Goal: Information Seeking & Learning: Learn about a topic

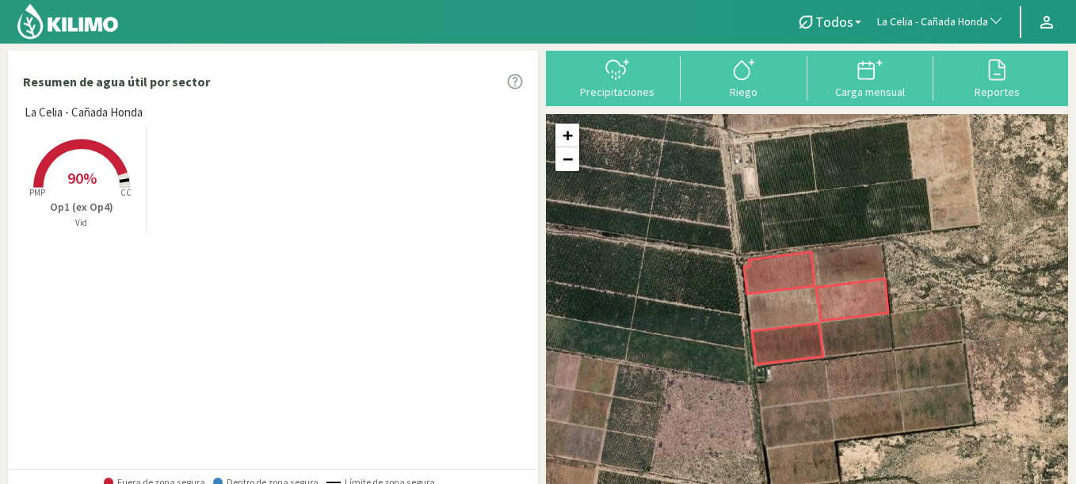
click at [926, 31] on button "La Celia - Cañada Honda" at bounding box center [940, 22] width 143 height 35
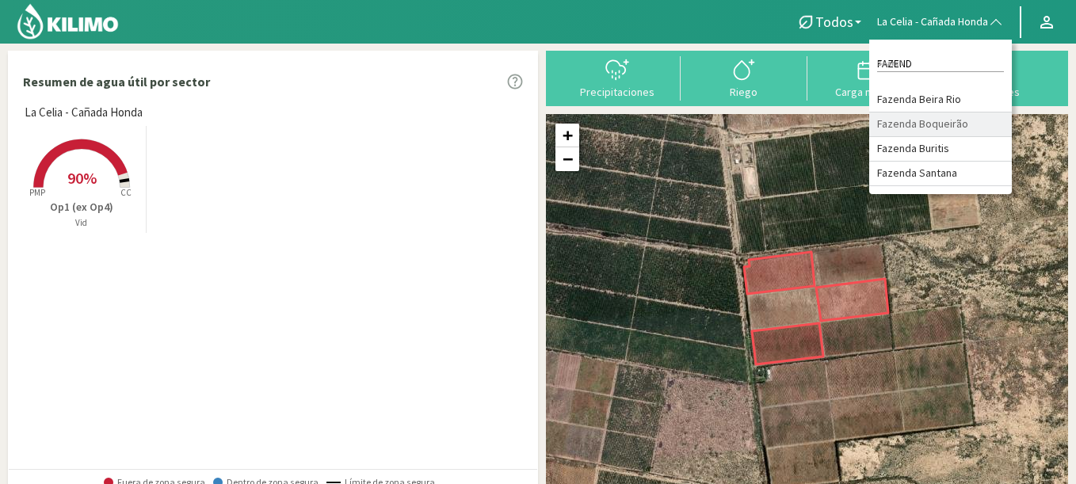
type input "FAZEND"
click at [952, 128] on li "Fazenda Boqueirão" at bounding box center [940, 125] width 143 height 25
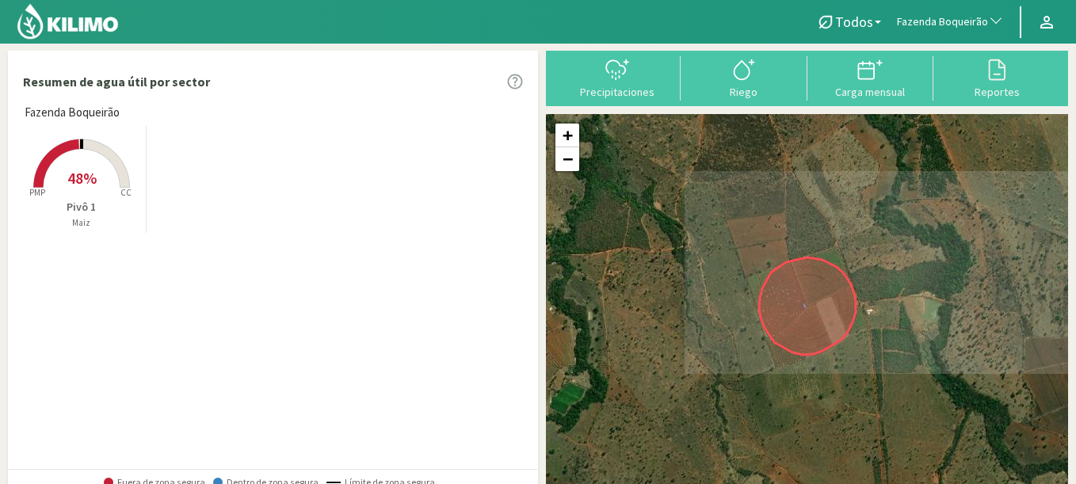
click at [86, 167] on rect at bounding box center [81, 189] width 127 height 127
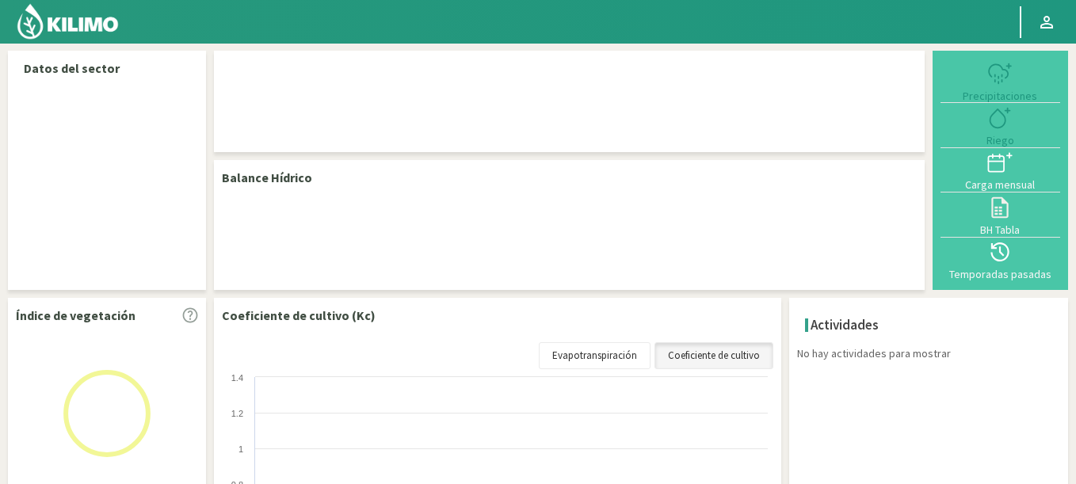
select select "104: Object"
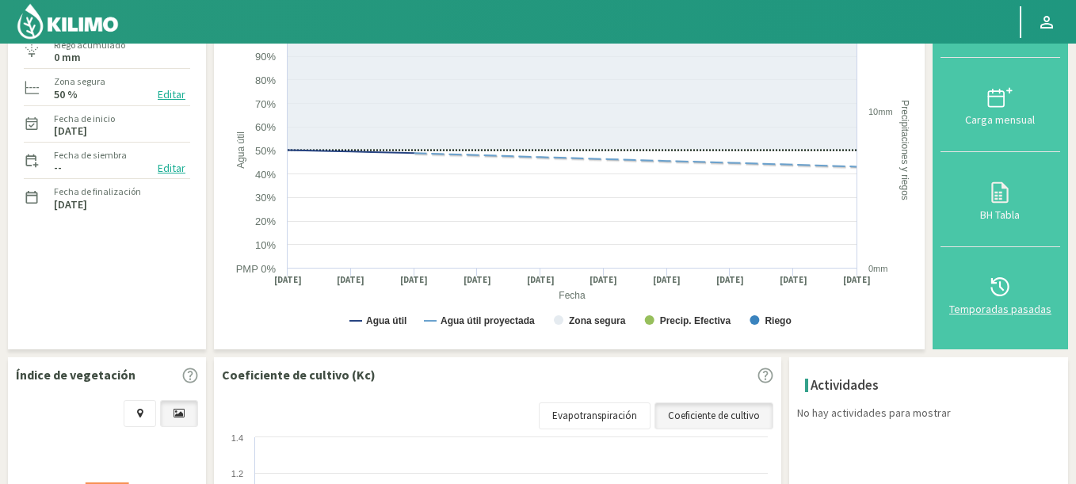
click at [1022, 286] on div at bounding box center [1000, 286] width 110 height 25
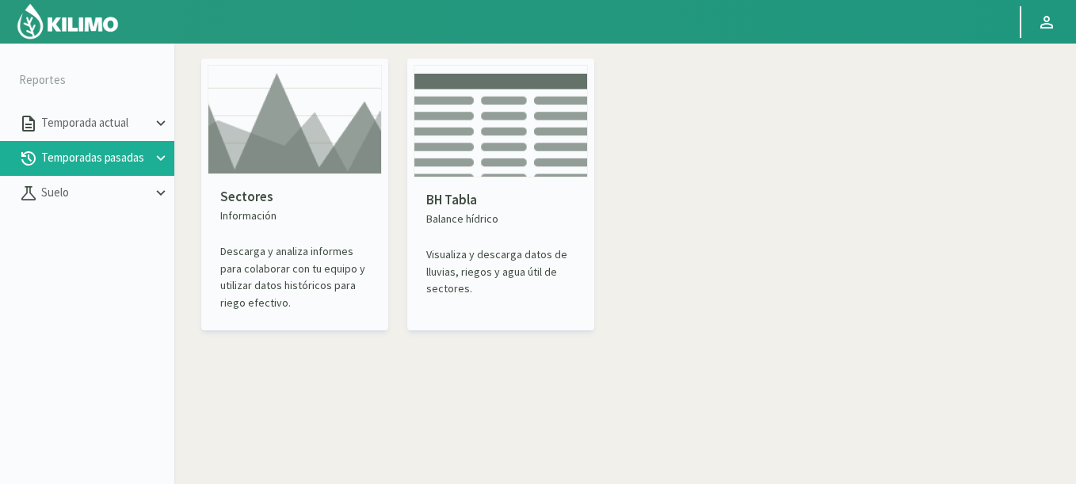
click at [294, 107] on img at bounding box center [295, 119] width 174 height 109
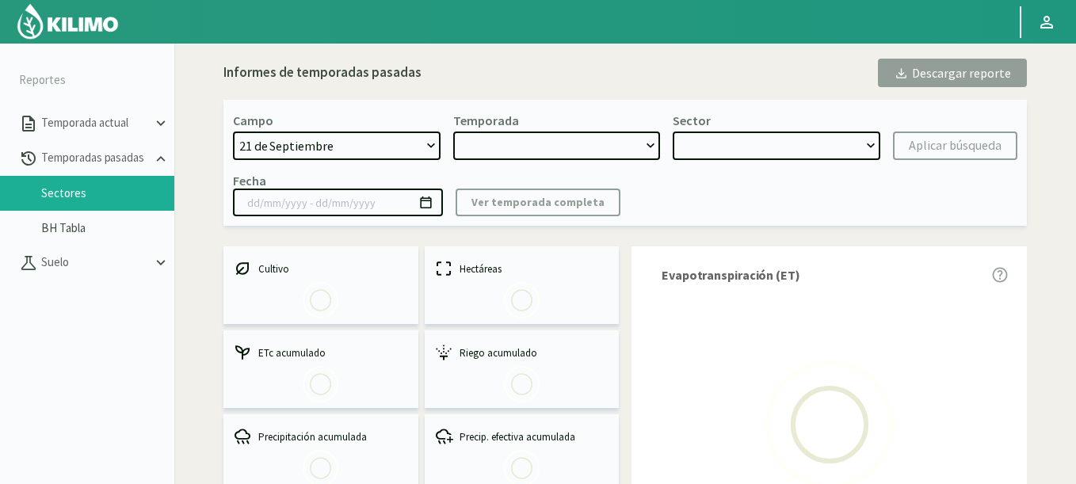
select select "0: Object"
type input "[DATE] - [DATE]"
select select "0: 2023"
select select "0: Object"
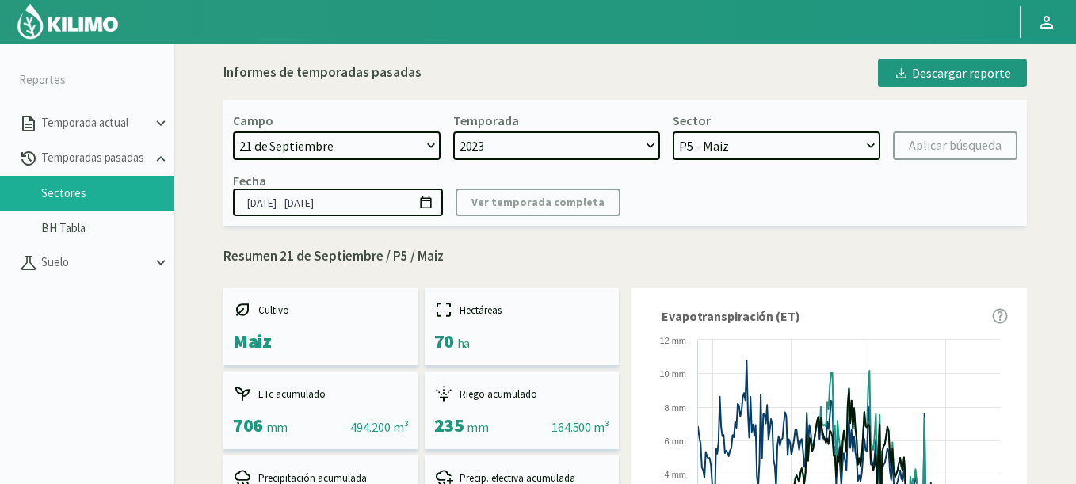
click at [319, 142] on select "[DATE] 8 Fuegos Acograpes - Ag. [PERSON_NAME] - Ag. [GEOGRAPHIC_DATA] Acograpes…" at bounding box center [337, 146] width 208 height 29
select select "406: Object"
click at [233, 132] on select "[DATE] 8 Fuegos Acograpes - Ag. [PERSON_NAME] - Ag. [GEOGRAPHIC_DATA] Acograpes…" at bounding box center [337, 146] width 208 height 29
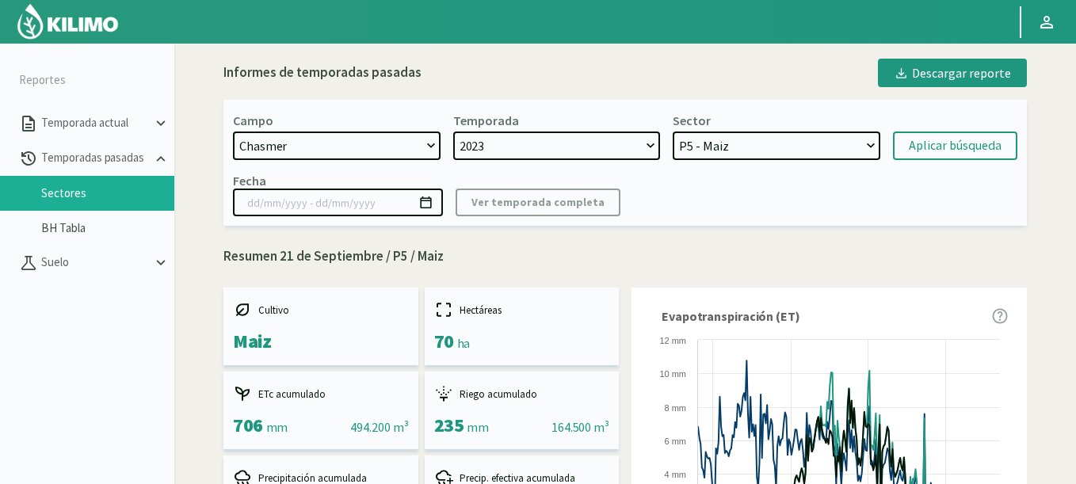
select select "2: 2024"
select select "7: Object"
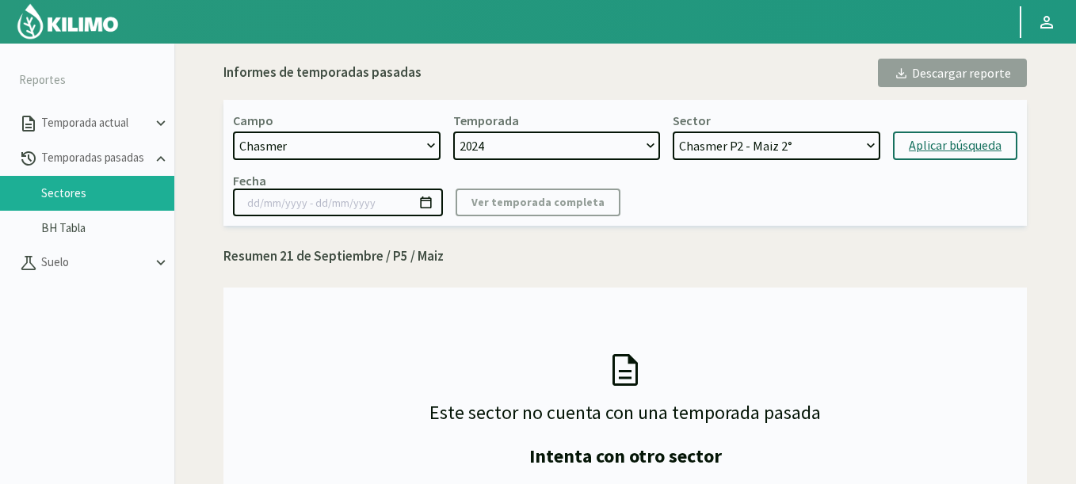
click at [950, 146] on div "Aplicar búsqueda" at bounding box center [955, 145] width 93 height 19
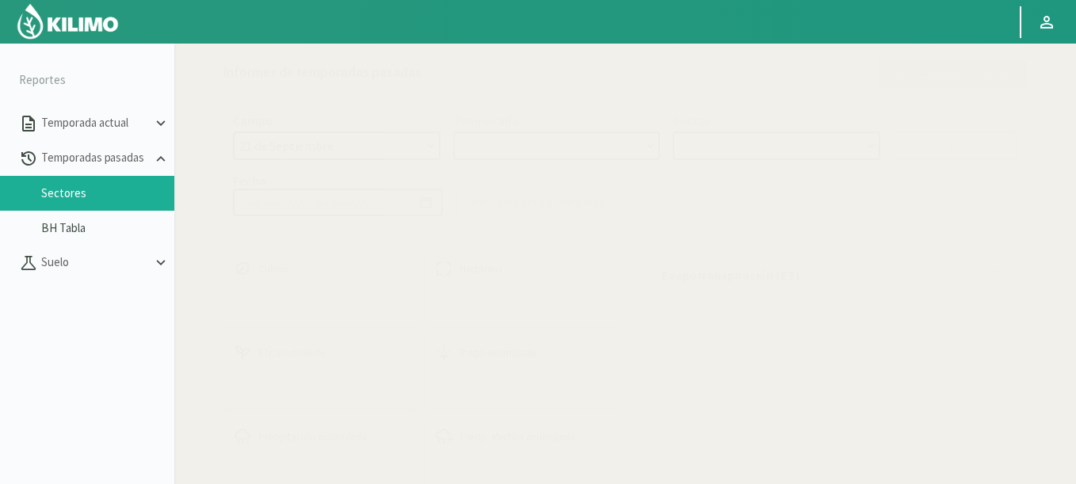
select select "406: Object"
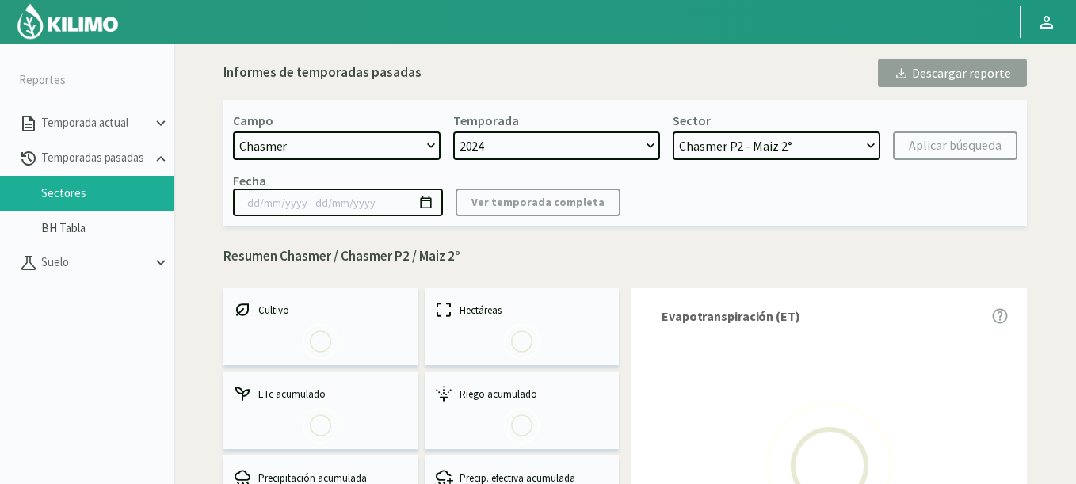
select select "0: 2024"
select select "0: Object"
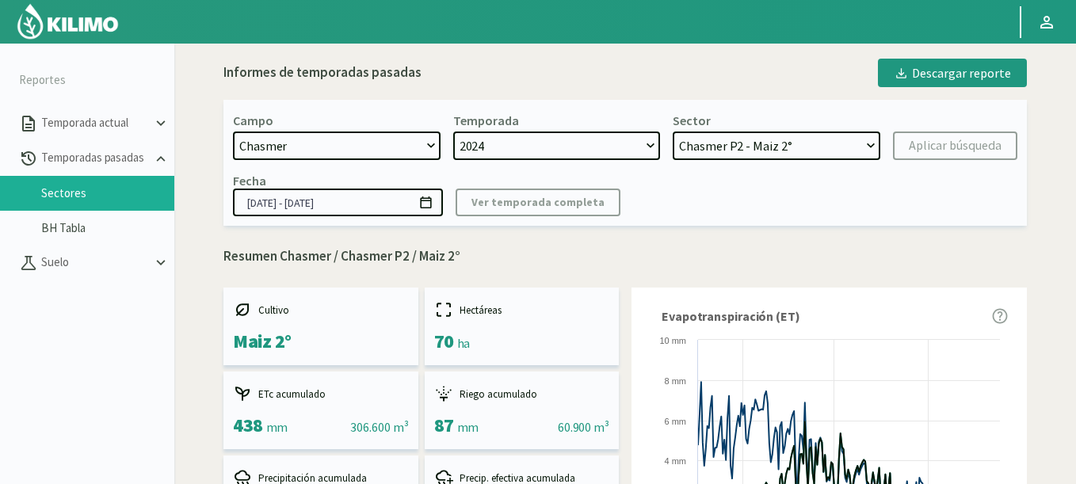
scroll to position [476, 0]
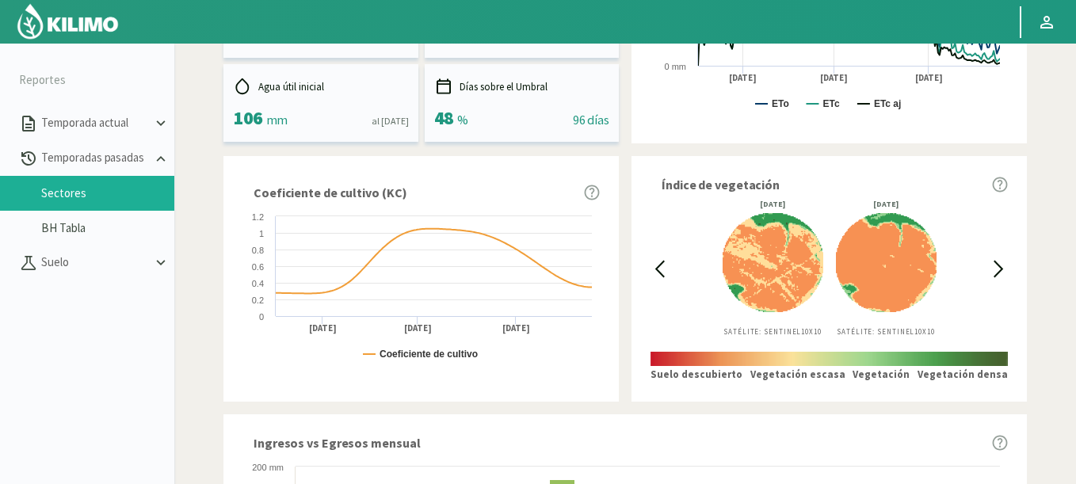
click at [664, 265] on icon at bounding box center [660, 269] width 18 height 18
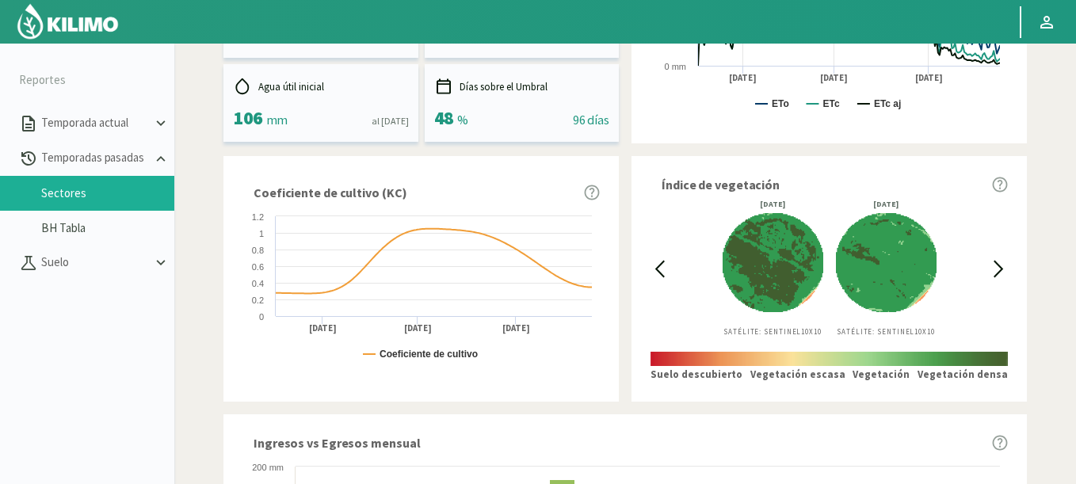
click at [664, 265] on icon at bounding box center [660, 269] width 18 height 18
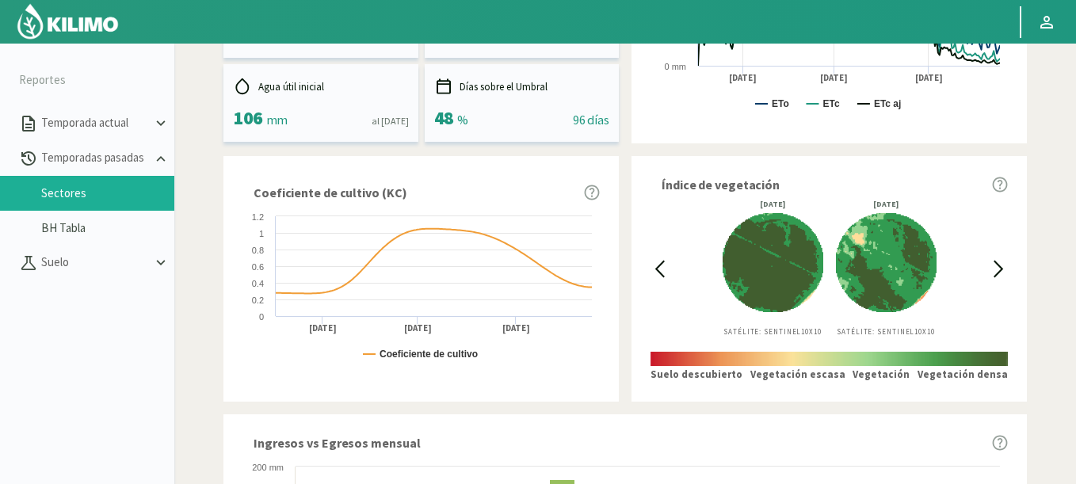
click at [1001, 265] on icon at bounding box center [999, 269] width 18 height 18
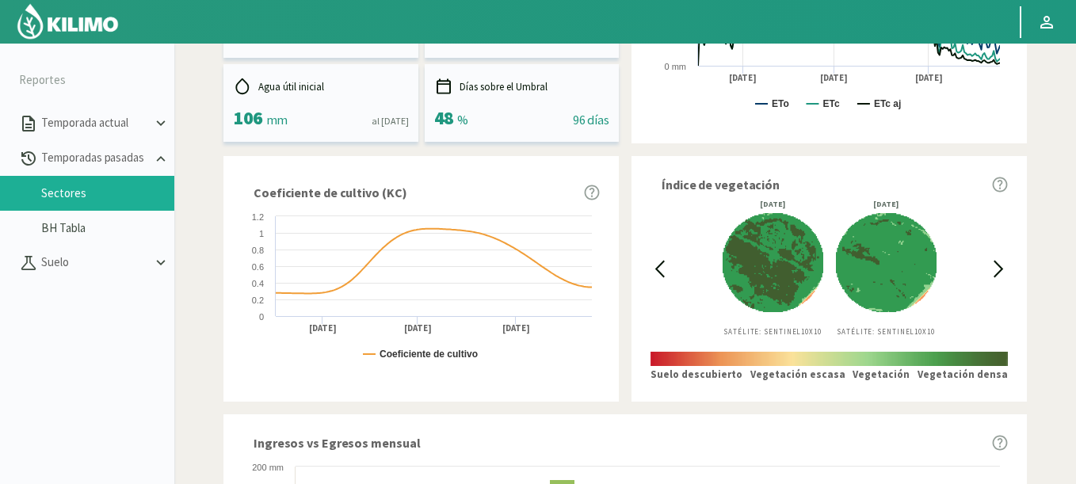
click at [1001, 265] on icon at bounding box center [999, 269] width 18 height 18
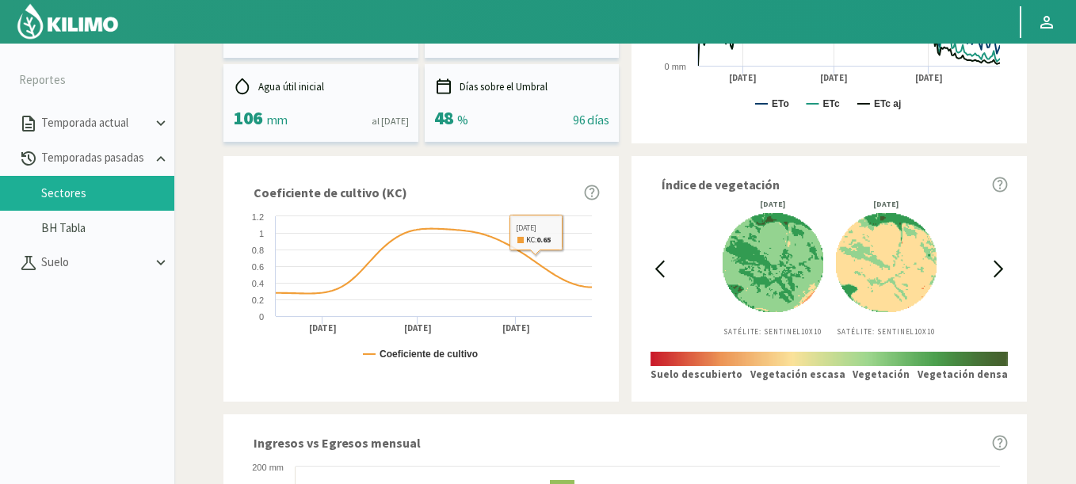
scroll to position [0, 0]
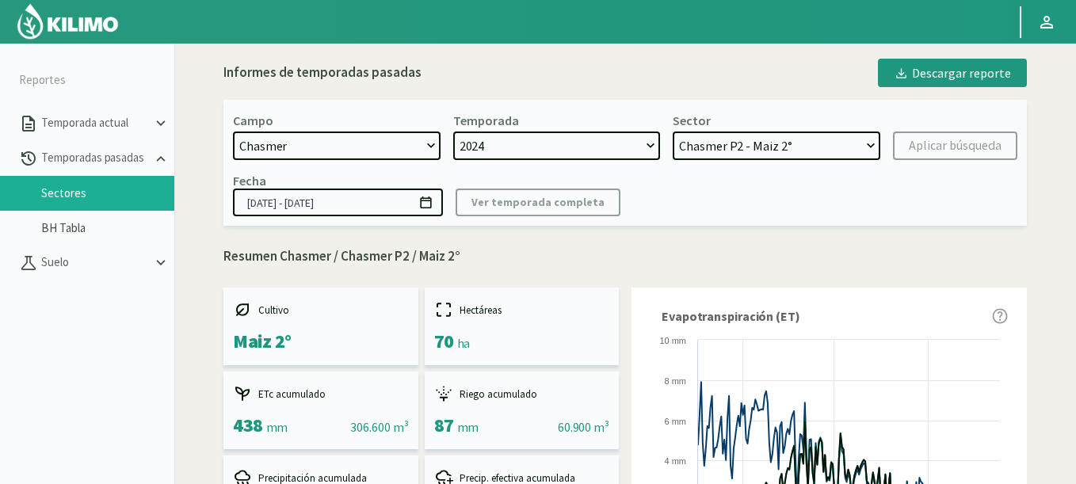
click at [437, 203] on input "[DATE] - [DATE]" at bounding box center [338, 203] width 210 height 28
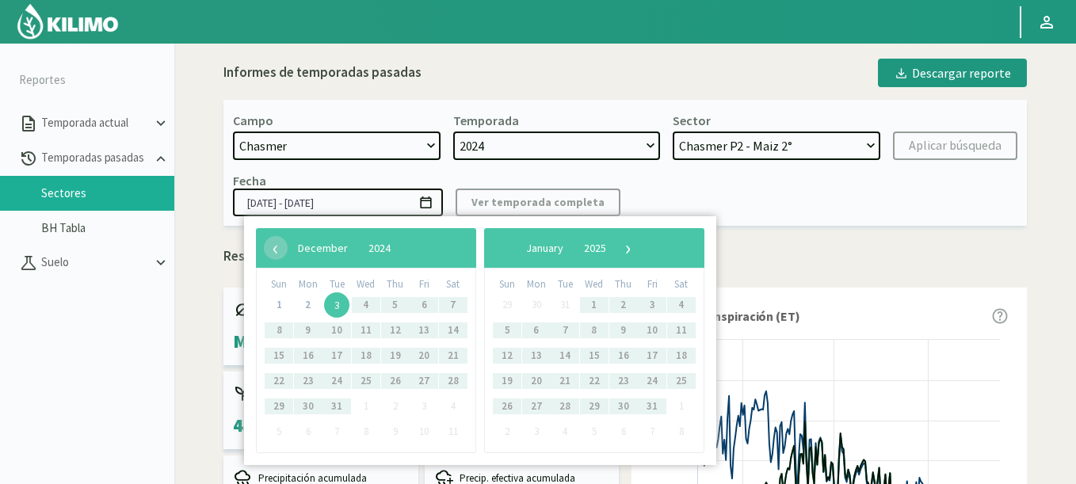
click at [339, 299] on span "3" at bounding box center [336, 304] width 25 height 25
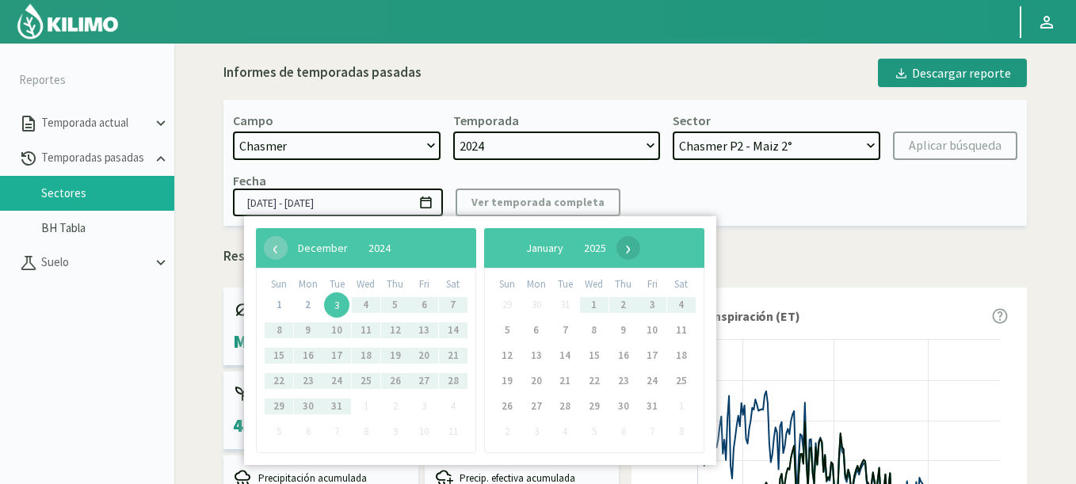
click at [640, 252] on span "›" at bounding box center [629, 248] width 24 height 24
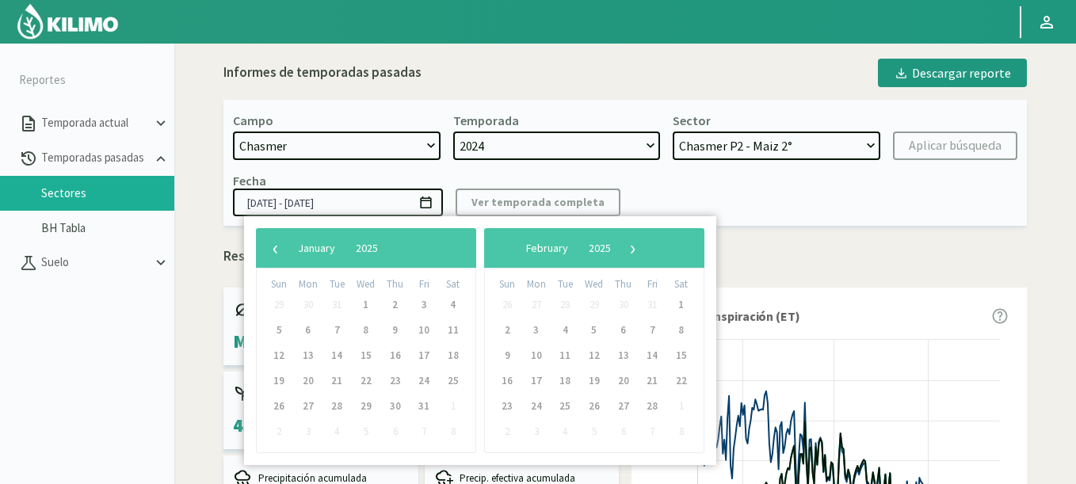
click at [645, 252] on span "›" at bounding box center [633, 248] width 24 height 24
click at [632, 252] on span "›" at bounding box center [620, 248] width 24 height 24
click at [625, 252] on span "›" at bounding box center [613, 248] width 24 height 24
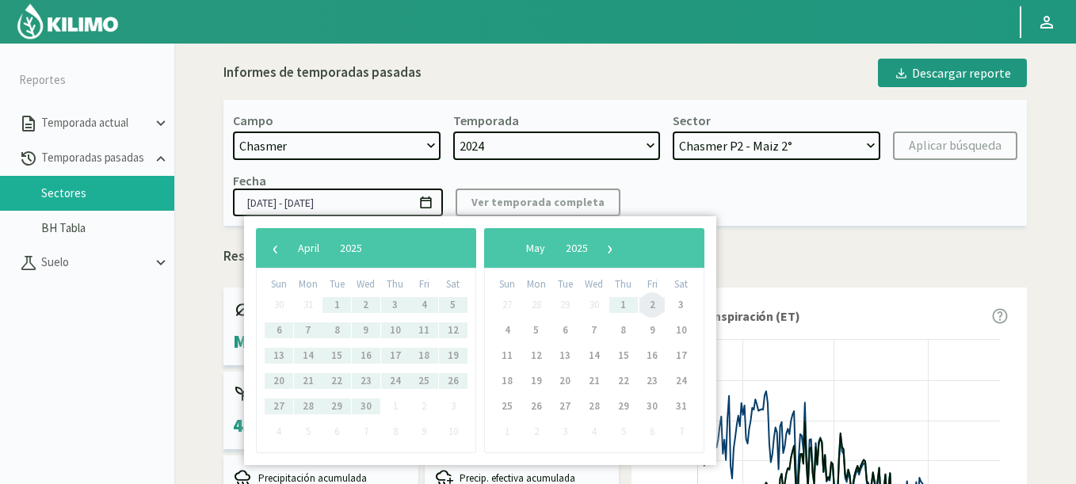
click at [650, 305] on span "2" at bounding box center [652, 304] width 25 height 25
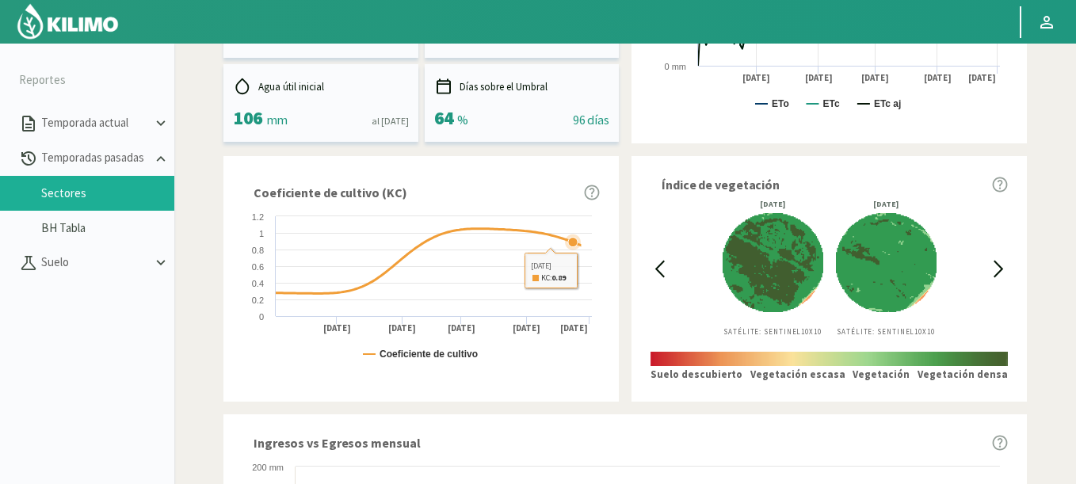
scroll to position [487, 0]
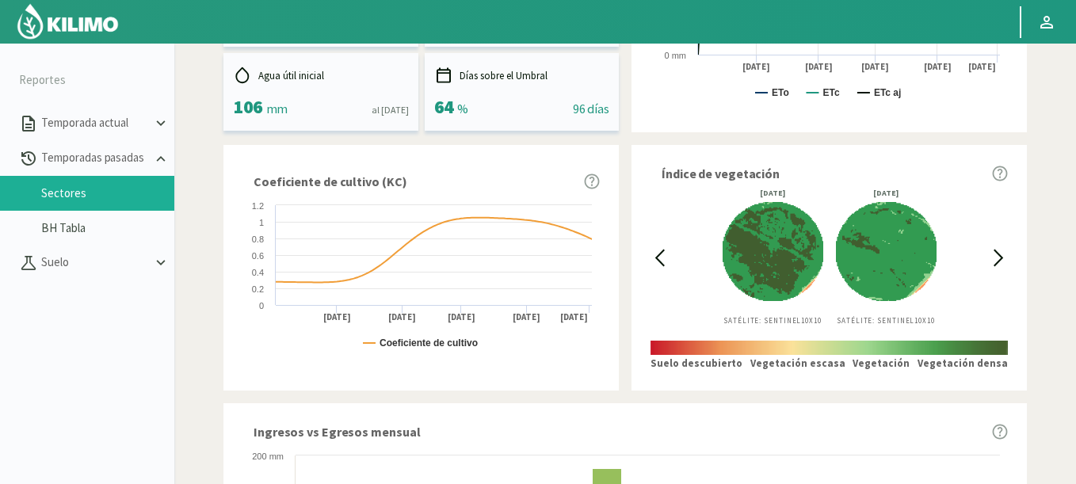
click at [997, 252] on icon at bounding box center [999, 257] width 8 height 15
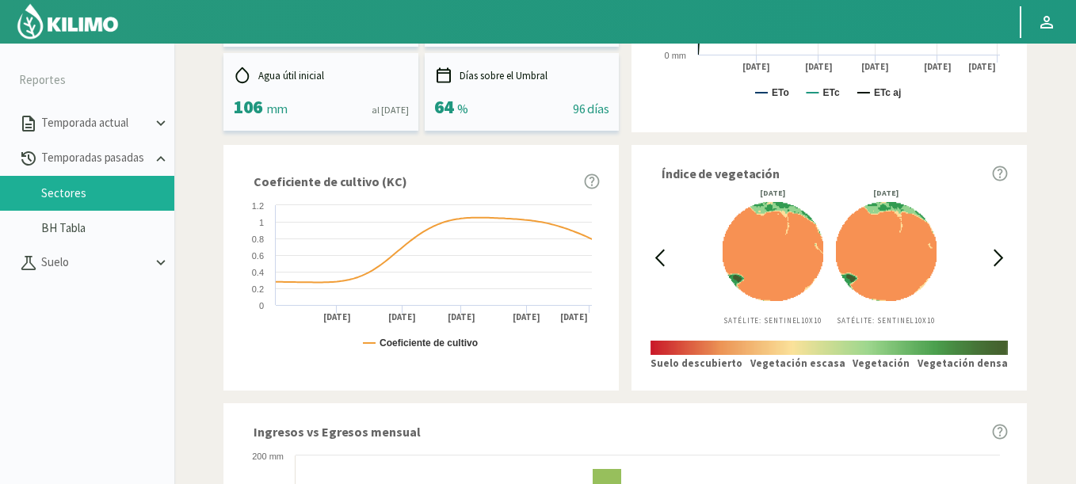
click at [665, 269] on div at bounding box center [660, 257] width 18 height 136
click at [666, 258] on icon at bounding box center [660, 258] width 18 height 18
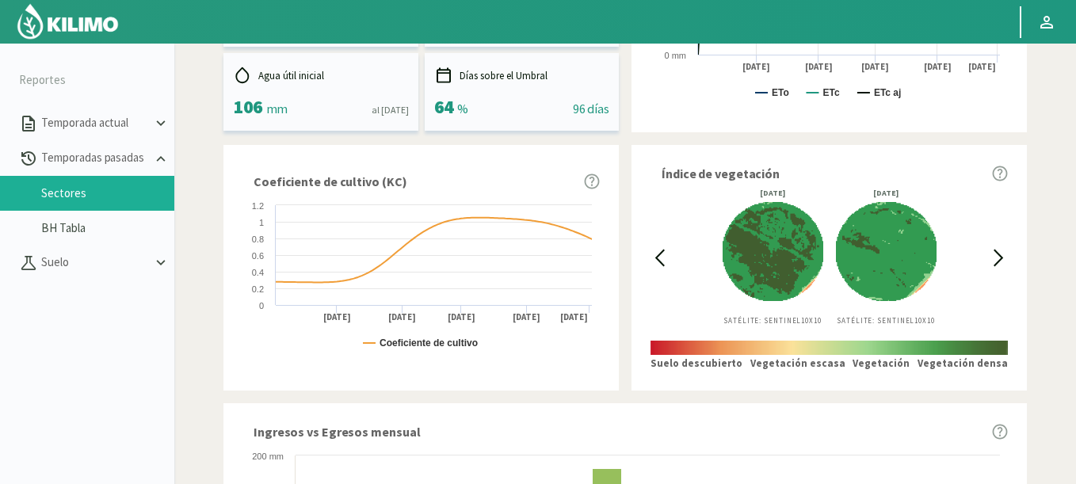
click at [997, 254] on icon at bounding box center [999, 257] width 8 height 15
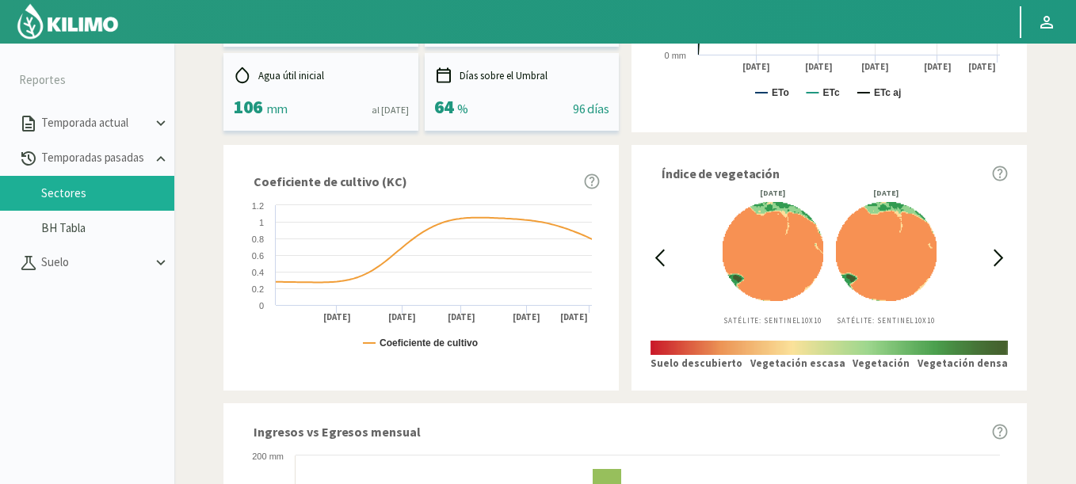
click at [659, 258] on icon at bounding box center [660, 258] width 18 height 18
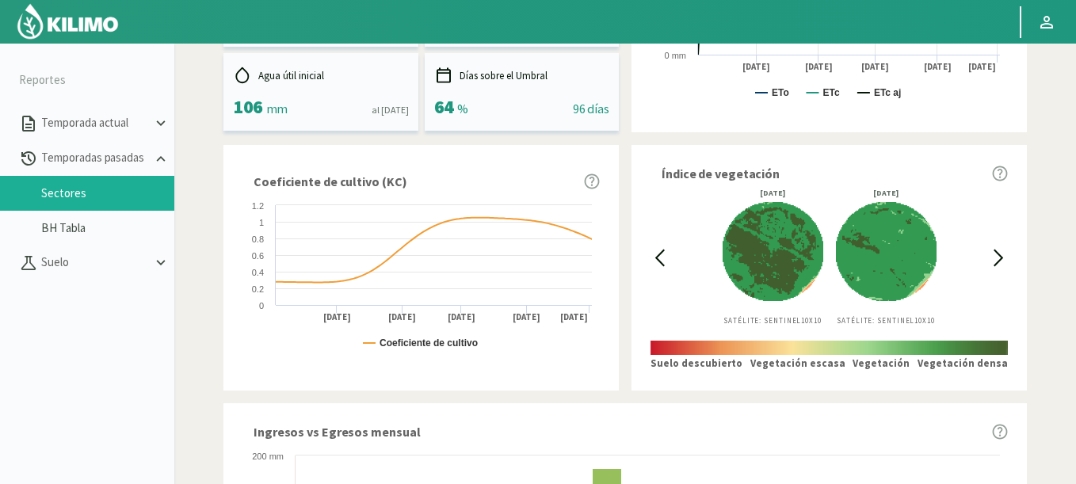
scroll to position [0, 0]
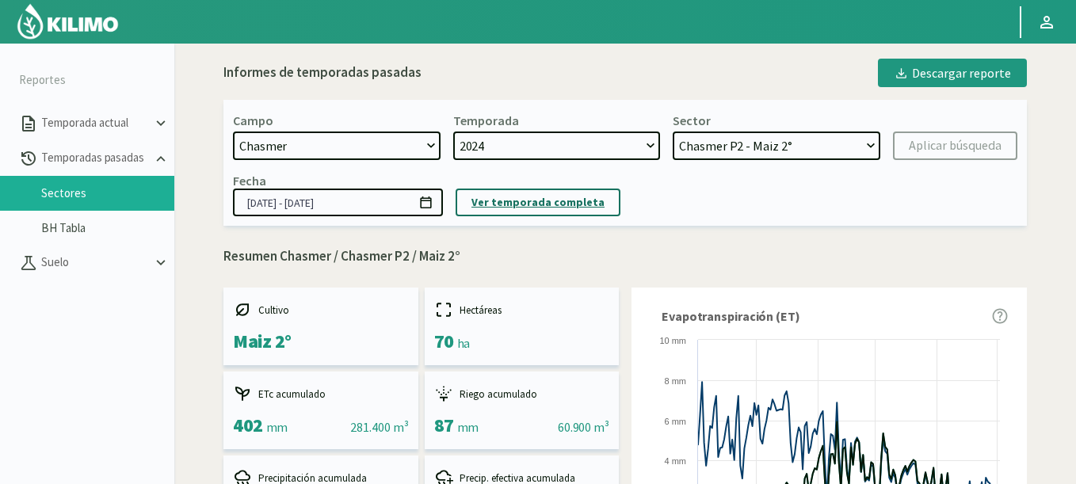
click at [487, 201] on p "Ver temporada completa" at bounding box center [538, 202] width 133 height 18
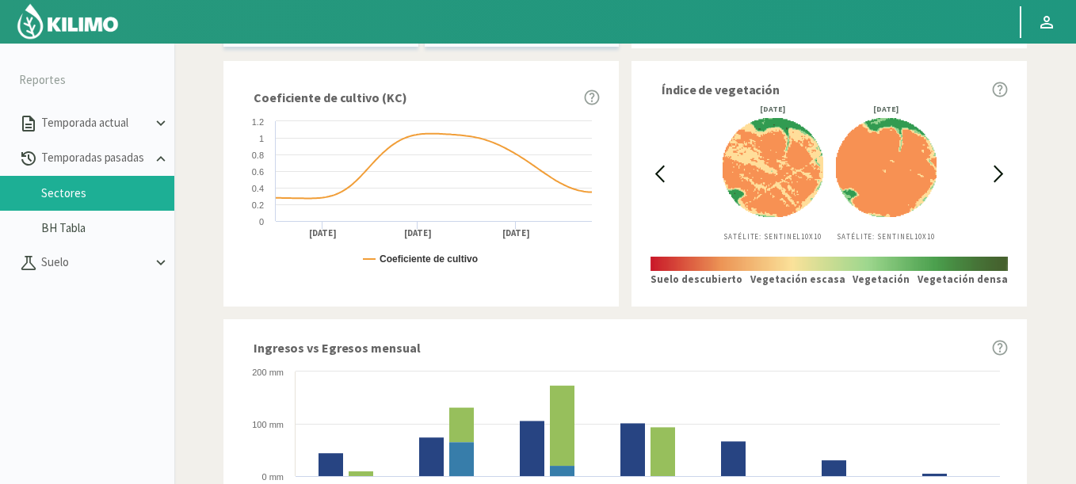
scroll to position [582, 0]
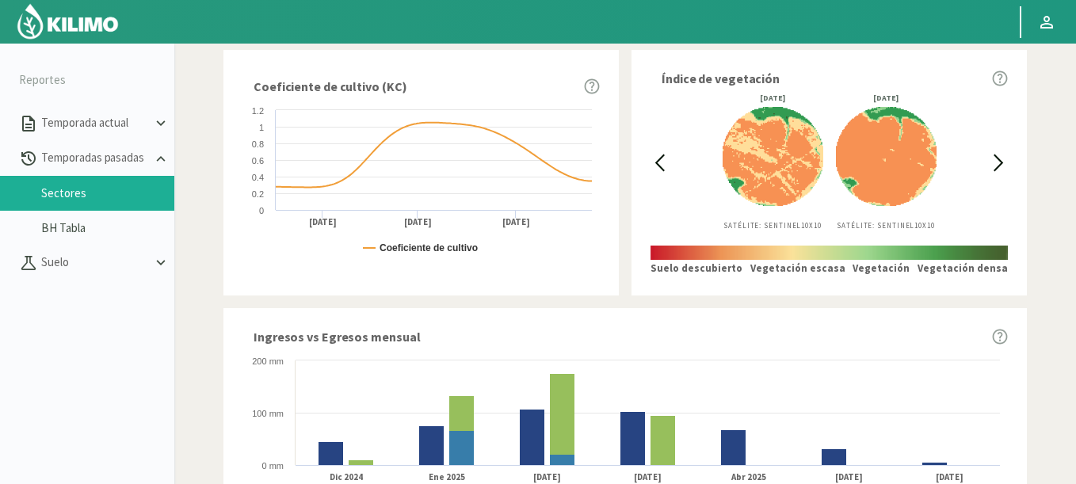
click at [660, 169] on icon at bounding box center [660, 163] width 18 height 18
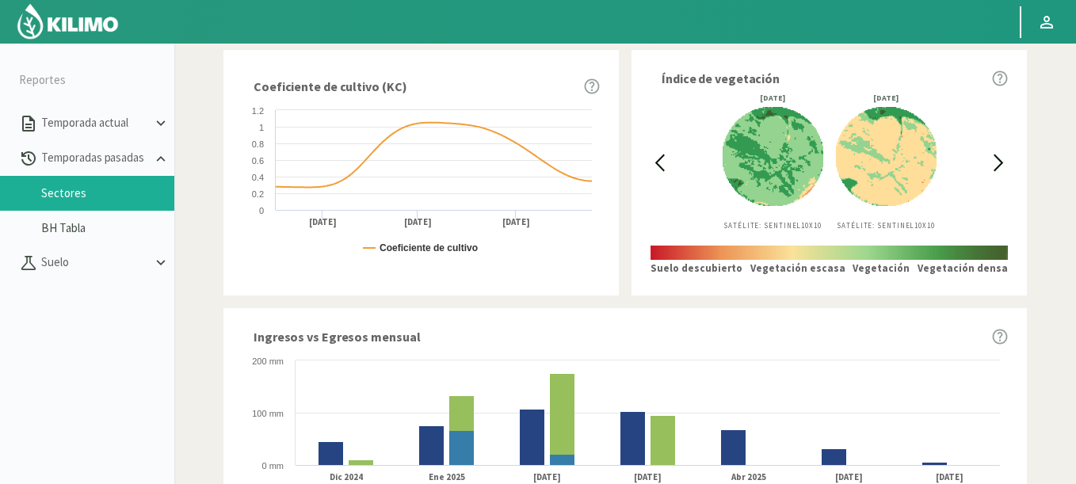
click at [658, 164] on icon at bounding box center [660, 162] width 8 height 15
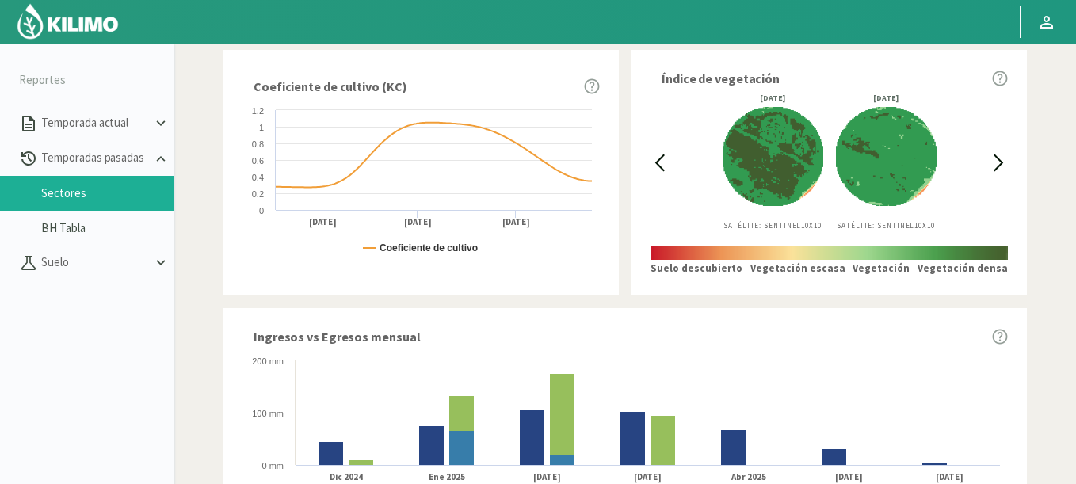
click at [995, 163] on icon at bounding box center [999, 163] width 18 height 18
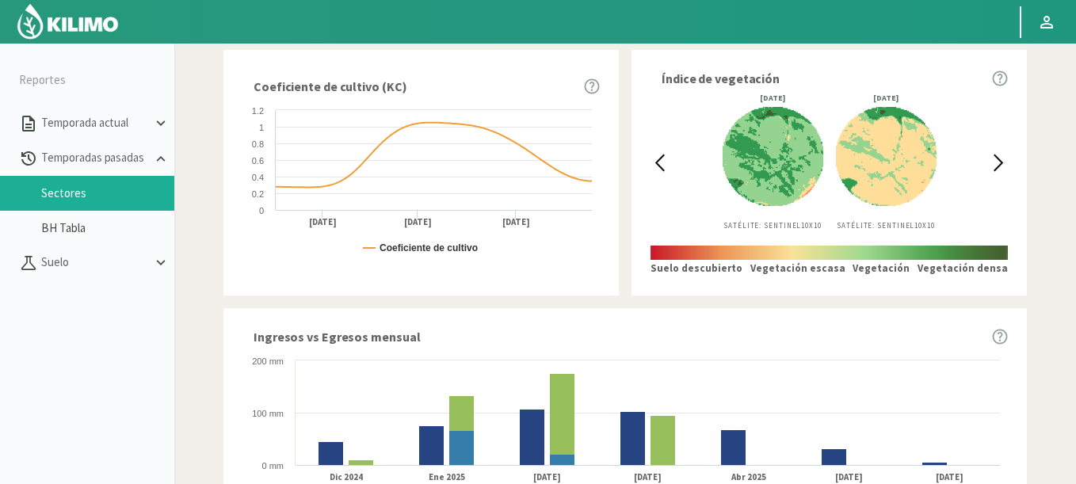
scroll to position [11, 0]
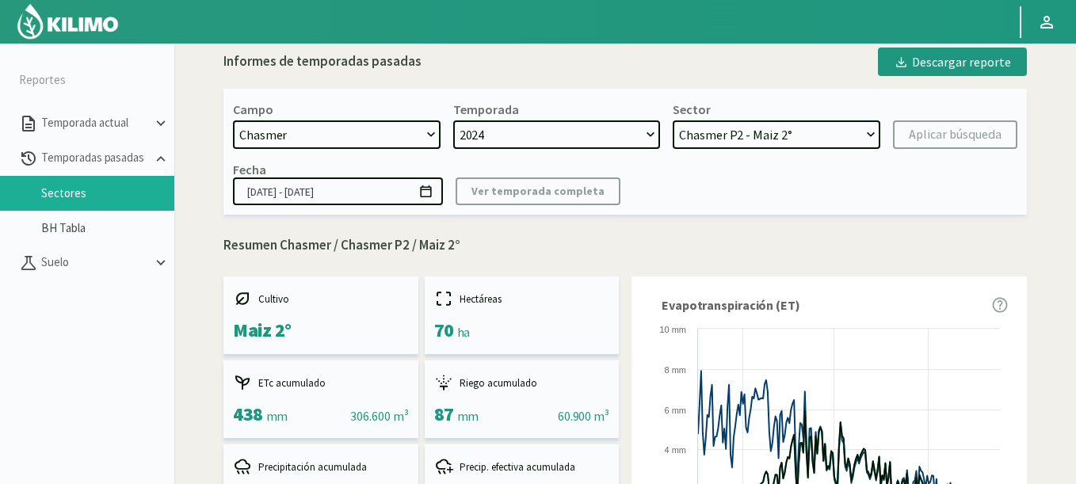
click at [430, 189] on icon at bounding box center [425, 191] width 11 height 12
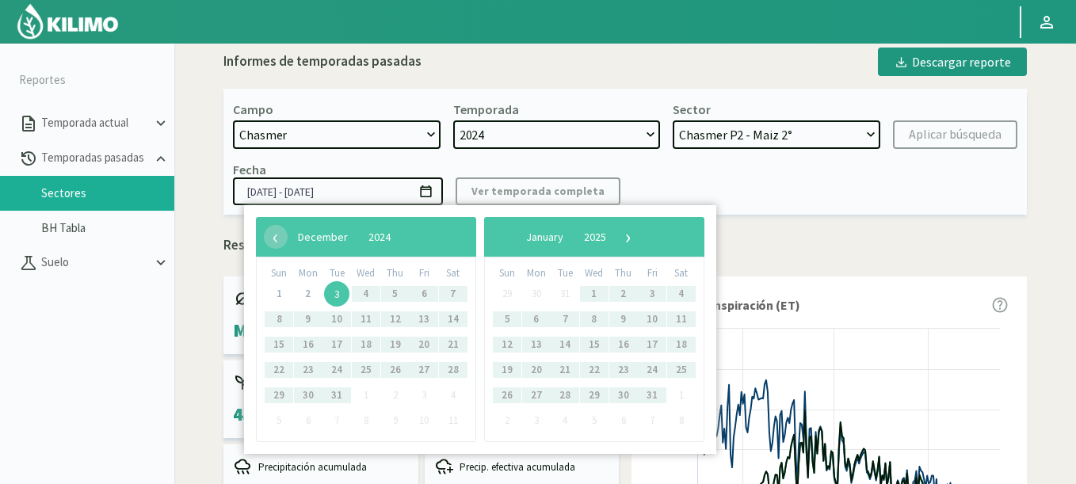
click at [332, 296] on span "3" at bounding box center [336, 293] width 25 height 25
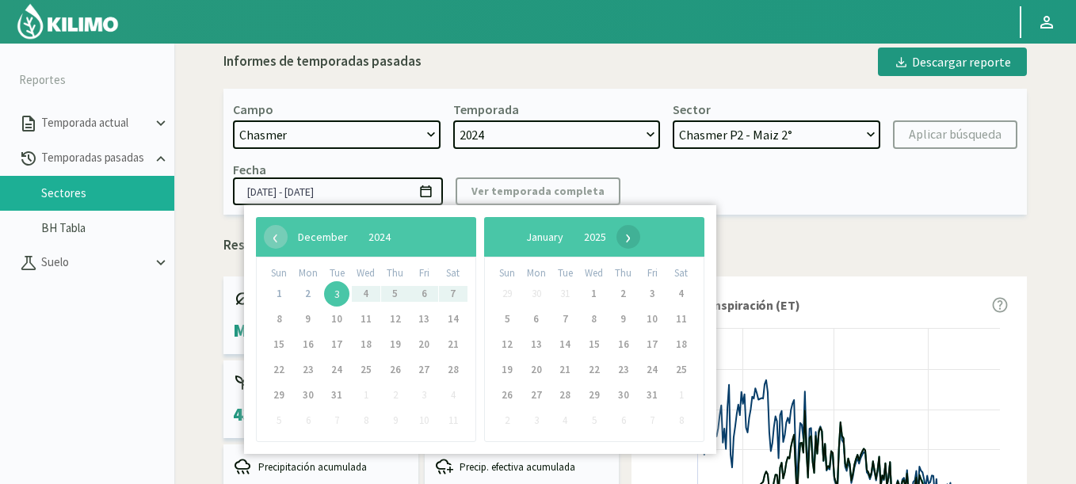
click at [640, 236] on span "›" at bounding box center [629, 237] width 24 height 24
click at [645, 236] on span "›" at bounding box center [633, 237] width 24 height 24
click at [632, 236] on span "›" at bounding box center [620, 237] width 24 height 24
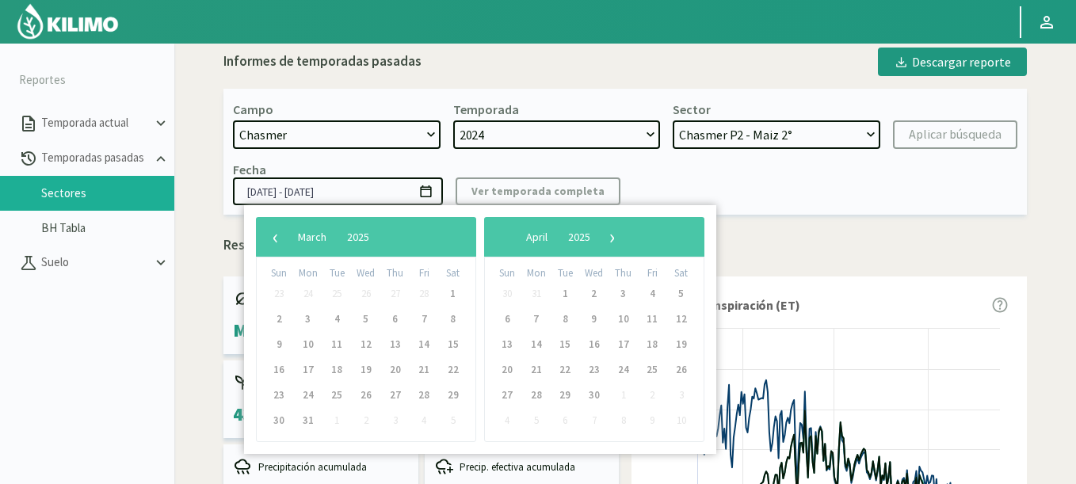
click at [625, 236] on span "›" at bounding box center [613, 237] width 24 height 24
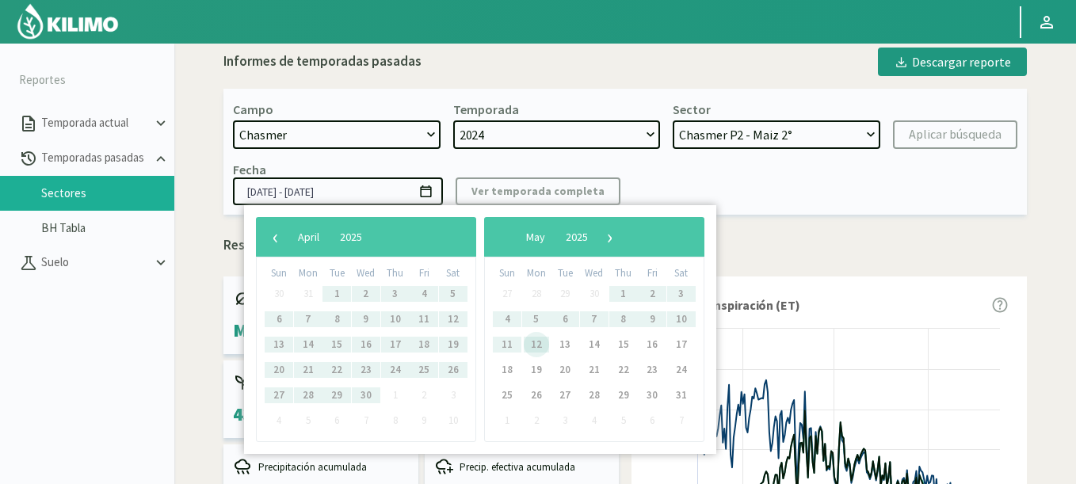
click at [536, 343] on span "12" at bounding box center [536, 344] width 25 height 25
type input "[DATE] - [DATE]"
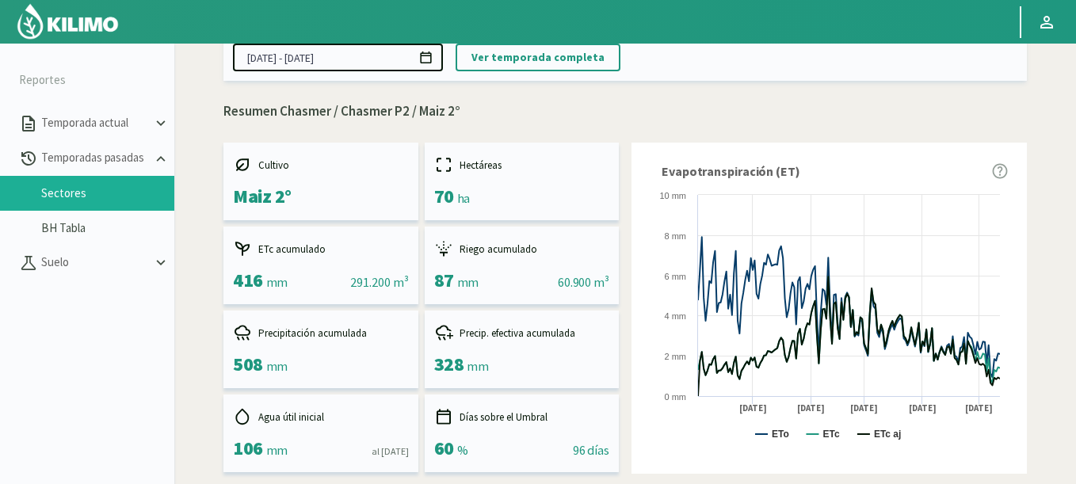
scroll to position [60, 0]
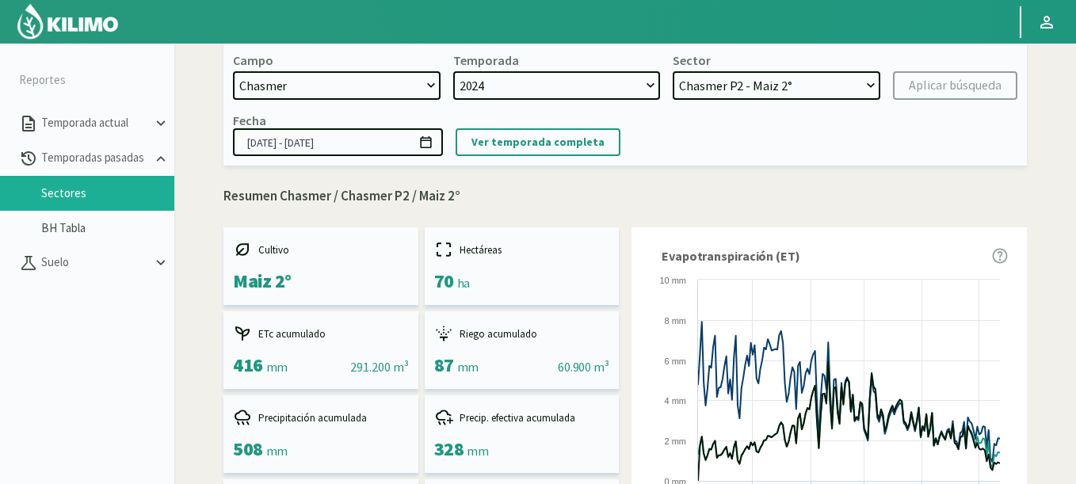
select select "1: Object"
click at [673, 71] on select "Chasmer P2 - Maiz 2° Chasmer P3 - Maiz 2° Chasmer P6 - Maiz 1° Chasmer P5 - Soj…" at bounding box center [777, 85] width 208 height 29
click at [981, 84] on div "Aplicar búsqueda" at bounding box center [955, 85] width 93 height 19
type input "[DATE] - [DATE]"
select select "6: Object"
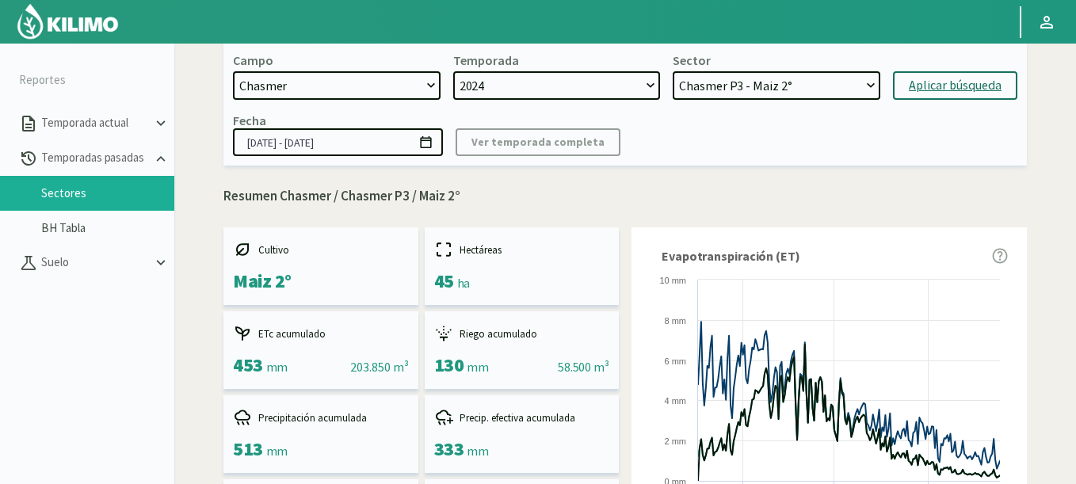
scroll to position [536, 0]
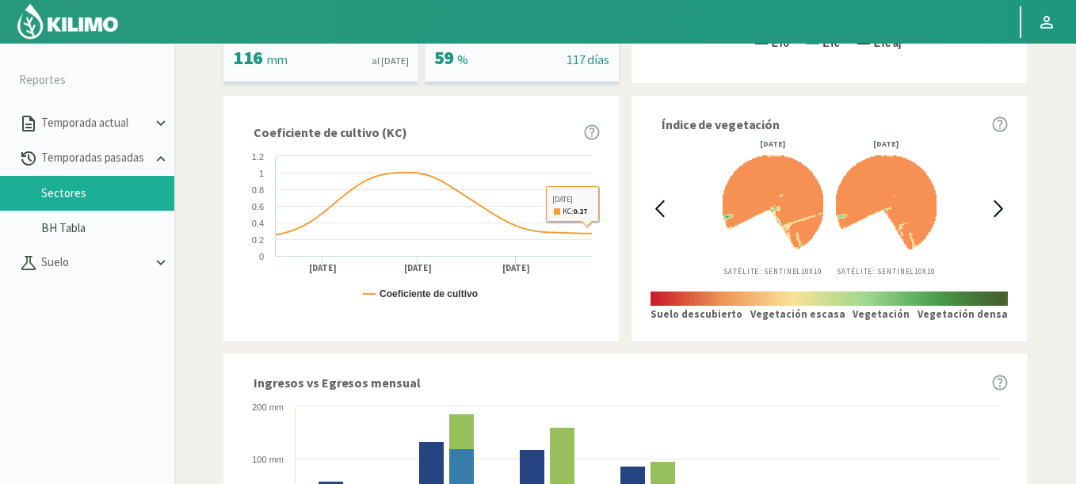
click at [662, 203] on icon at bounding box center [660, 208] width 8 height 15
click at [661, 203] on icon at bounding box center [660, 209] width 18 height 18
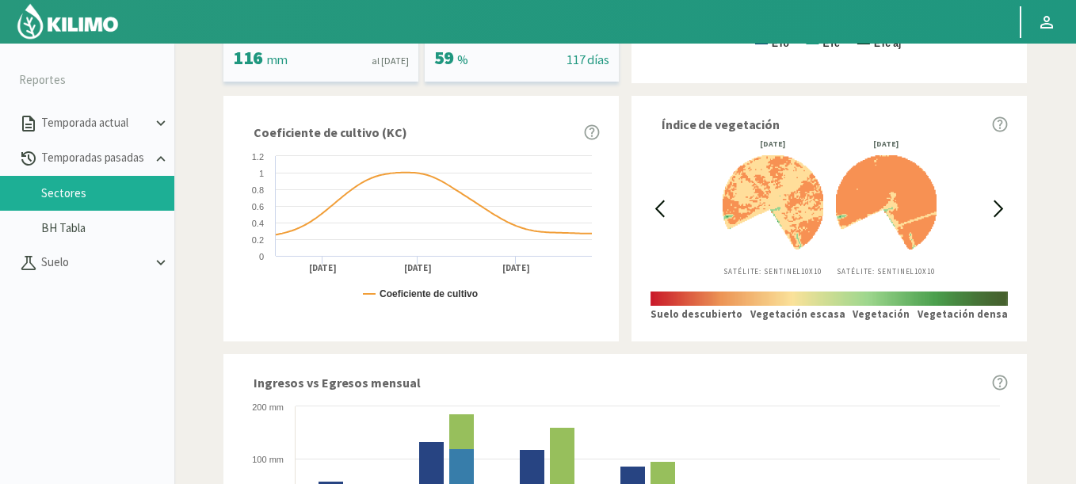
click at [661, 203] on icon at bounding box center [660, 209] width 18 height 18
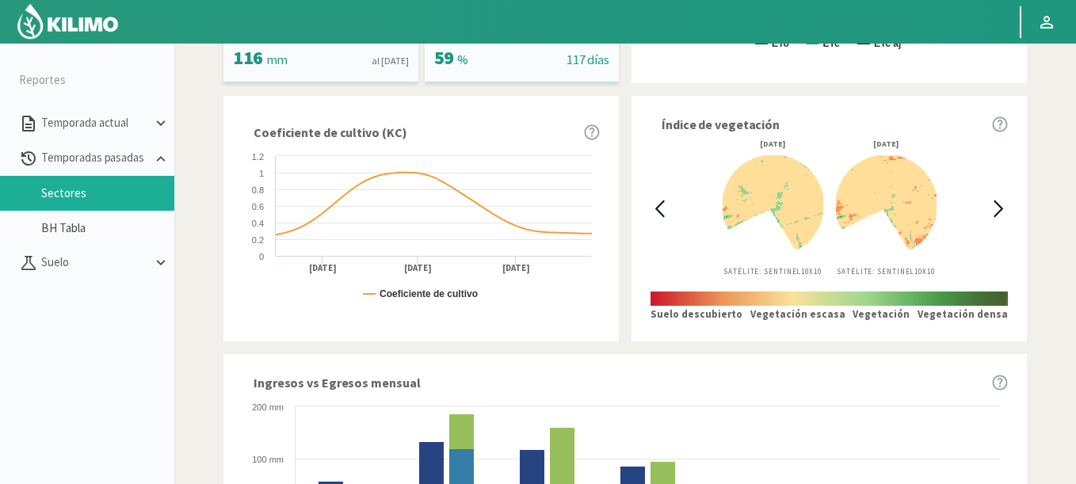
click at [661, 203] on icon at bounding box center [660, 209] width 18 height 18
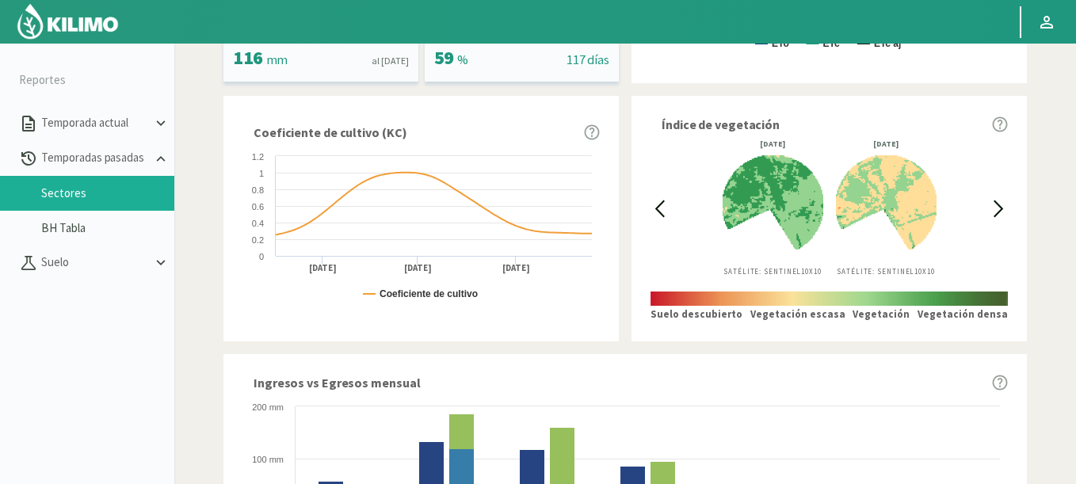
click at [661, 203] on icon at bounding box center [660, 209] width 18 height 18
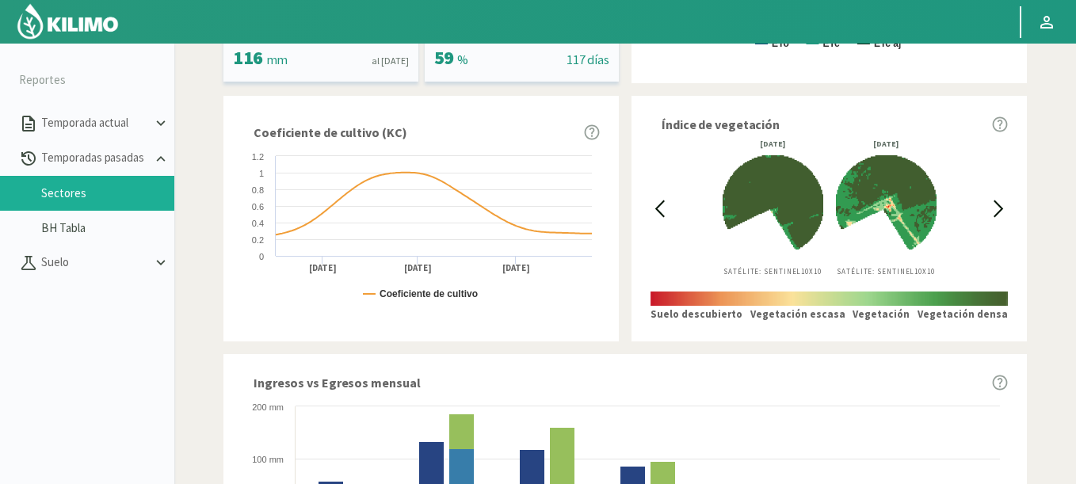
click at [1009, 197] on div "Índice de vegetación [DATE] Satélite: Sentinel 10X10 [DATE] Satélite: Sentinel …" at bounding box center [829, 218] width 395 height 245
click at [995, 204] on icon at bounding box center [999, 209] width 18 height 18
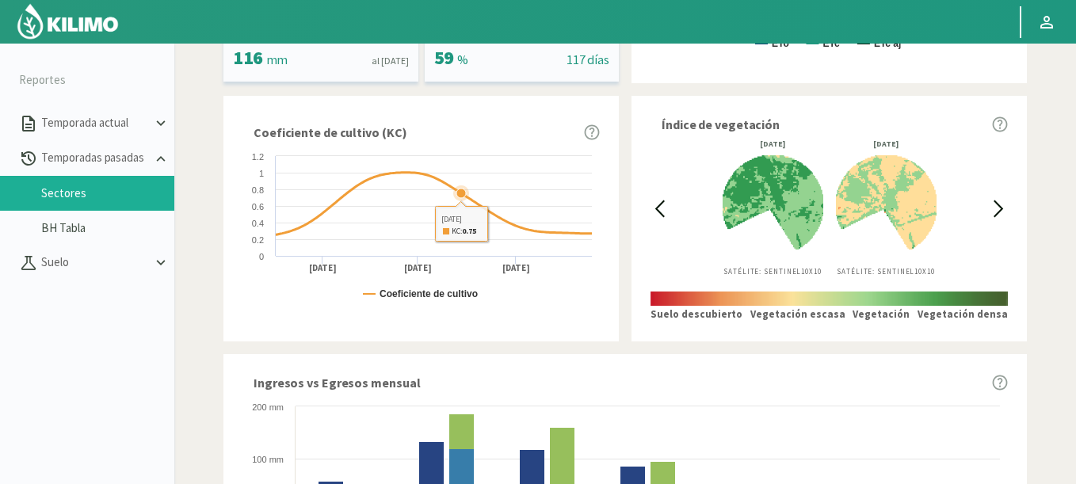
scroll to position [0, 0]
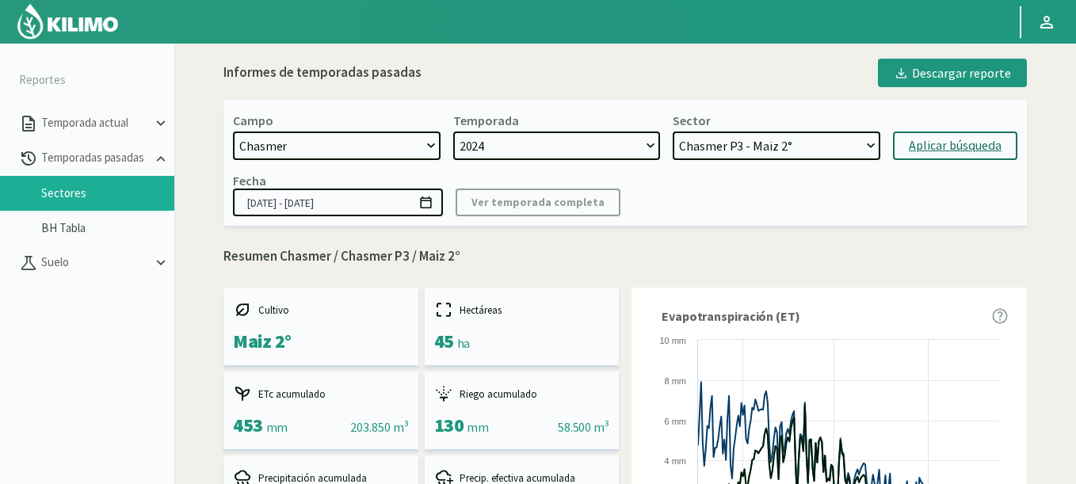
click at [425, 197] on icon at bounding box center [425, 202] width 15 height 15
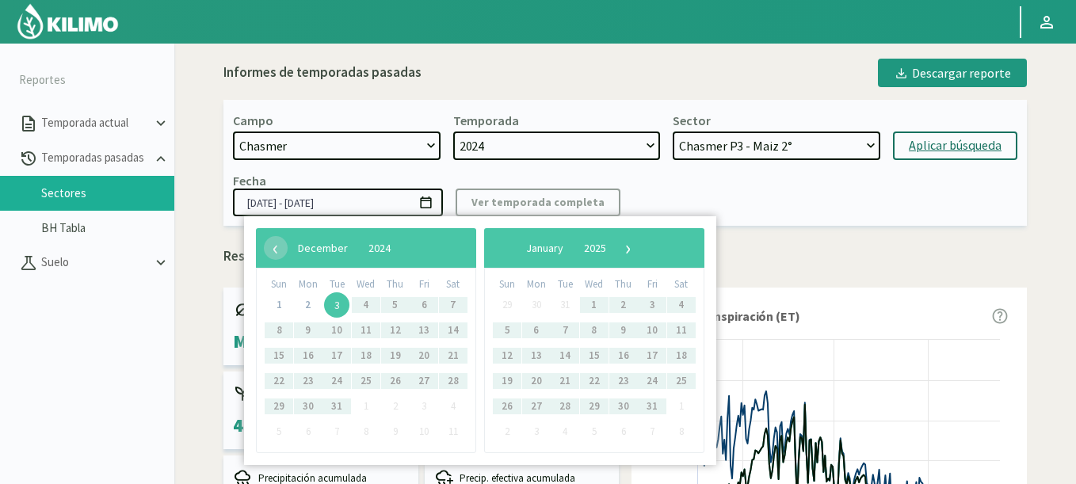
click at [342, 304] on span "3" at bounding box center [336, 304] width 25 height 25
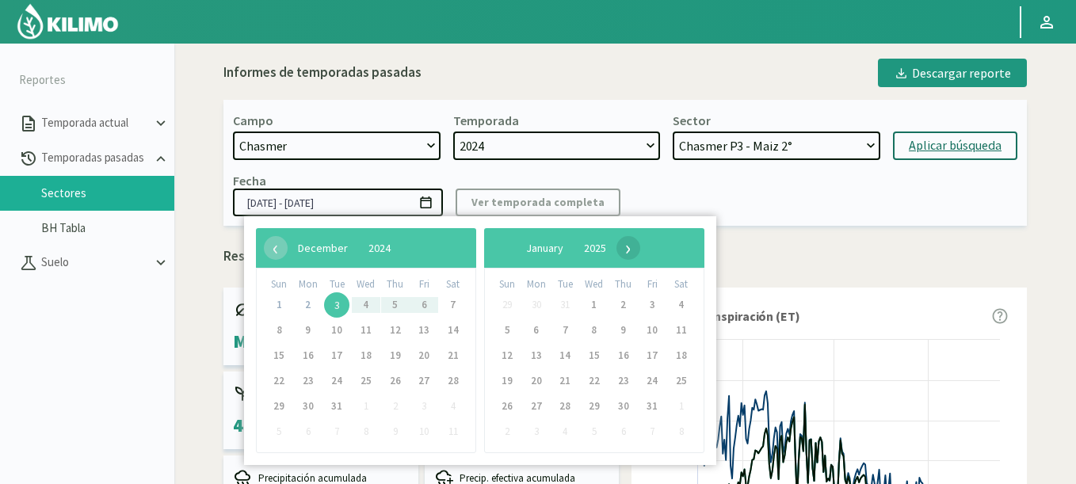
click at [640, 249] on span "›" at bounding box center [629, 248] width 24 height 24
click at [645, 249] on span "›" at bounding box center [633, 248] width 24 height 24
click at [632, 249] on span "›" at bounding box center [620, 248] width 24 height 24
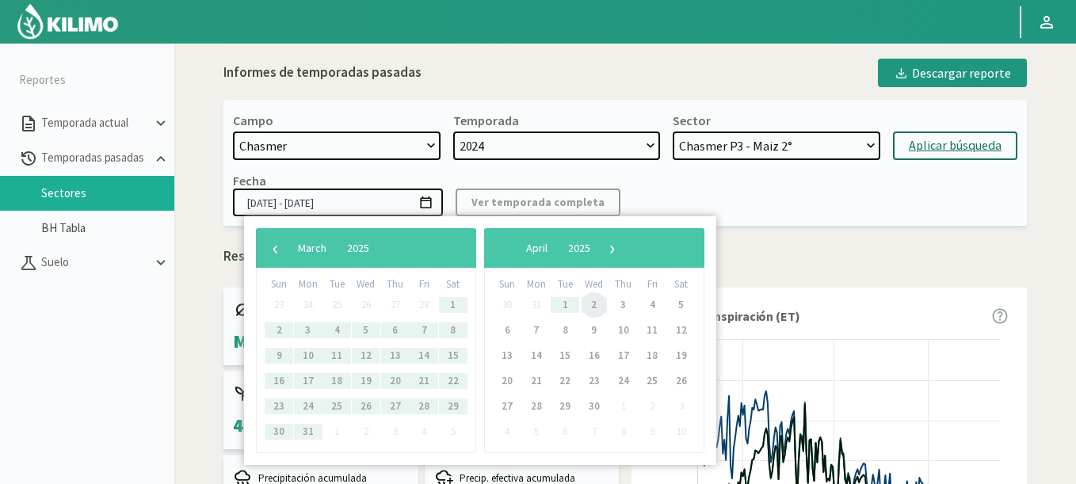
click at [592, 304] on span "2" at bounding box center [594, 304] width 25 height 25
type input "[DATE] - [DATE]"
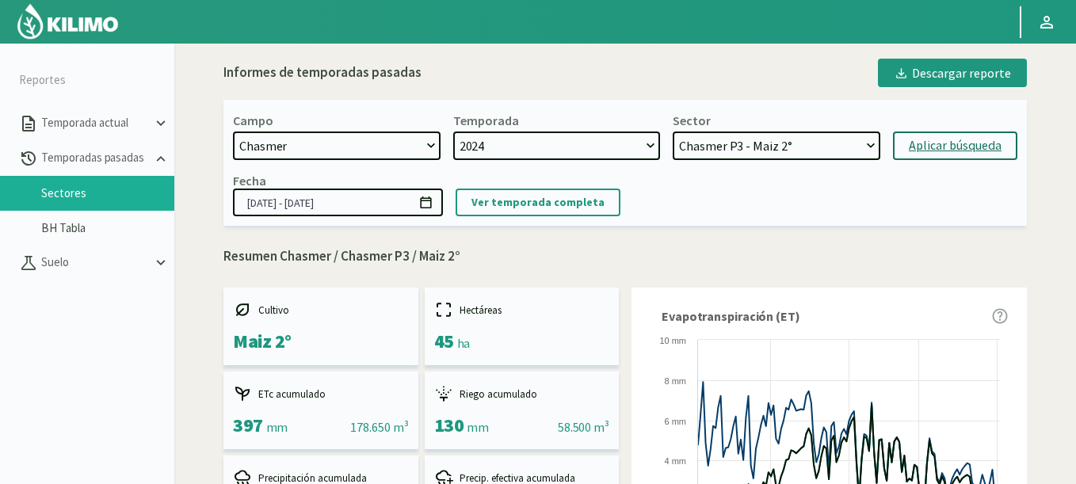
click at [308, 148] on select "[DATE] 8 Fuegos Acograpes - Ag. [PERSON_NAME] - Ag. [GEOGRAPHIC_DATA] Acograpes…" at bounding box center [337, 146] width 208 height 29
select select "1630: Object"
click at [233, 132] on select "[DATE] 8 Fuegos Acograpes - Ag. [PERSON_NAME] - Ag. [GEOGRAPHIC_DATA] Acograpes…" at bounding box center [337, 146] width 208 height 29
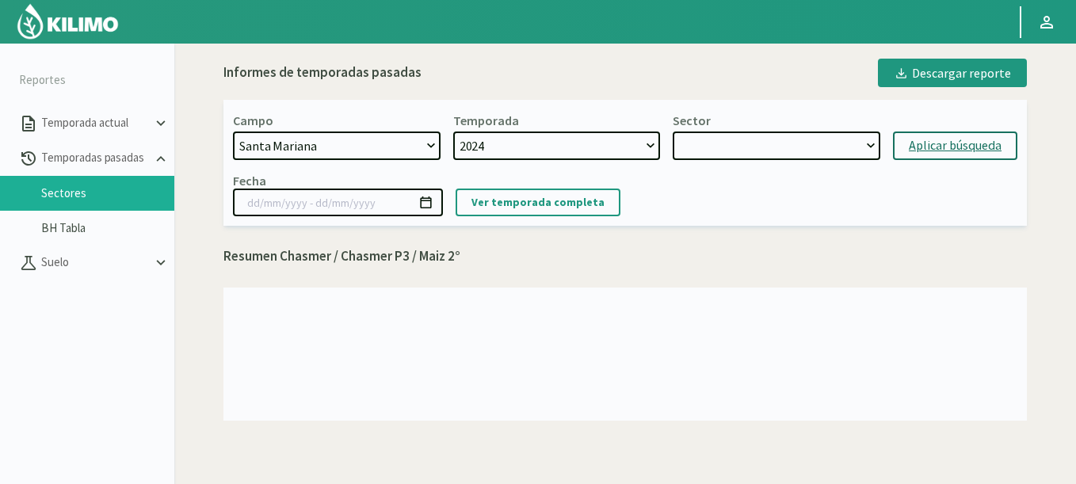
select select "10: Object"
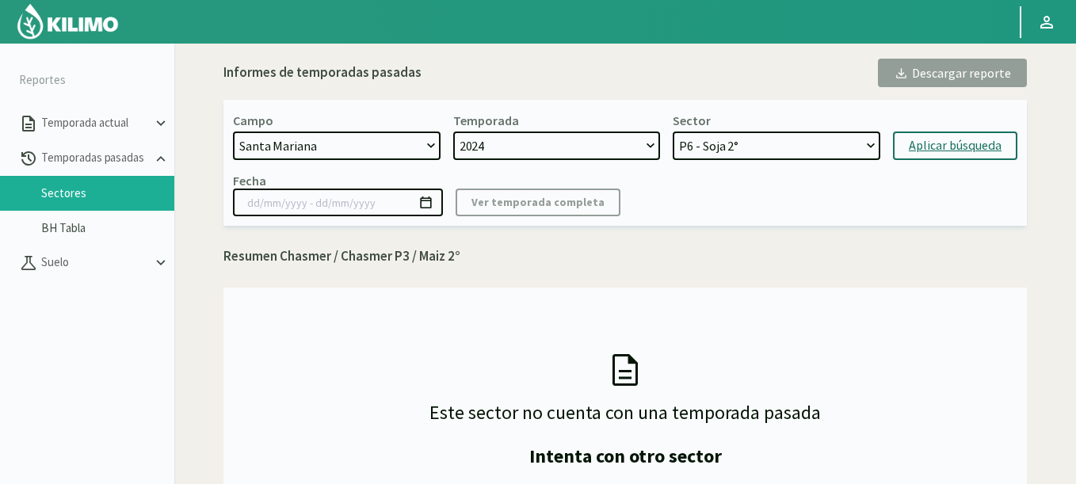
click at [282, 149] on select "[DATE] 8 Fuegos Acograpes - Ag. [PERSON_NAME] - Ag. [GEOGRAPHIC_DATA] Acograpes…" at bounding box center [337, 146] width 208 height 29
select select "721: Object"
select select "5: 2019"
select select "15: Object"
select select "725: Object"
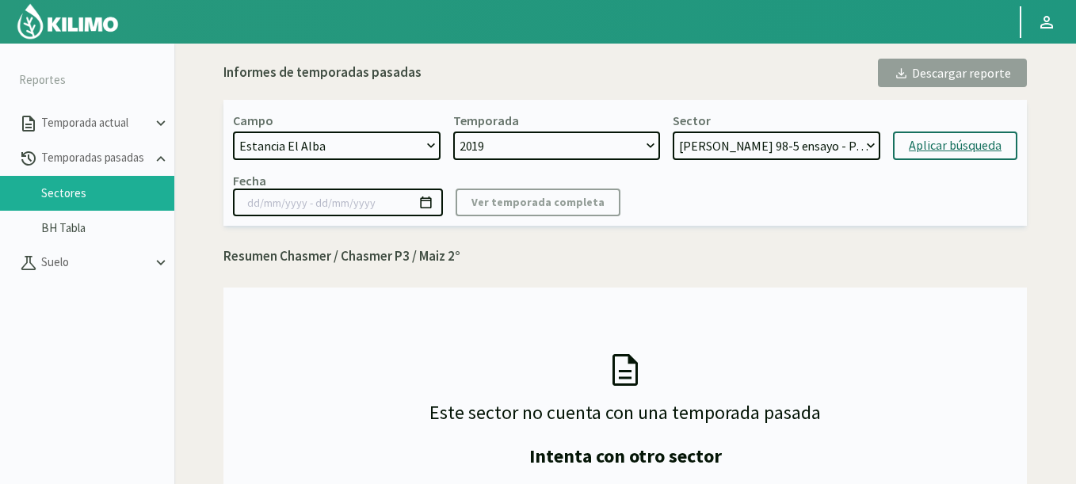
click at [233, 132] on select "[DATE] 8 Fuegos Acograpes - Ag. [PERSON_NAME] - Ag. [GEOGRAPHIC_DATA] Acograpes…" at bounding box center [337, 146] width 208 height 29
select select "6: 2024"
select select "16: Object"
select select "1616: Object"
click at [233, 132] on select "[DATE] 8 Fuegos Acograpes - Ag. [PERSON_NAME] - Ag. [GEOGRAPHIC_DATA] Acograpes…" at bounding box center [337, 146] width 208 height 29
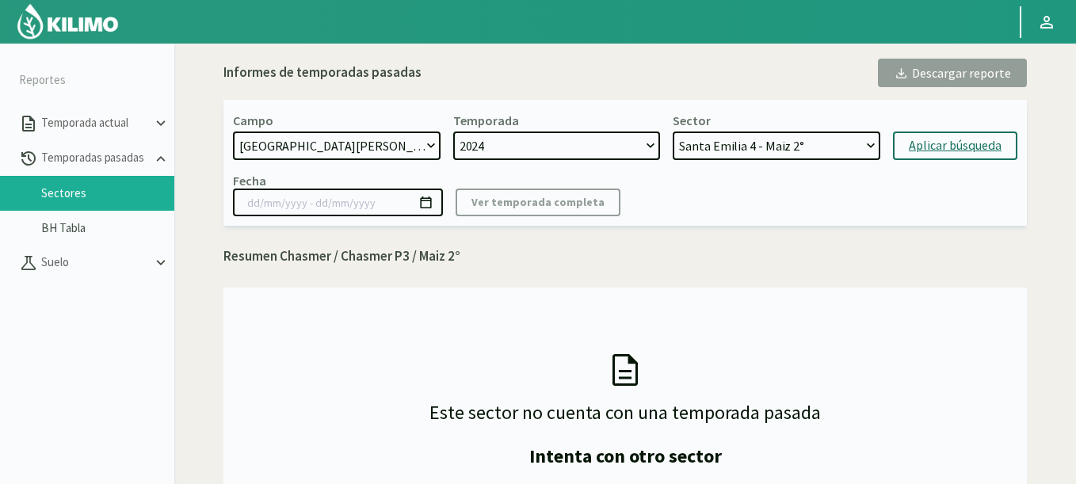
select select "21: Object"
click at [673, 132] on select "[GEOGRAPHIC_DATA][PERSON_NAME] 4 - [GEOGRAPHIC_DATA] 2° [GEOGRAPHIC_DATA][PERSO…" at bounding box center [777, 146] width 208 height 29
click at [722, 151] on select "[GEOGRAPHIC_DATA][PERSON_NAME] 4 - [GEOGRAPHIC_DATA] 2° [GEOGRAPHIC_DATA][PERSO…" at bounding box center [777, 146] width 208 height 29
click at [961, 152] on div "Aplicar búsqueda" at bounding box center [955, 145] width 93 height 19
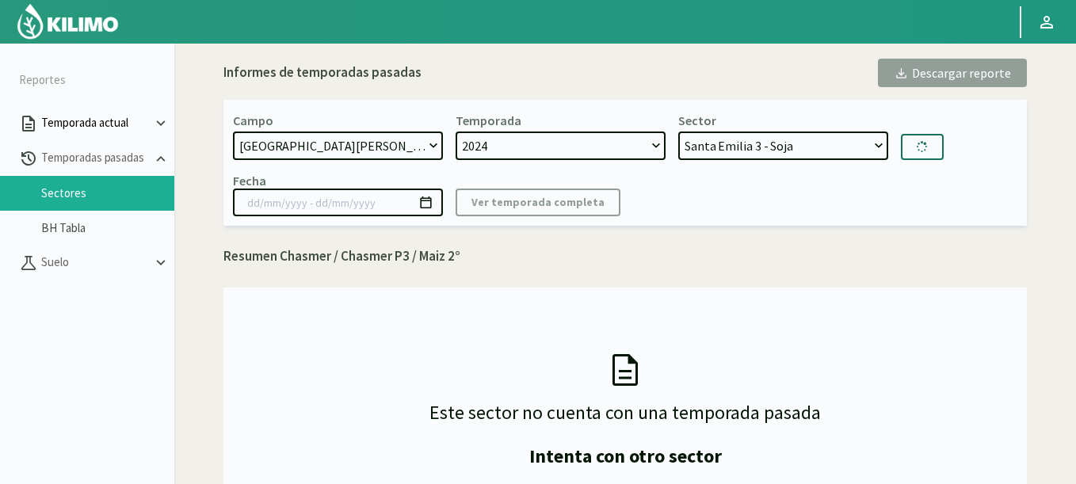
type input "[DATE] - [DATE]"
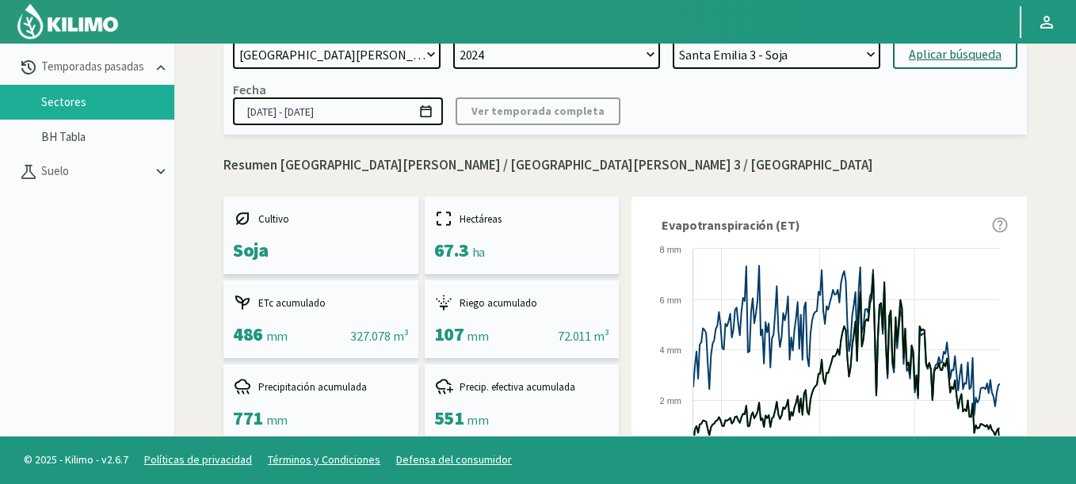
select select "24: Object"
click at [673, 40] on select "[GEOGRAPHIC_DATA][PERSON_NAME] 4 - [GEOGRAPHIC_DATA] 2° [GEOGRAPHIC_DATA][PERSO…" at bounding box center [777, 54] width 208 height 29
click at [925, 59] on div "Aplicar búsqueda" at bounding box center [955, 54] width 93 height 19
type input "[DATE] - [DATE]"
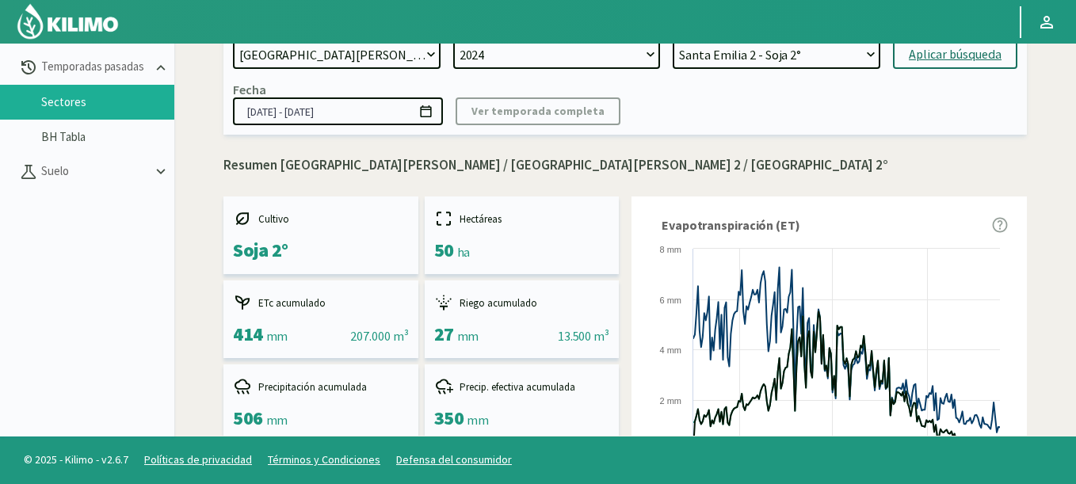
select select "29: Object"
click at [673, 40] on select "[GEOGRAPHIC_DATA][PERSON_NAME] 4 - [GEOGRAPHIC_DATA] 2° [GEOGRAPHIC_DATA][PERSO…" at bounding box center [777, 54] width 208 height 29
click at [952, 61] on div "Aplicar búsqueda" at bounding box center [955, 54] width 93 height 19
type input "[DATE] - [DATE]"
select select "33: Object"
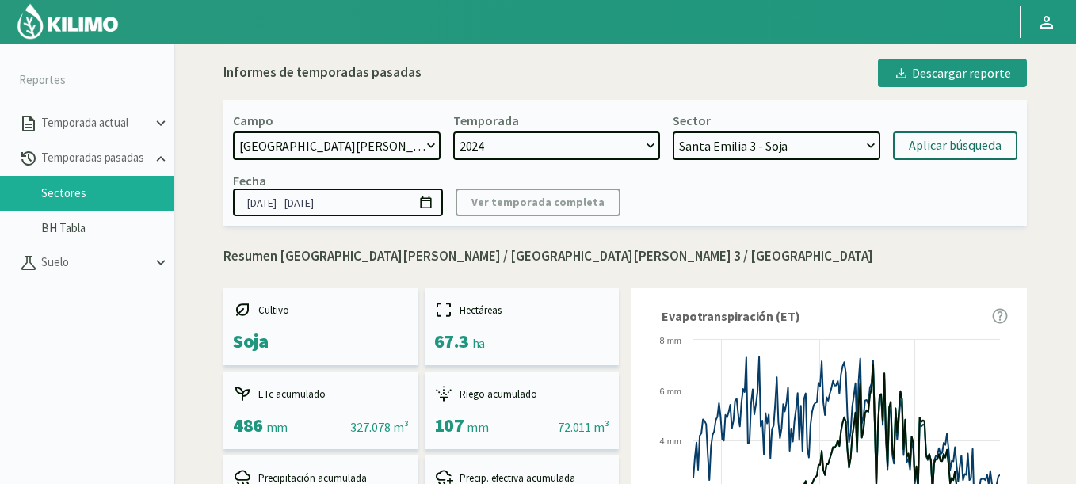
drag, startPoint x: 782, startPoint y: 144, endPoint x: 272, endPoint y: 151, distance: 510.4
click at [272, 151] on form "Campo [DATE] 8 Fuegos Acograpes - Ag. [PERSON_NAME] - Ag. [GEOGRAPHIC_DATA] Aco…" at bounding box center [625, 137] width 785 height 48
select select "1375: Object"
click at [233, 132] on select "[DATE] 8 Fuegos Acograpes - Ag. [PERSON_NAME] - Ag. [GEOGRAPHIC_DATA] Acograpes…" at bounding box center [337, 146] width 208 height 29
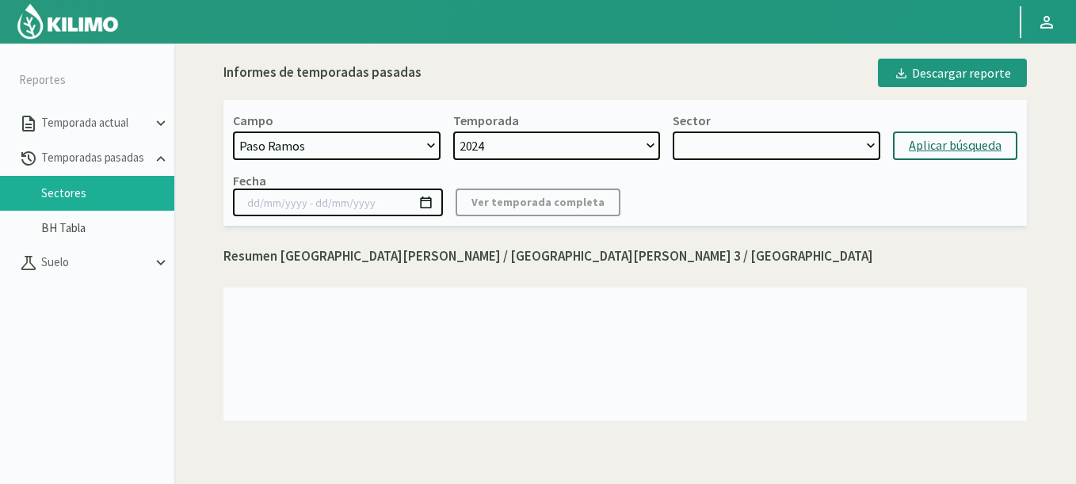
select select "35: Object"
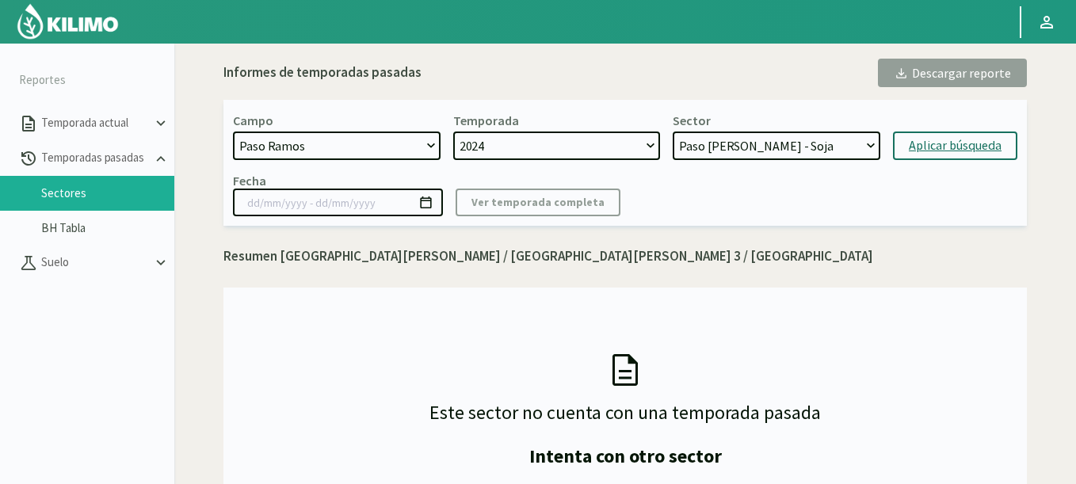
click at [945, 134] on button "Aplicar búsqueda" at bounding box center [955, 146] width 124 height 29
type input "[DATE] - [DATE]"
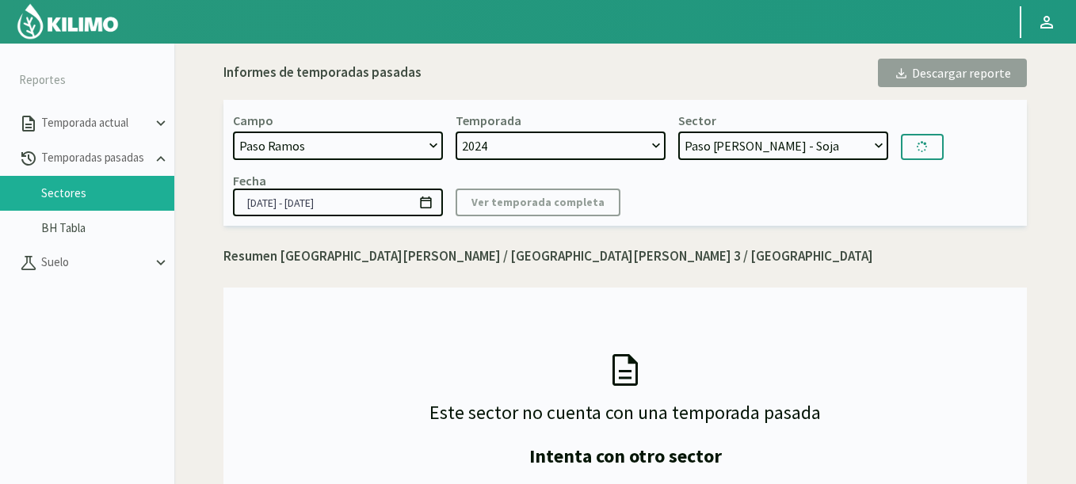
select select "36: Object"
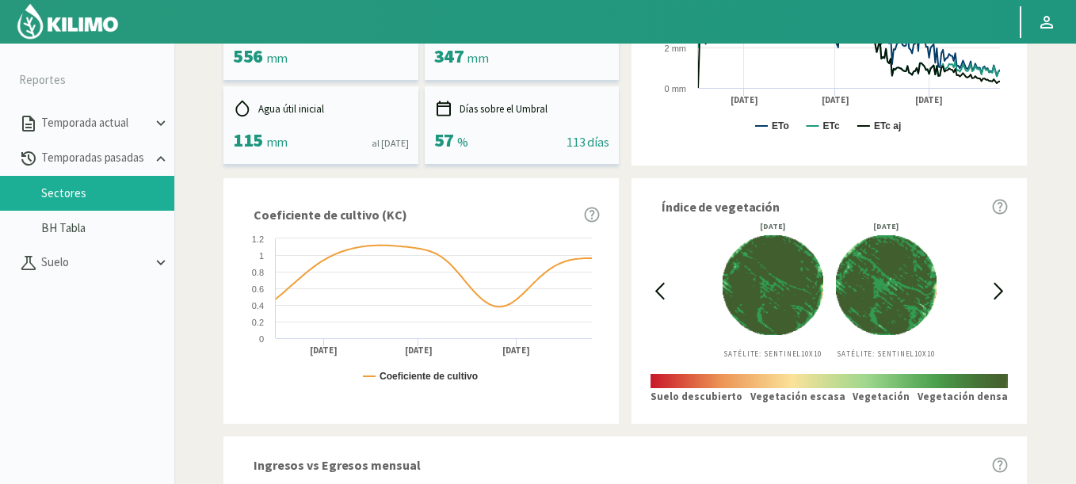
scroll to position [571, 0]
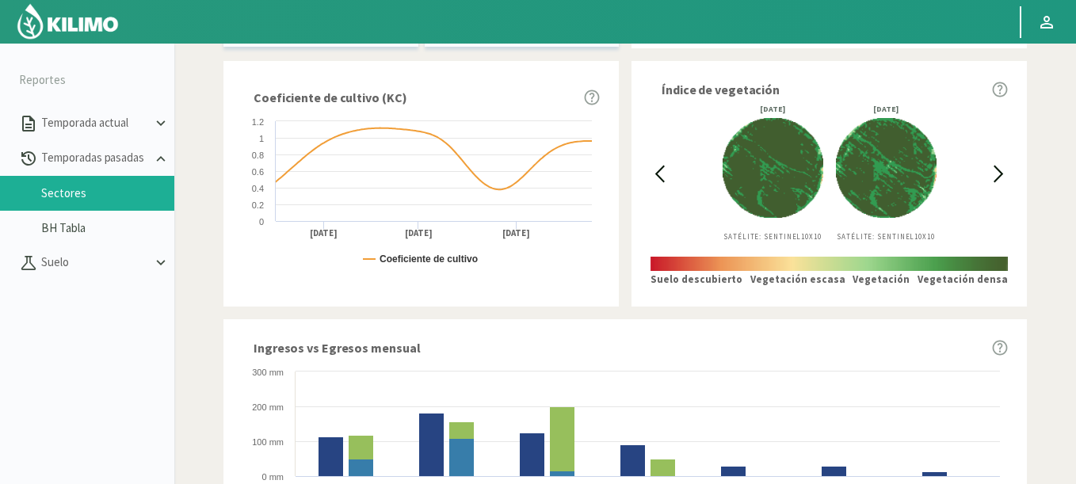
click at [660, 163] on div at bounding box center [660, 173] width 18 height 136
click at [659, 174] on icon at bounding box center [660, 174] width 18 height 18
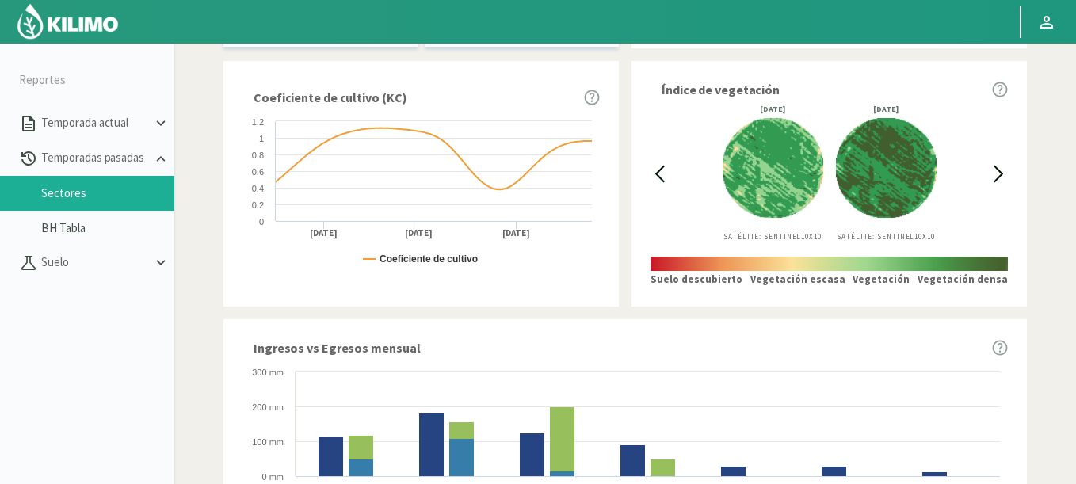
click at [659, 174] on icon at bounding box center [660, 174] width 18 height 18
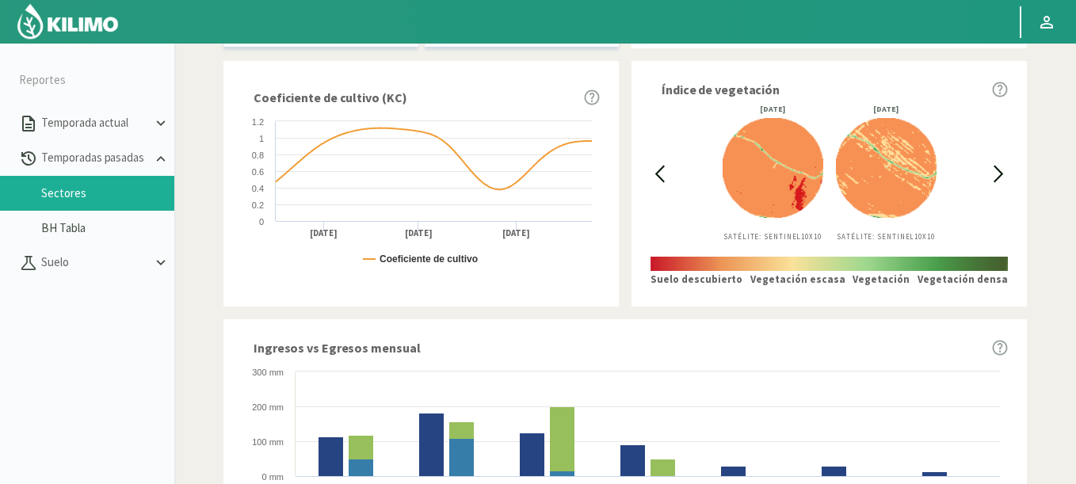
click at [659, 174] on icon at bounding box center [660, 174] width 18 height 18
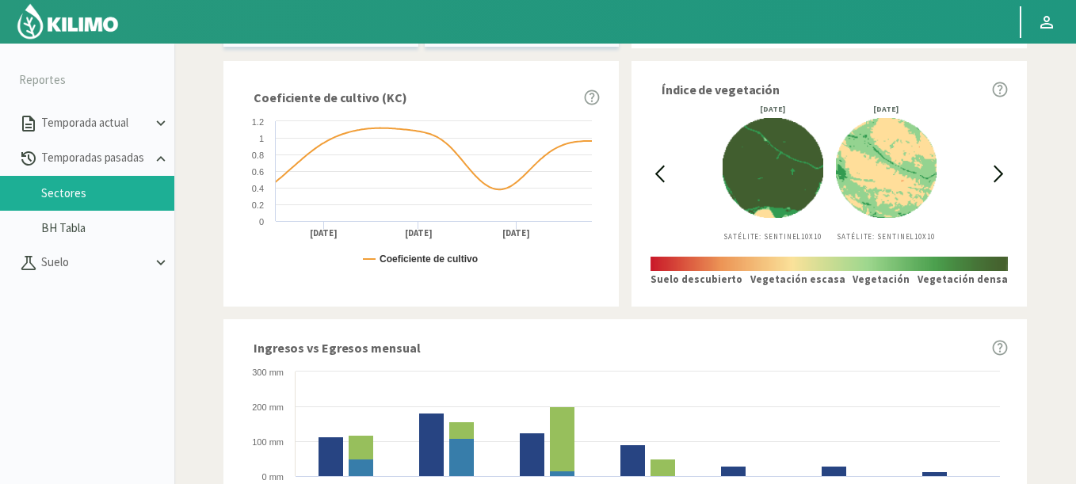
click at [659, 174] on icon at bounding box center [660, 174] width 18 height 18
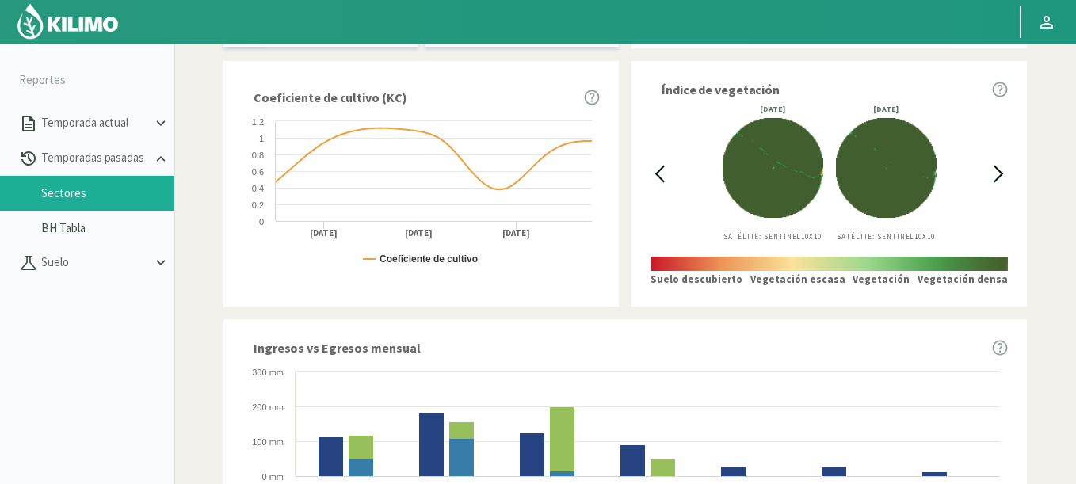
click at [993, 171] on icon at bounding box center [999, 174] width 18 height 18
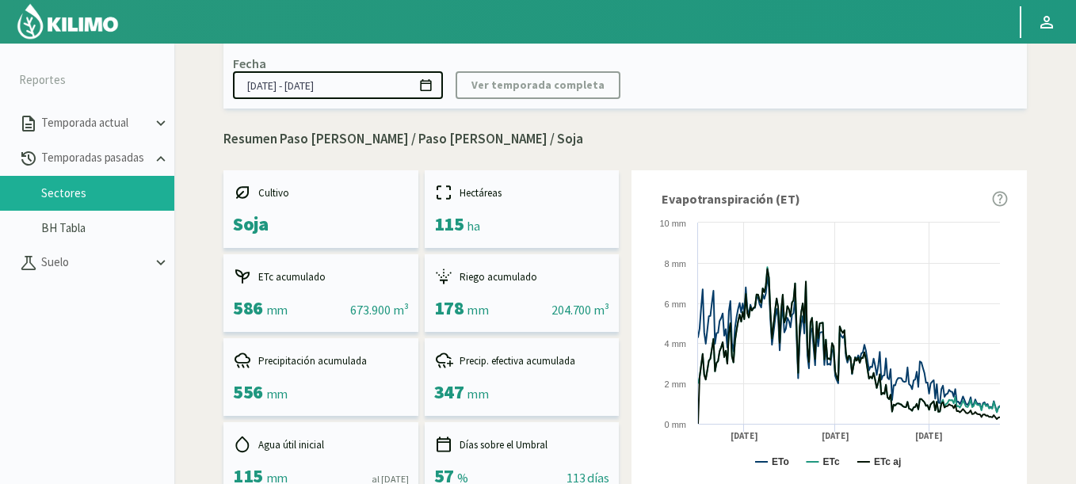
scroll to position [95, 0]
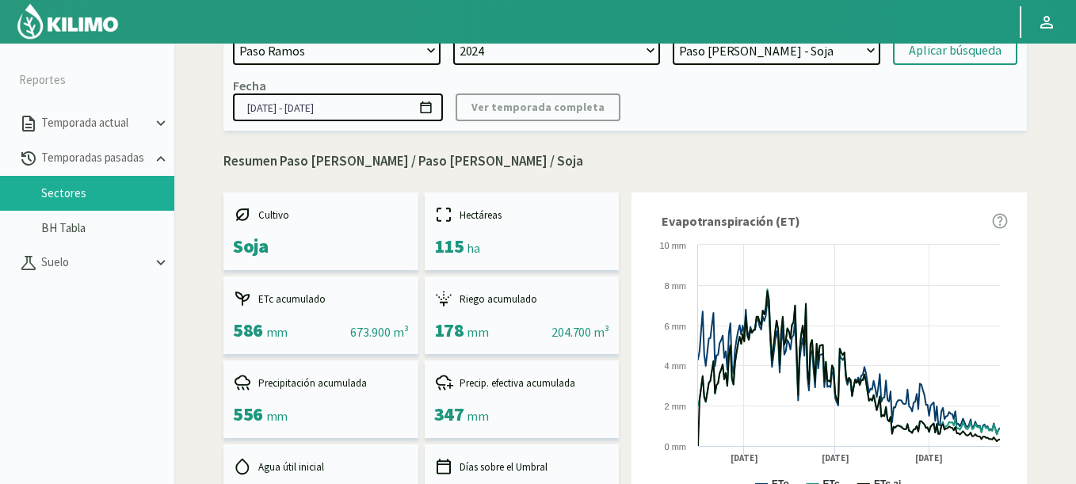
click at [422, 116] on svg-icon at bounding box center [425, 111] width 15 height 14
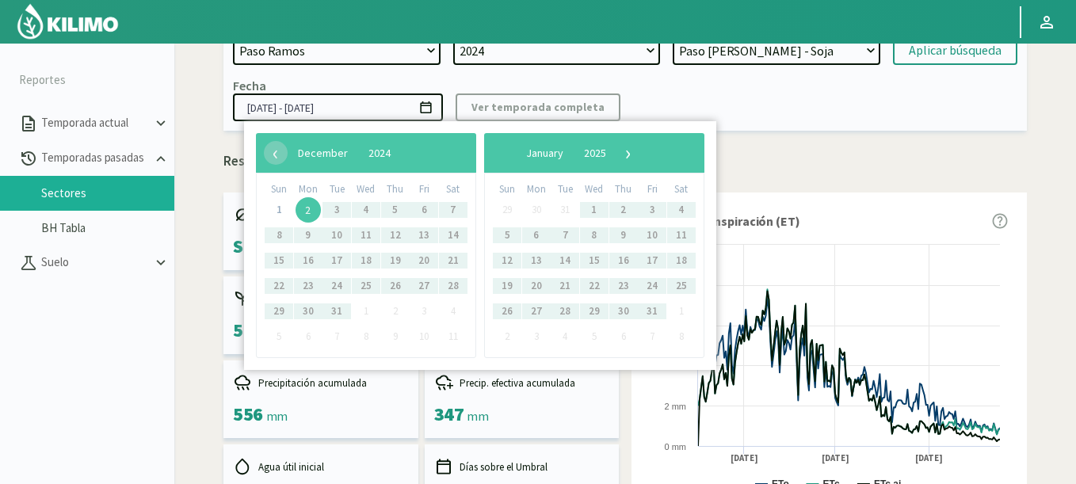
click at [307, 203] on span "2" at bounding box center [308, 209] width 25 height 25
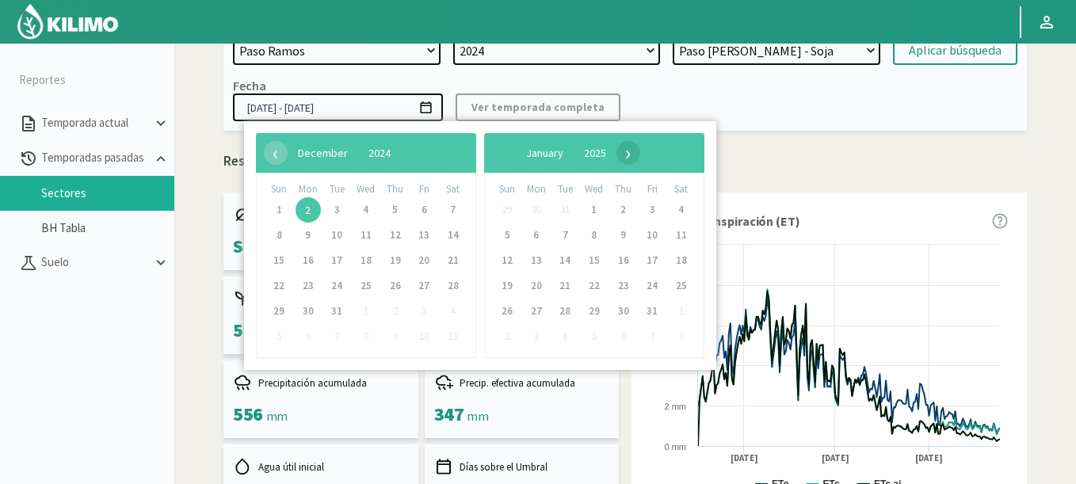
click at [640, 155] on span "›" at bounding box center [629, 153] width 24 height 24
click at [645, 155] on span "›" at bounding box center [633, 153] width 24 height 24
click at [625, 155] on span "›" at bounding box center [613, 153] width 24 height 24
click at [622, 155] on span "›" at bounding box center [610, 153] width 24 height 24
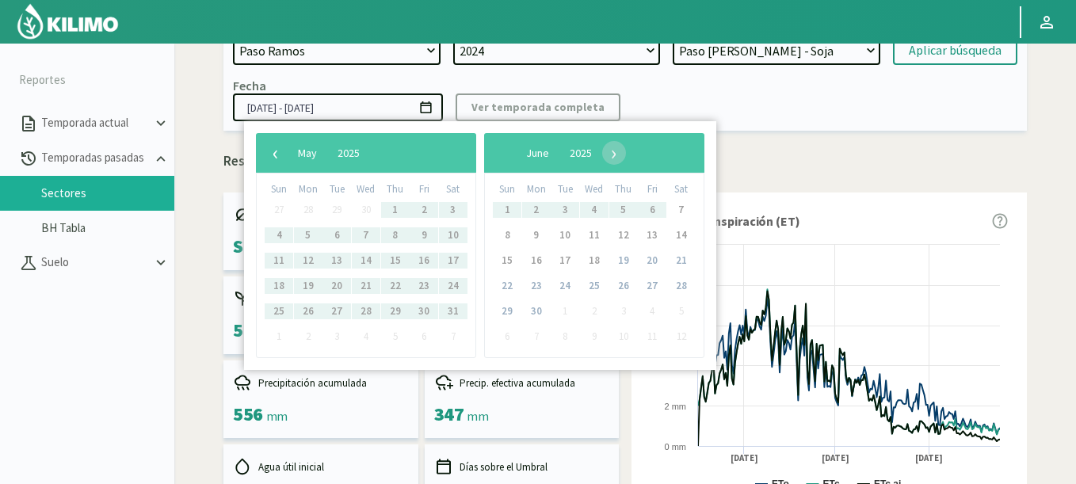
drag, startPoint x: 705, startPoint y: 142, endPoint x: 695, endPoint y: 143, distance: 10.4
click at [705, 142] on div "‹ ​ May ​ 2025 ​ › Sun Mon Tue Wed Thu Fri Sat 27 28 29 30 1 2 3 4 5 6 7 8 9 10…" at bounding box center [480, 245] width 472 height 249
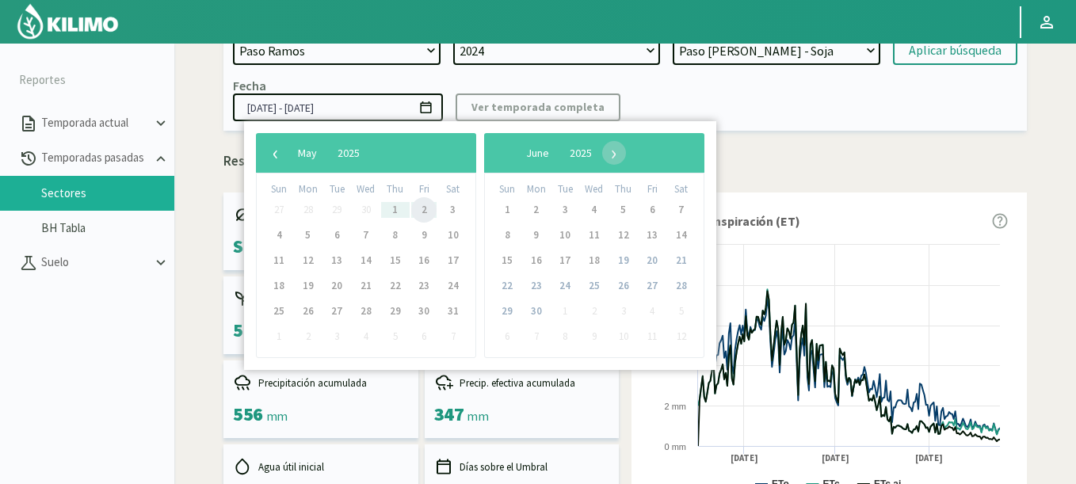
click at [424, 212] on span "2" at bounding box center [423, 209] width 25 height 25
type input "[DATE] - [DATE]"
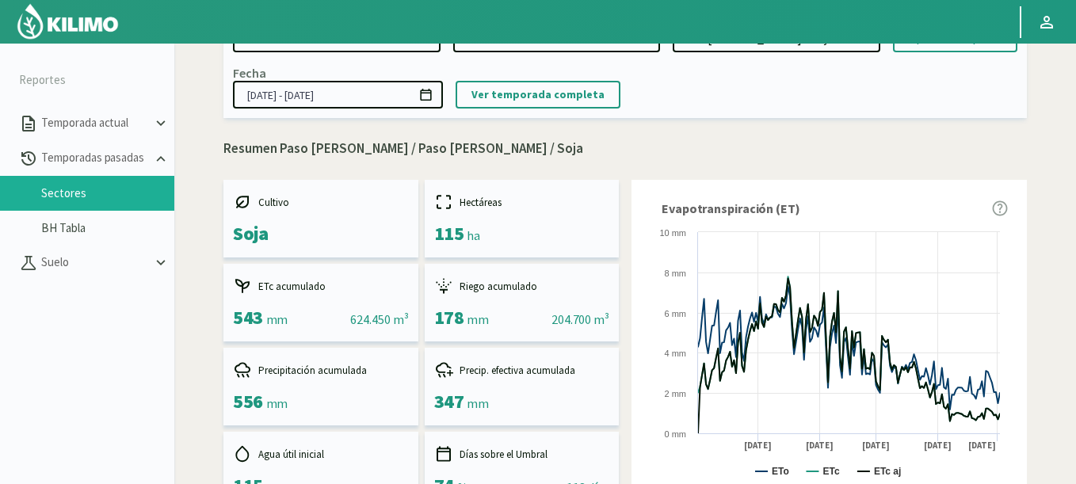
scroll to position [0, 0]
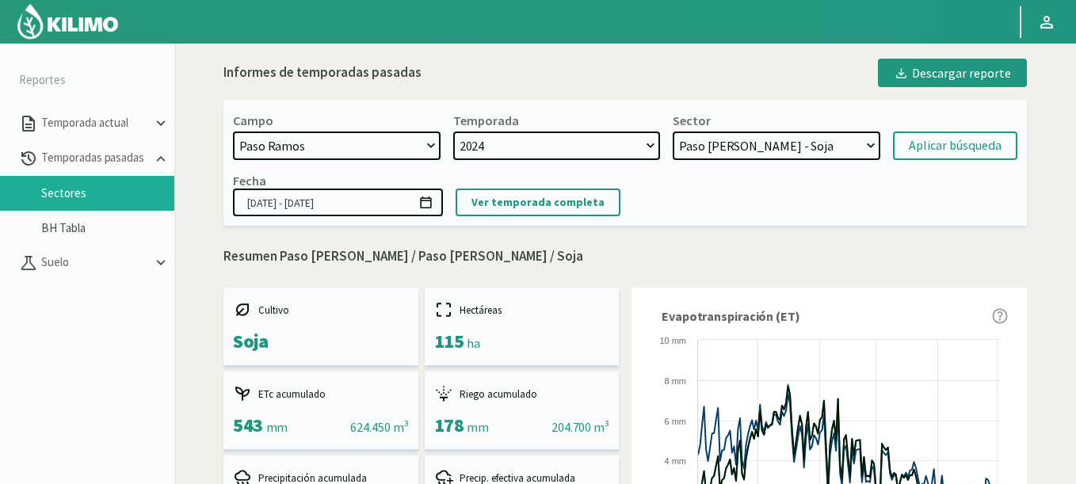
click at [400, 149] on select "[DATE] 8 Fuegos Acograpes - Ag. [PERSON_NAME] - Ag. [GEOGRAPHIC_DATA] Acograpes…" at bounding box center [337, 146] width 208 height 29
select select "1711: Object"
click at [233, 132] on select "[DATE] 8 Fuegos Acograpes - Ag. [PERSON_NAME] - Ag. [GEOGRAPHIC_DATA] Acograpes…" at bounding box center [337, 146] width 208 height 29
select select
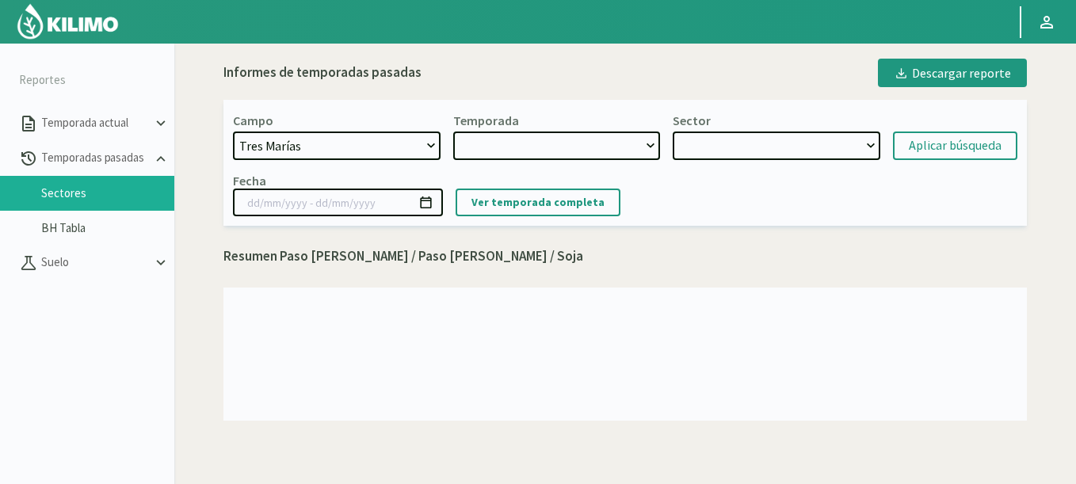
select select "13: 2025"
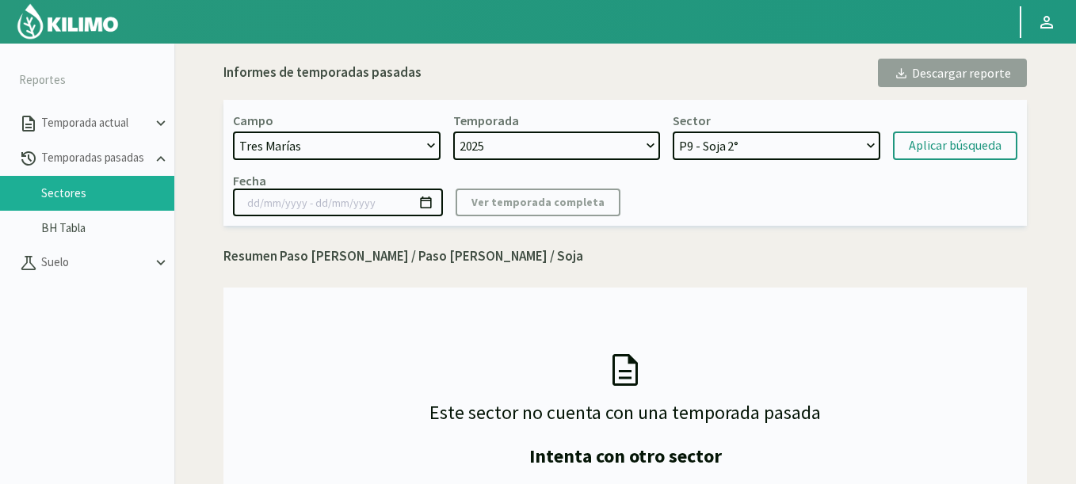
click at [697, 145] on select "P9 - Soja 2° P8 - Soja 2° P7 - Soja 2°" at bounding box center [777, 146] width 208 height 29
select select "38: Object"
click at [673, 132] on select "P9 - Soja 2° P8 - Soja 2° P7 - Soja 2°" at bounding box center [777, 146] width 208 height 29
click at [1014, 143] on button "Aplicar búsqueda" at bounding box center [955, 146] width 124 height 29
type input "[DATE] - [DATE]"
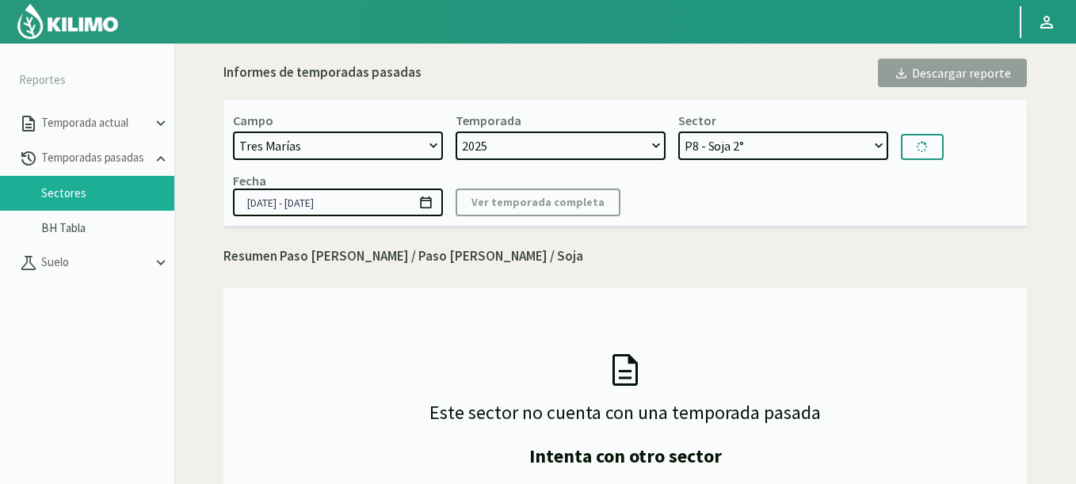
select select "41: Object"
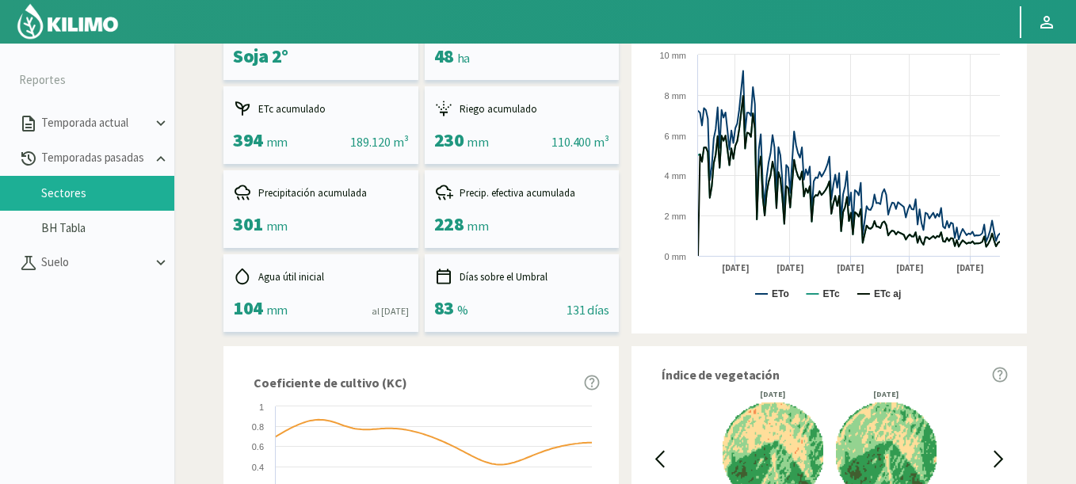
scroll to position [571, 0]
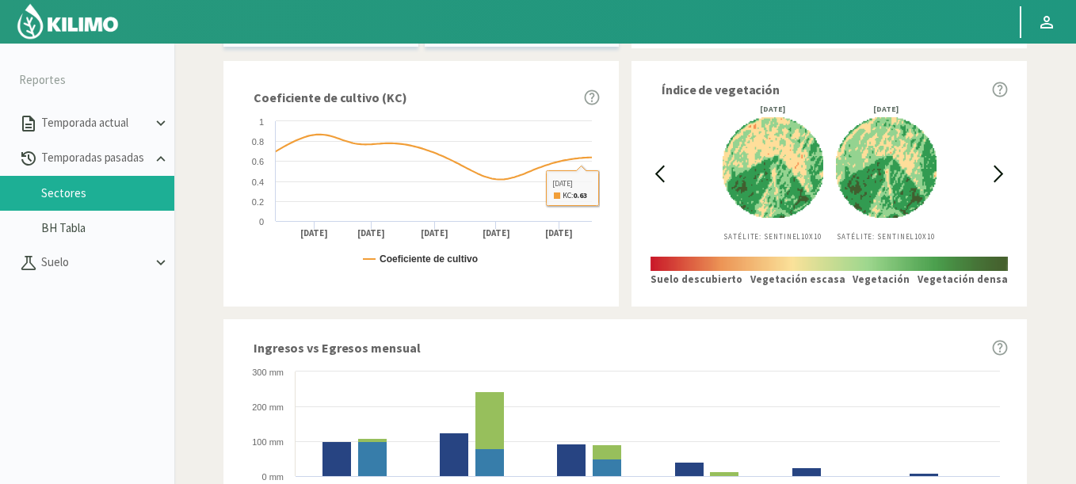
click at [660, 176] on icon at bounding box center [660, 174] width 18 height 18
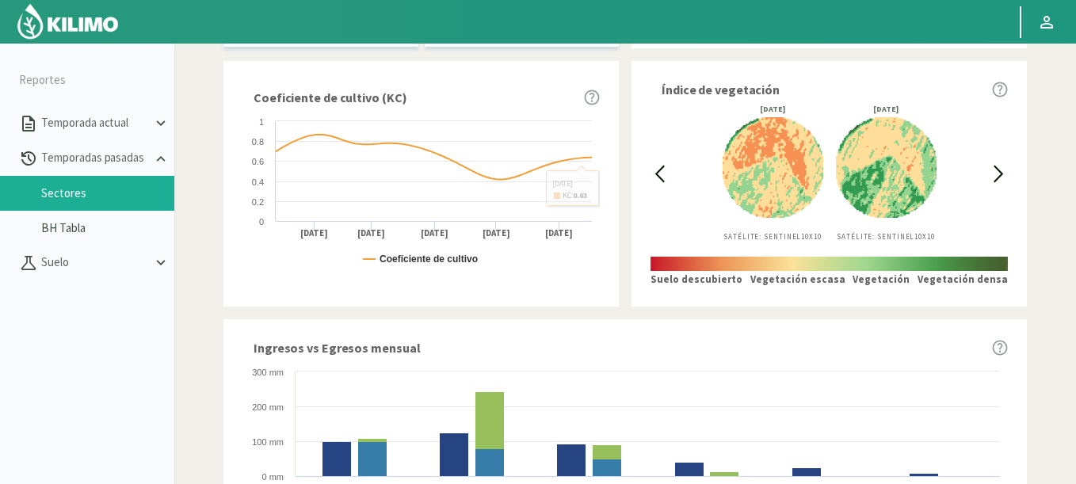
click at [660, 176] on icon at bounding box center [660, 174] width 18 height 18
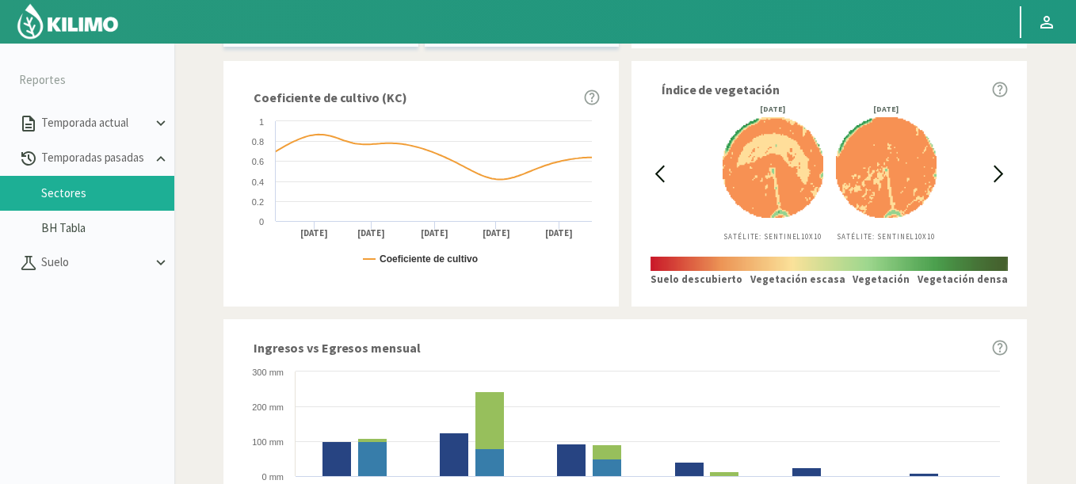
click at [660, 176] on icon at bounding box center [660, 174] width 18 height 18
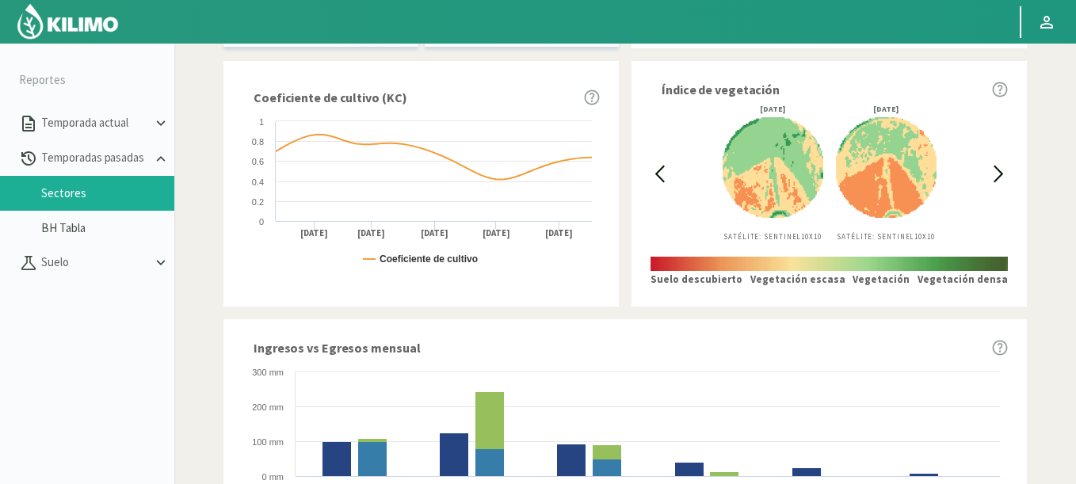
click at [660, 176] on icon at bounding box center [660, 174] width 18 height 18
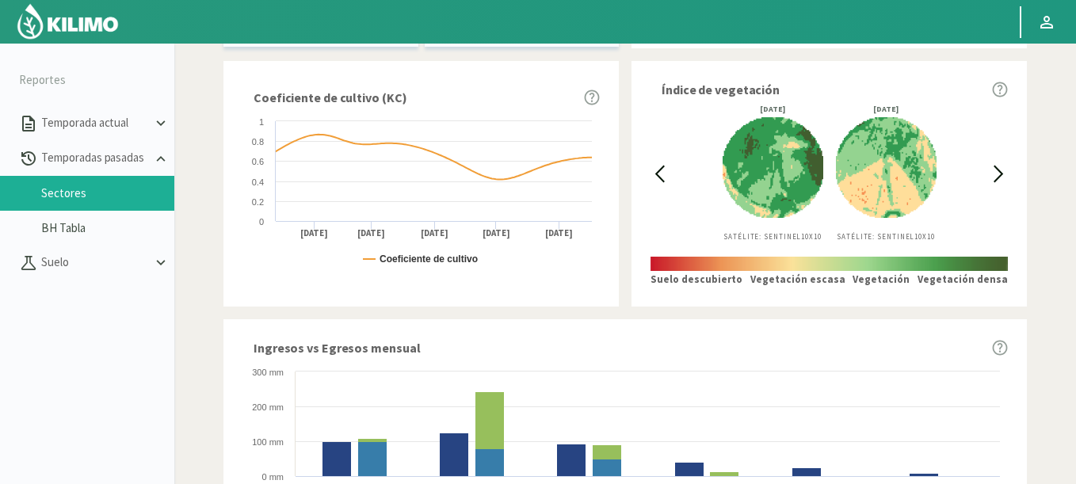
click at [660, 176] on icon at bounding box center [660, 174] width 18 height 18
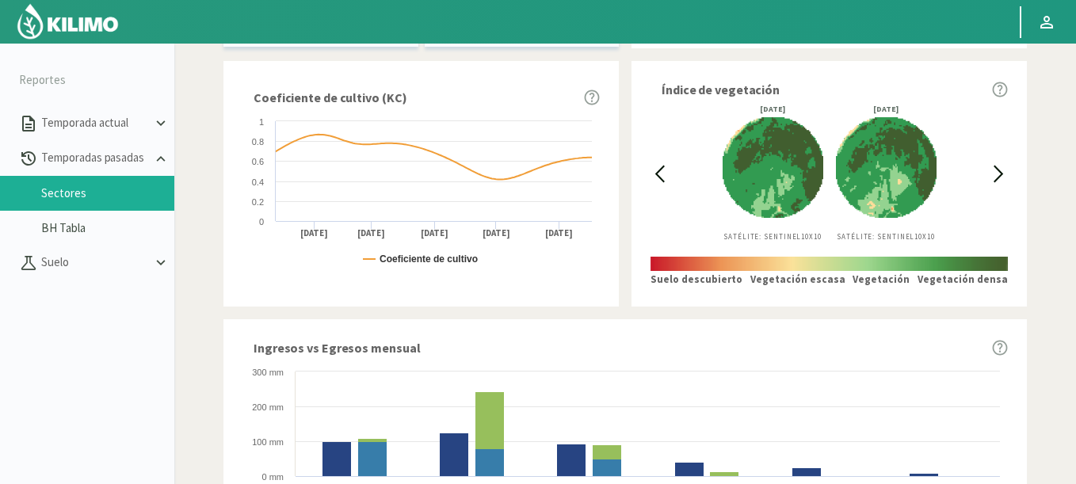
click at [995, 171] on icon at bounding box center [999, 174] width 18 height 18
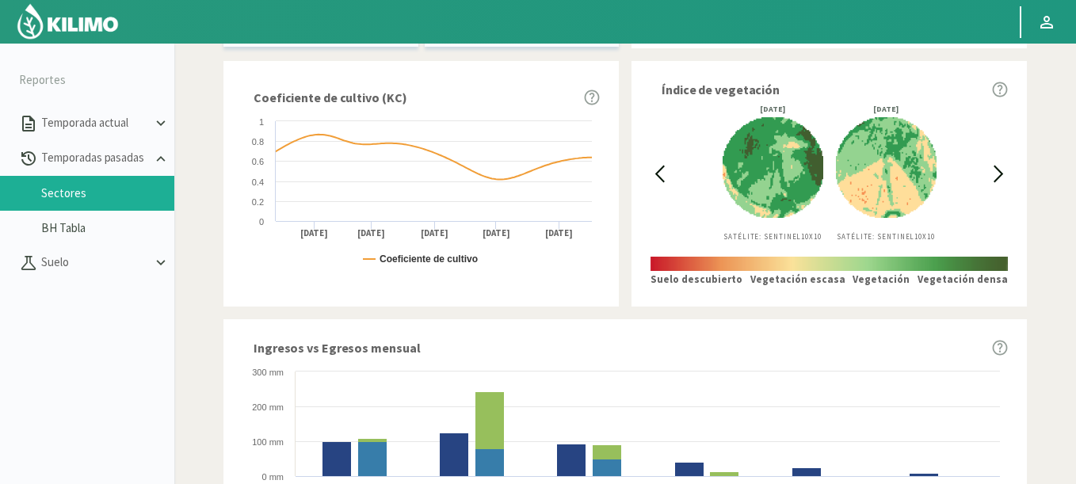
click at [667, 174] on icon at bounding box center [660, 174] width 18 height 18
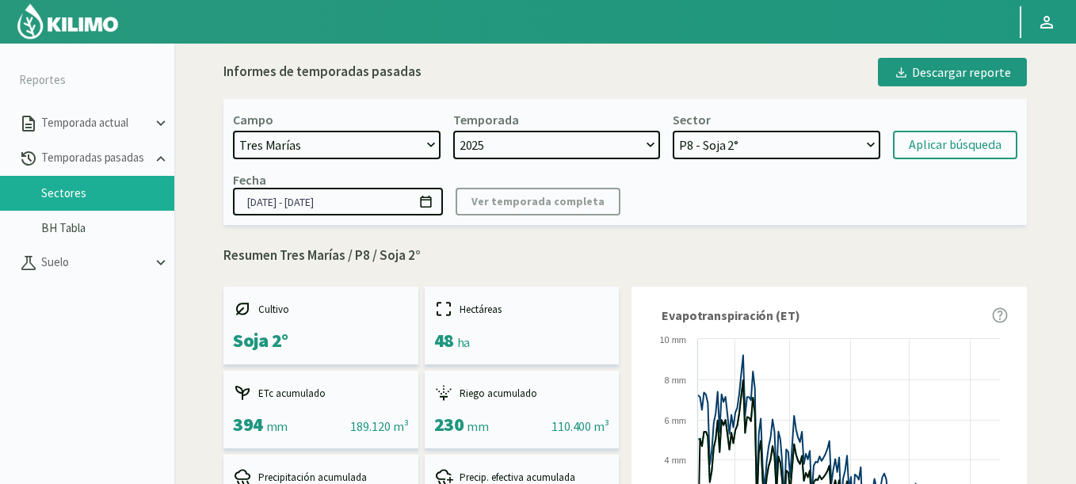
scroll to position [0, 0]
click at [432, 203] on icon at bounding box center [425, 202] width 15 height 15
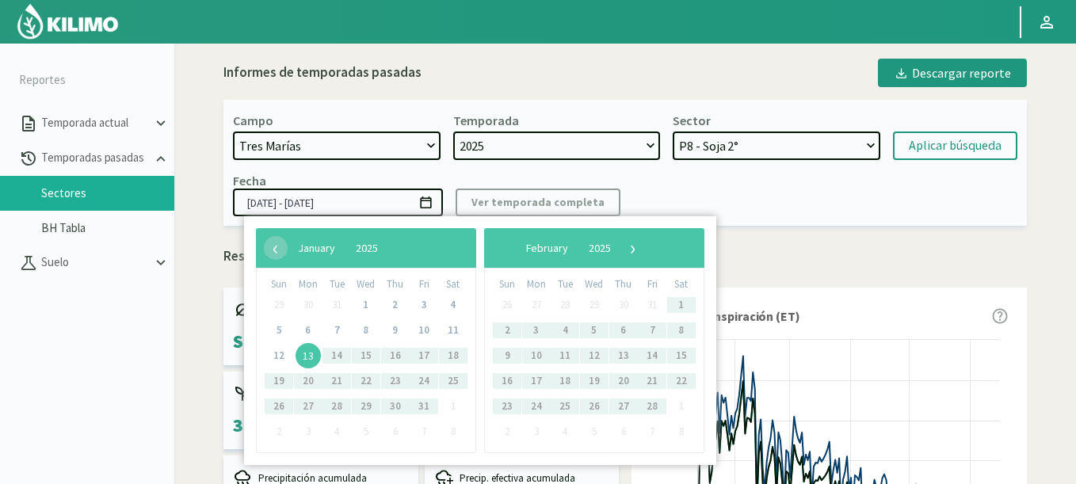
click at [308, 359] on span "13" at bounding box center [308, 355] width 25 height 25
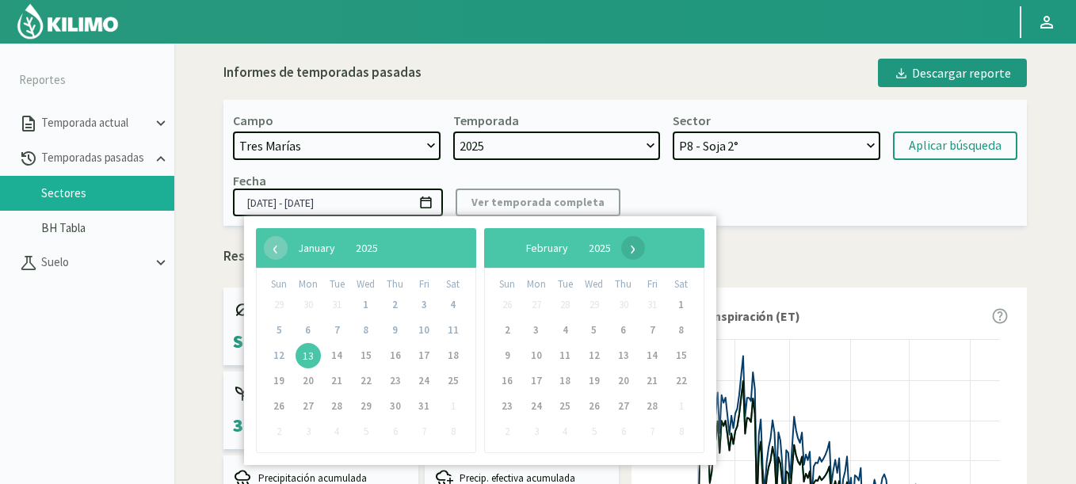
click at [645, 250] on span "›" at bounding box center [633, 248] width 24 height 24
click at [632, 250] on span "›" at bounding box center [620, 248] width 24 height 24
click at [625, 250] on span "›" at bounding box center [613, 248] width 24 height 24
click at [269, 246] on span "‹" at bounding box center [276, 248] width 24 height 24
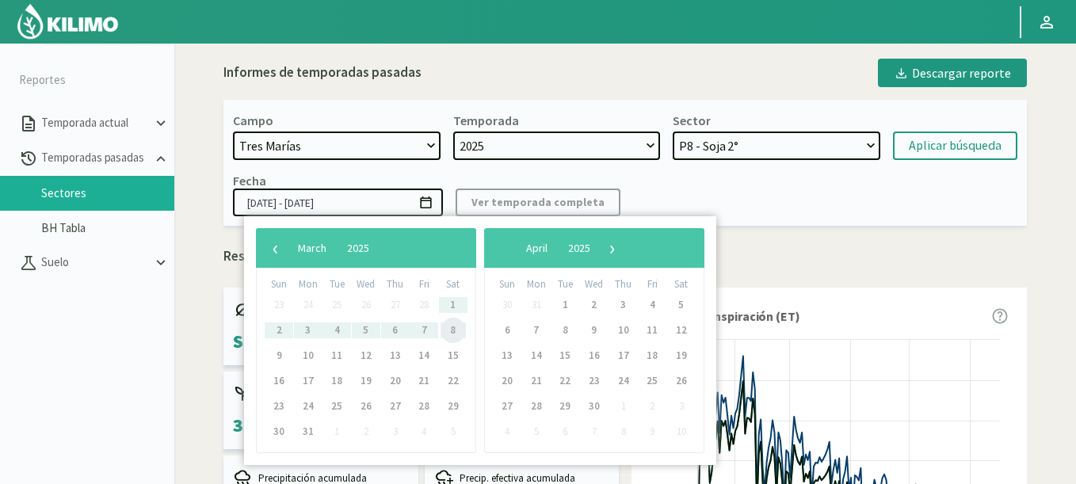
click at [448, 334] on span "8" at bounding box center [453, 330] width 25 height 25
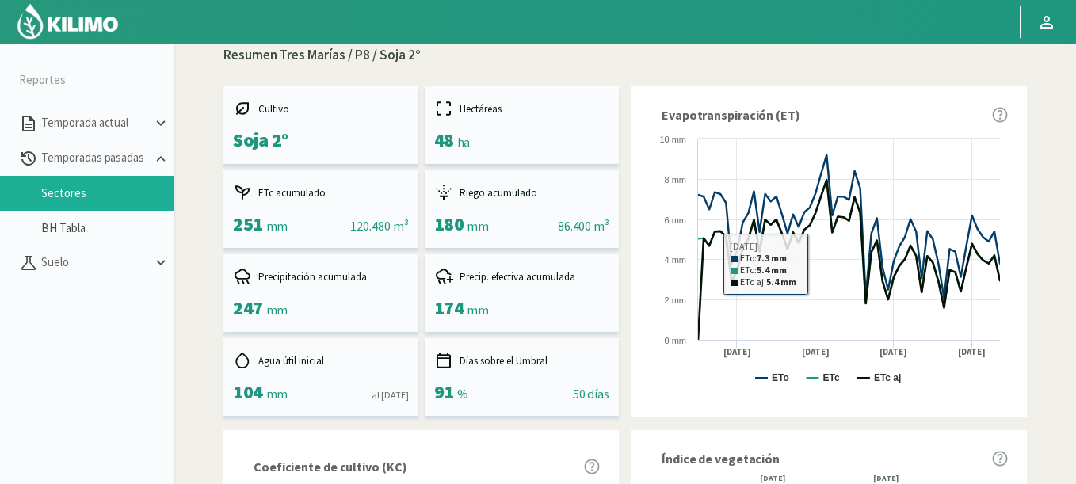
scroll to position [487, 0]
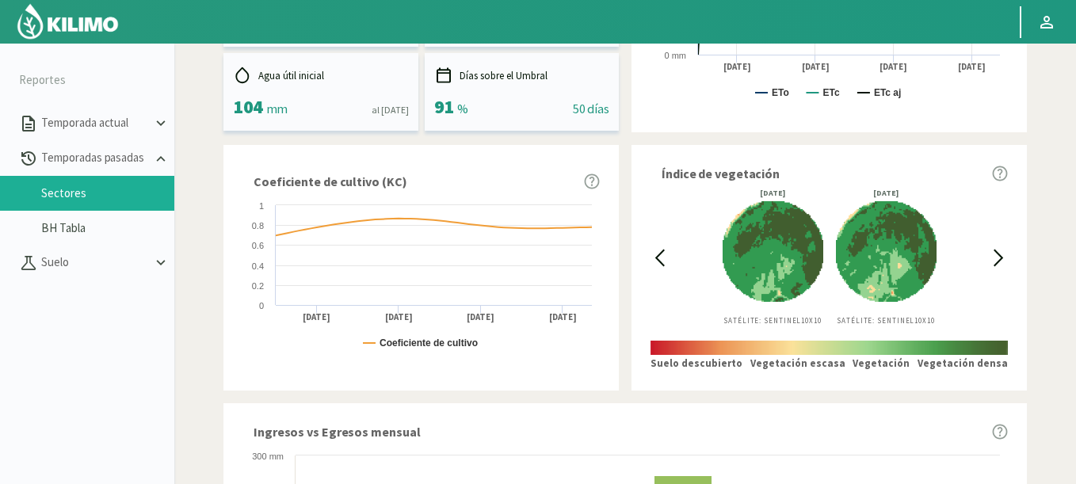
drag, startPoint x: 991, startPoint y: 258, endPoint x: 677, endPoint y: 192, distance: 321.4
click at [992, 258] on icon at bounding box center [999, 258] width 18 height 18
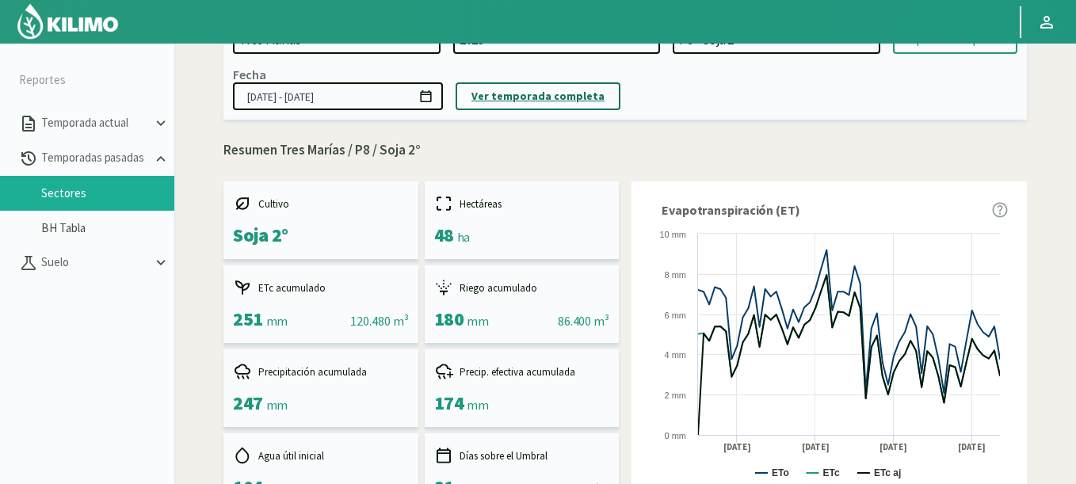
click at [560, 94] on p "Ver temporada completa" at bounding box center [538, 96] width 133 height 18
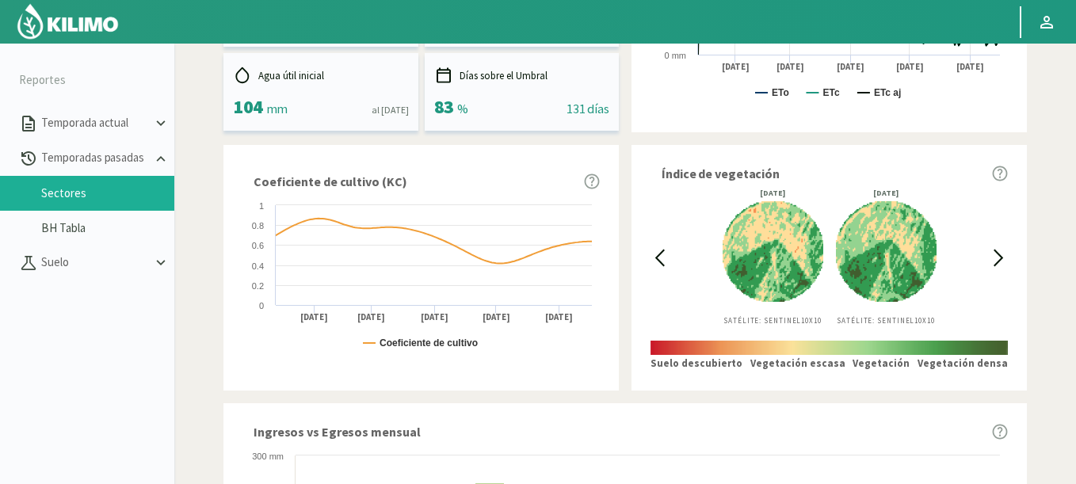
scroll to position [498, 0]
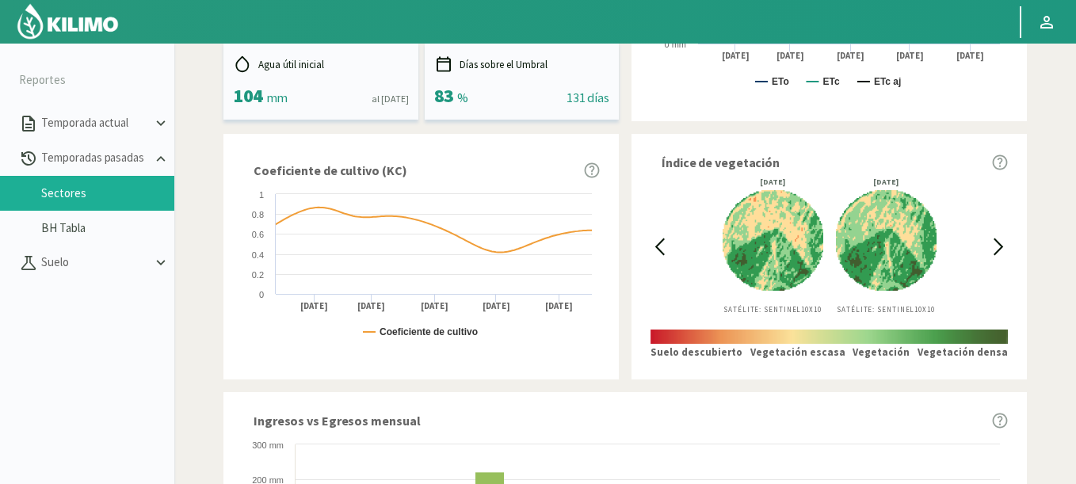
click at [668, 253] on icon at bounding box center [660, 247] width 18 height 18
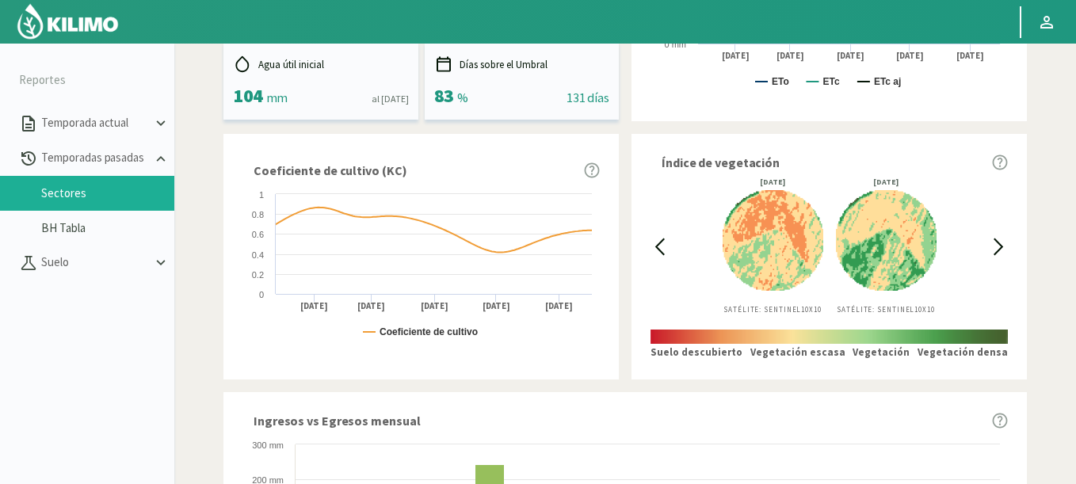
click at [663, 251] on icon at bounding box center [660, 247] width 18 height 18
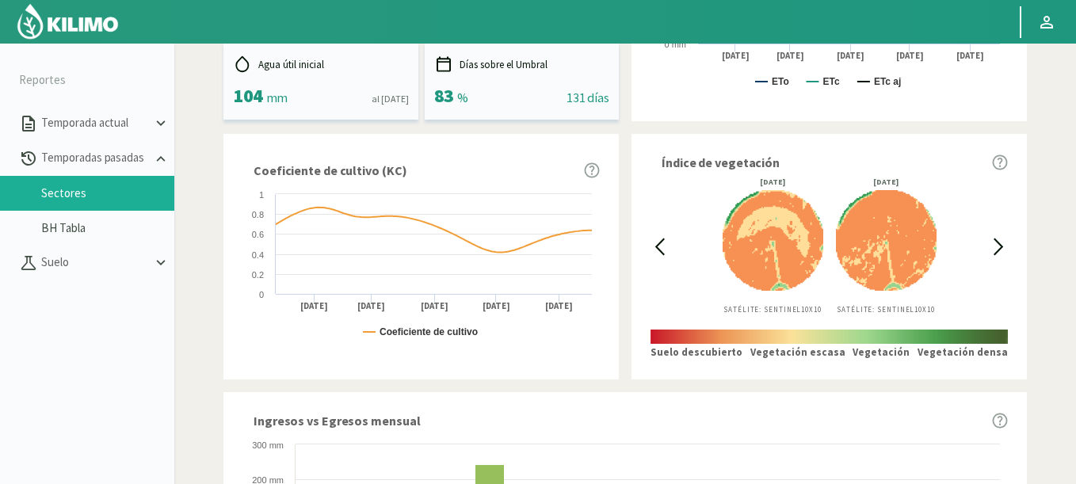
click at [663, 251] on icon at bounding box center [660, 247] width 18 height 18
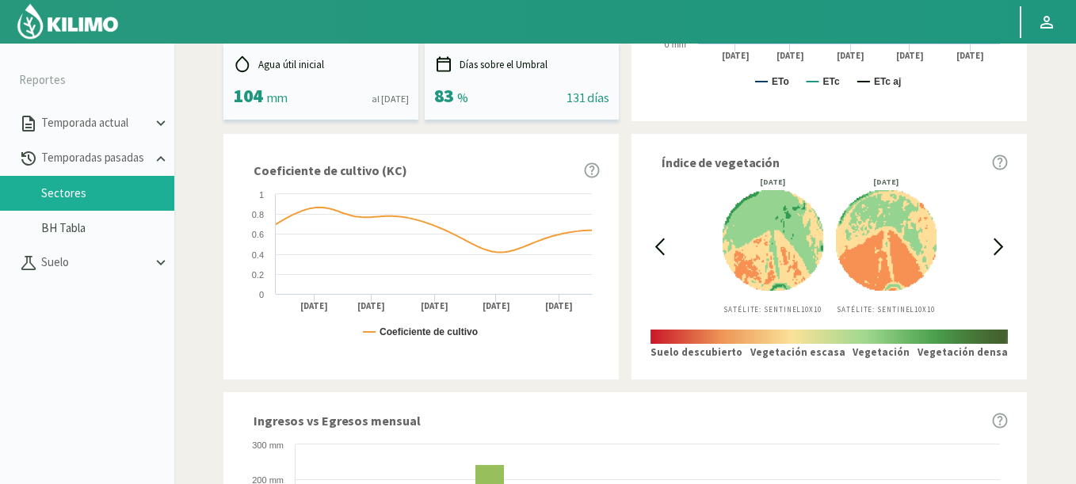
click at [663, 251] on icon at bounding box center [660, 247] width 18 height 18
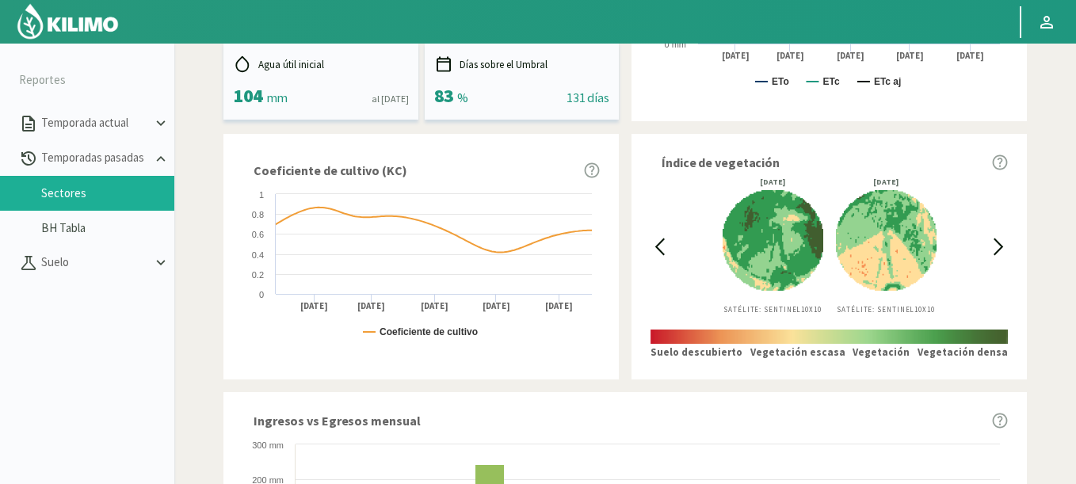
click at [661, 248] on icon at bounding box center [660, 247] width 18 height 18
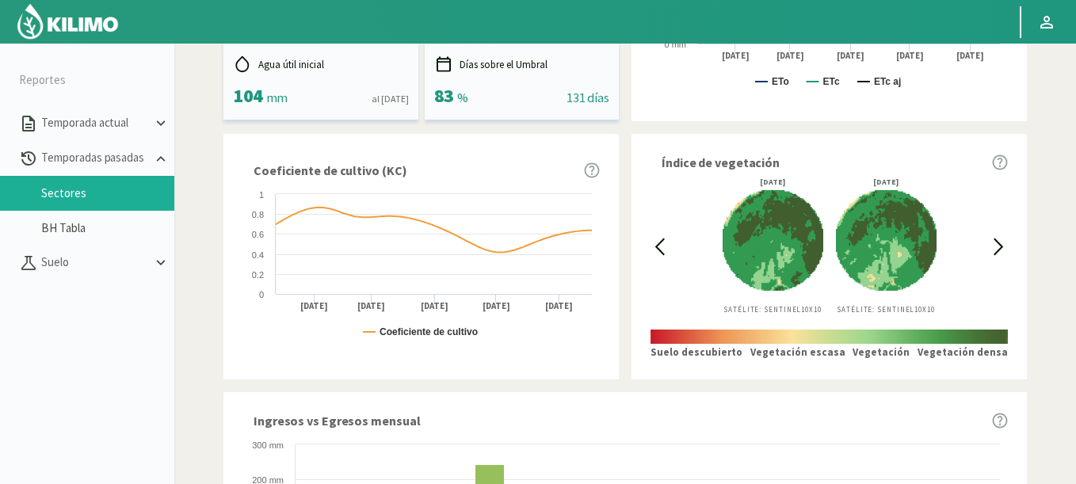
click at [1005, 242] on icon at bounding box center [999, 247] width 18 height 18
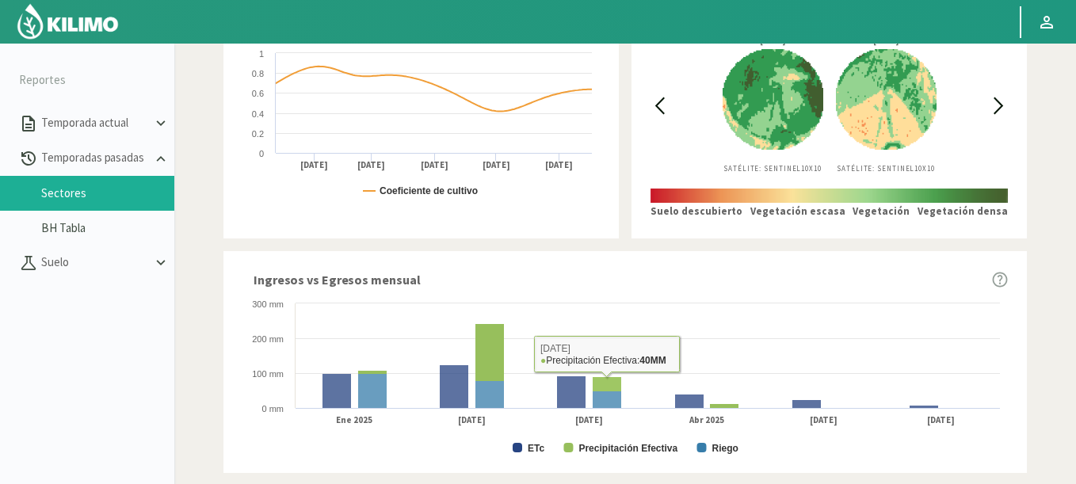
scroll to position [536, 0]
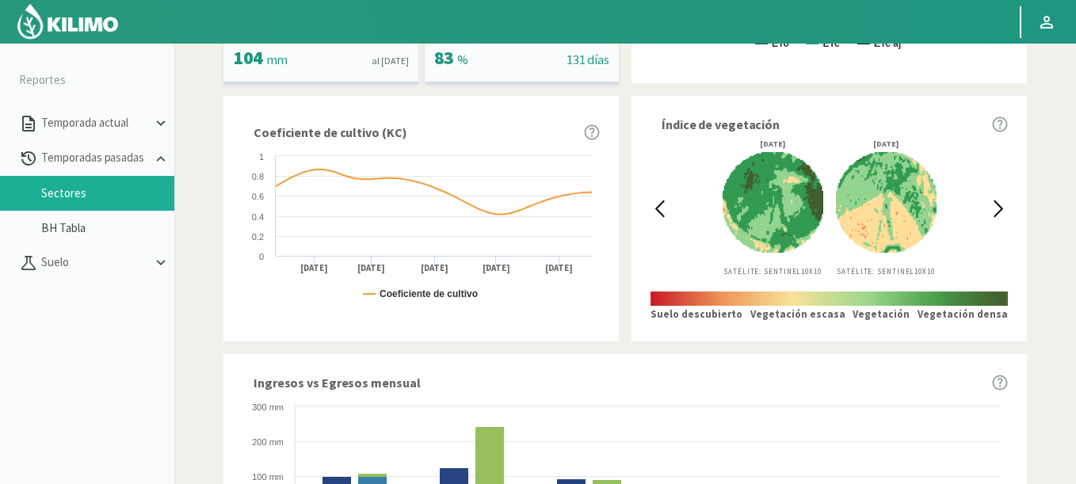
click at [994, 207] on icon at bounding box center [999, 209] width 18 height 18
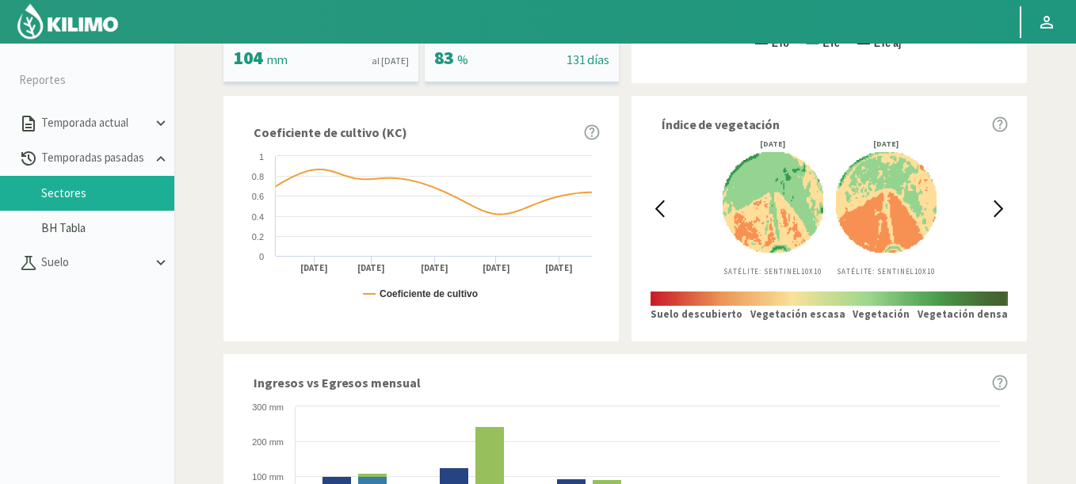
click at [652, 206] on icon at bounding box center [660, 209] width 18 height 18
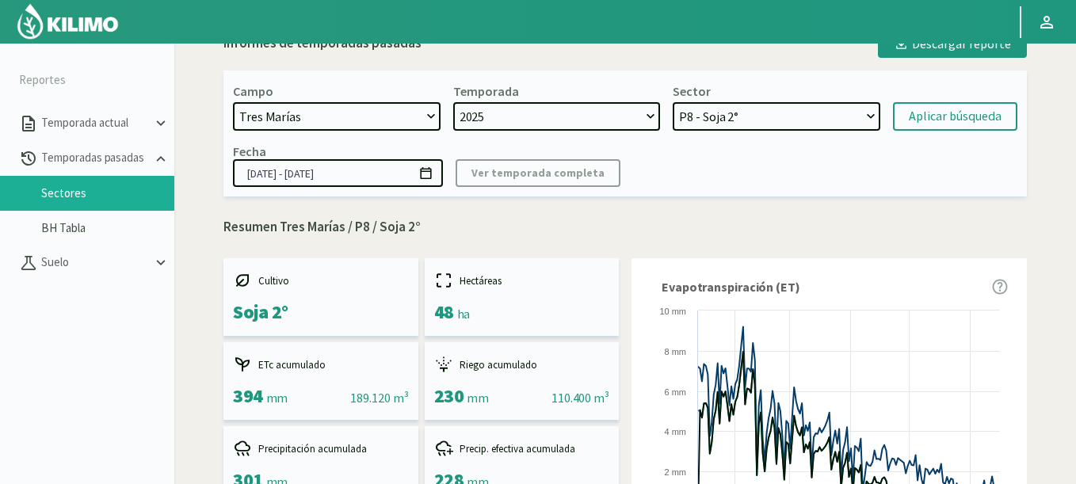
scroll to position [0, 0]
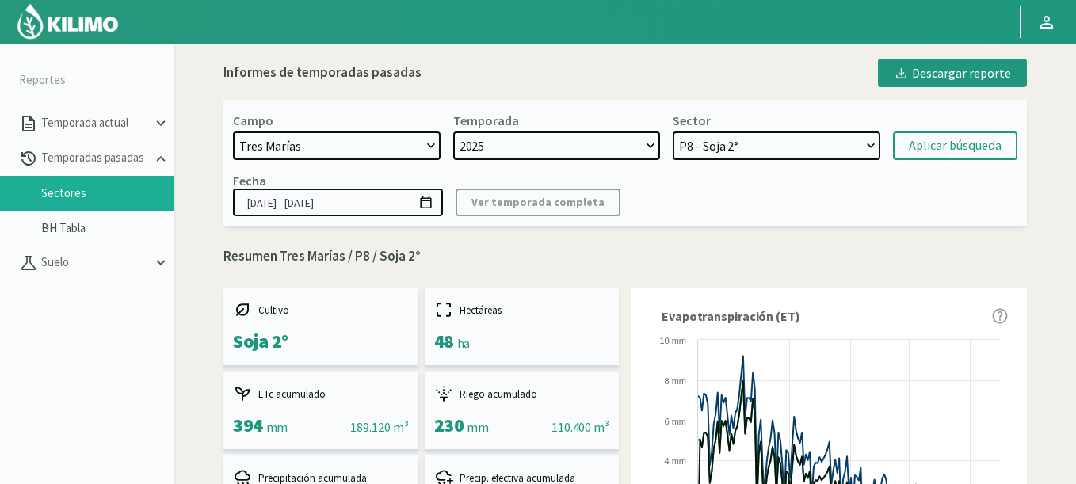
click at [434, 195] on input "[DATE] - [DATE]" at bounding box center [338, 203] width 210 height 28
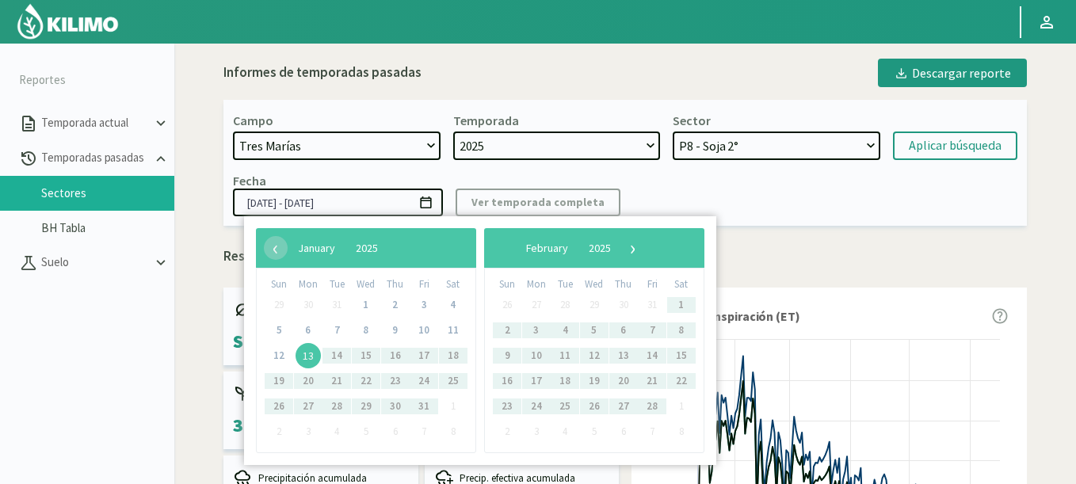
click at [305, 356] on span "13" at bounding box center [308, 355] width 25 height 25
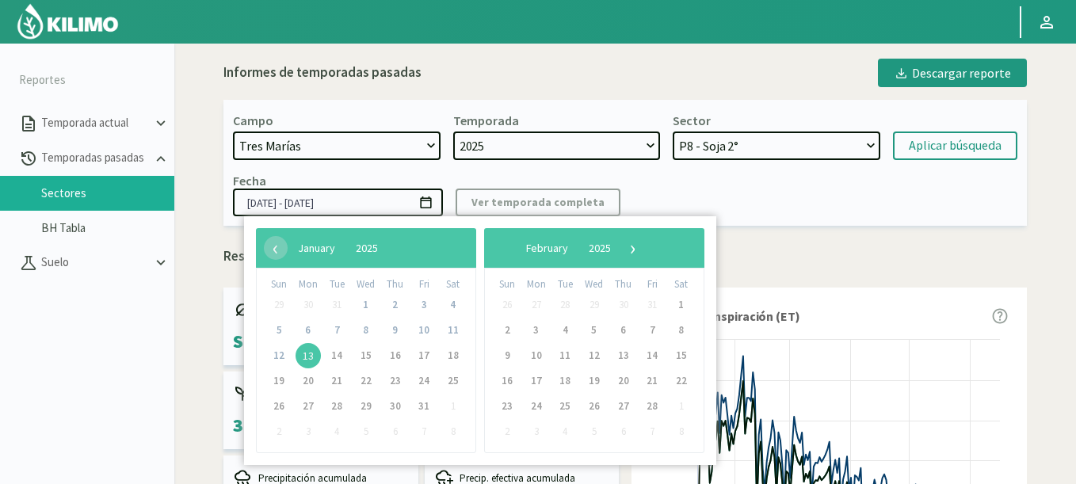
click at [695, 256] on div "‹ ​ February ​ 2025 ​ ›" at bounding box center [594, 248] width 220 height 40
click at [645, 255] on span "›" at bounding box center [633, 248] width 24 height 24
click at [632, 254] on span "›" at bounding box center [620, 248] width 24 height 24
click at [625, 254] on span "›" at bounding box center [613, 248] width 24 height 24
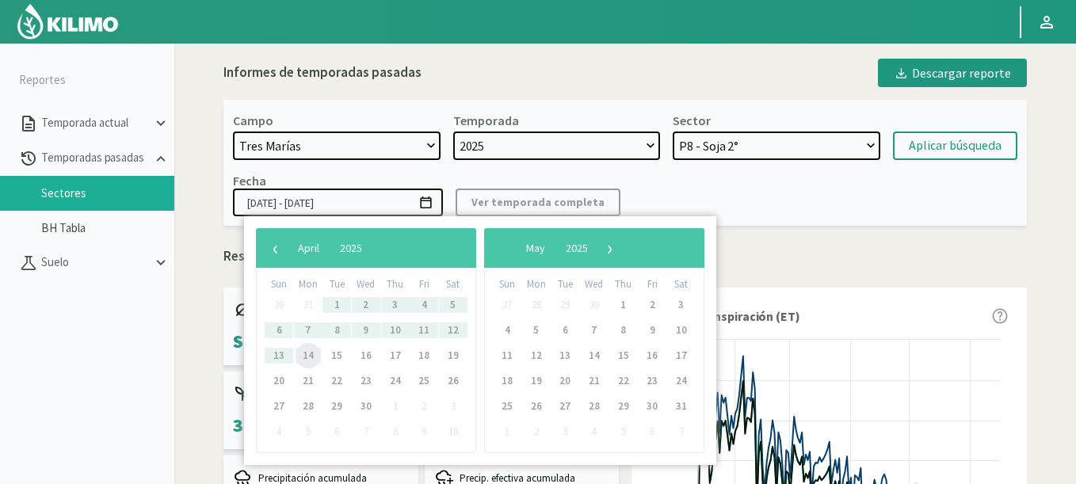
click at [305, 357] on span "14" at bounding box center [308, 355] width 25 height 25
type input "[DATE] - [DATE]"
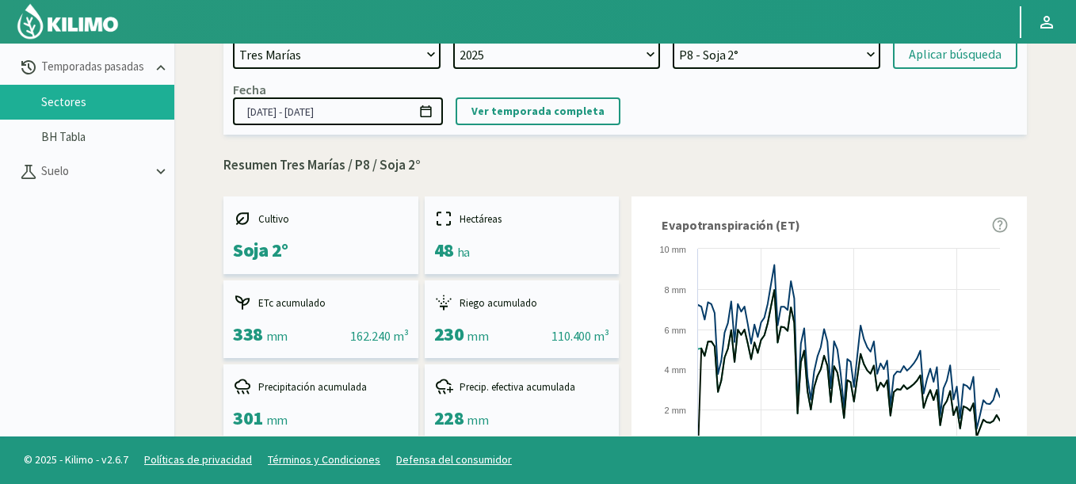
select select "40: Object"
click at [673, 40] on select "P9 - Soja 2° P8 - Soja 2° P7 - Soja 2°" at bounding box center [777, 54] width 208 height 29
click at [906, 66] on button "Aplicar búsqueda" at bounding box center [955, 54] width 124 height 29
type input "[DATE] - [DATE]"
select select "43: Object"
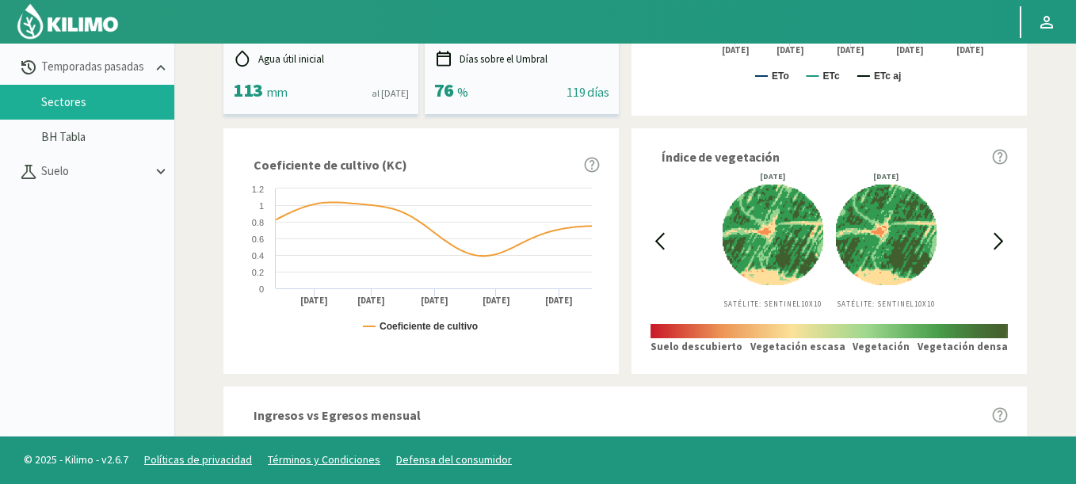
scroll to position [380, 0]
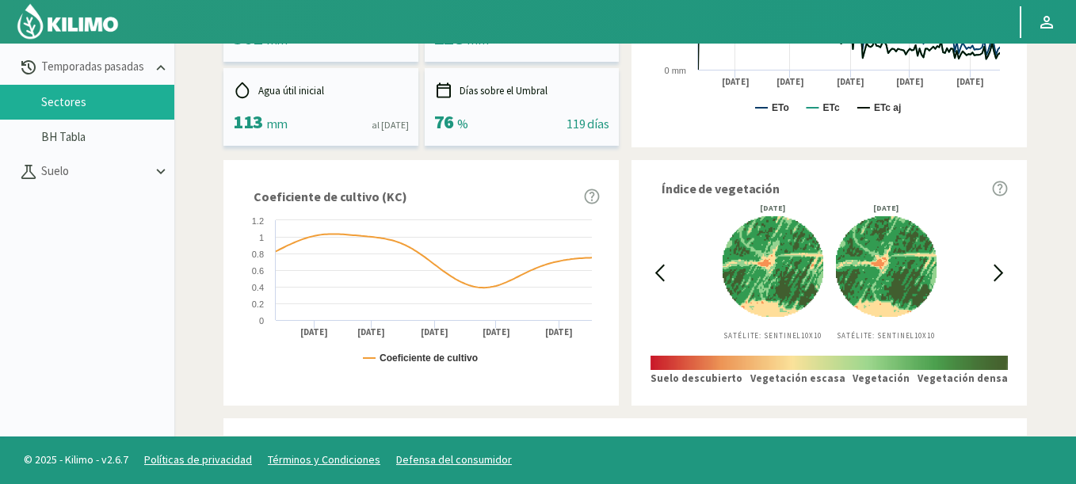
click at [666, 284] on div at bounding box center [660, 272] width 18 height 136
click at [659, 277] on icon at bounding box center [660, 273] width 18 height 18
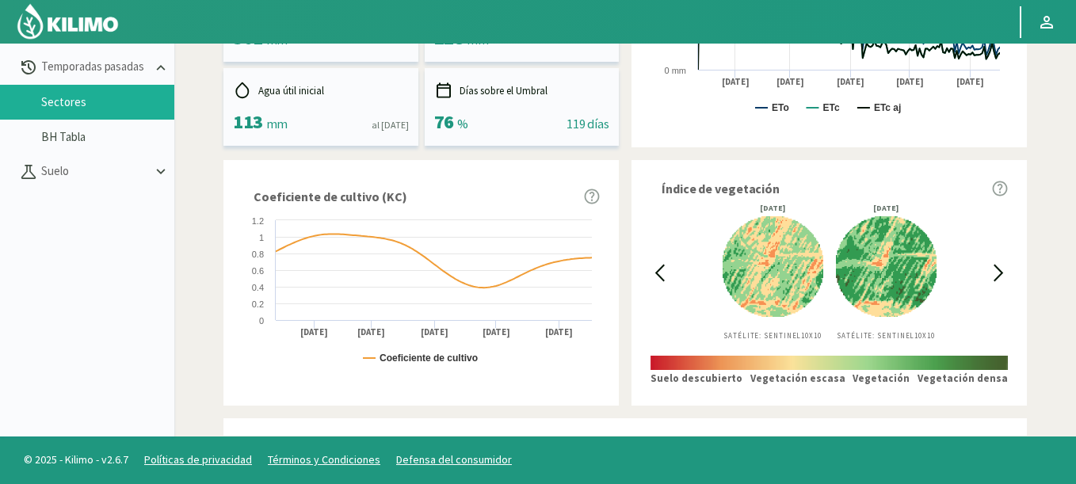
click at [663, 273] on icon at bounding box center [660, 273] width 18 height 18
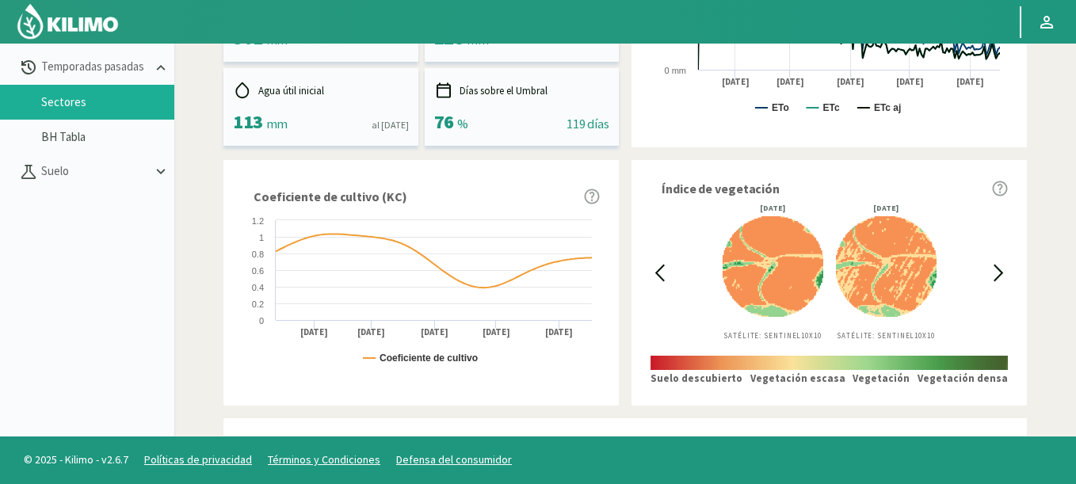
click at [663, 273] on icon at bounding box center [660, 273] width 18 height 18
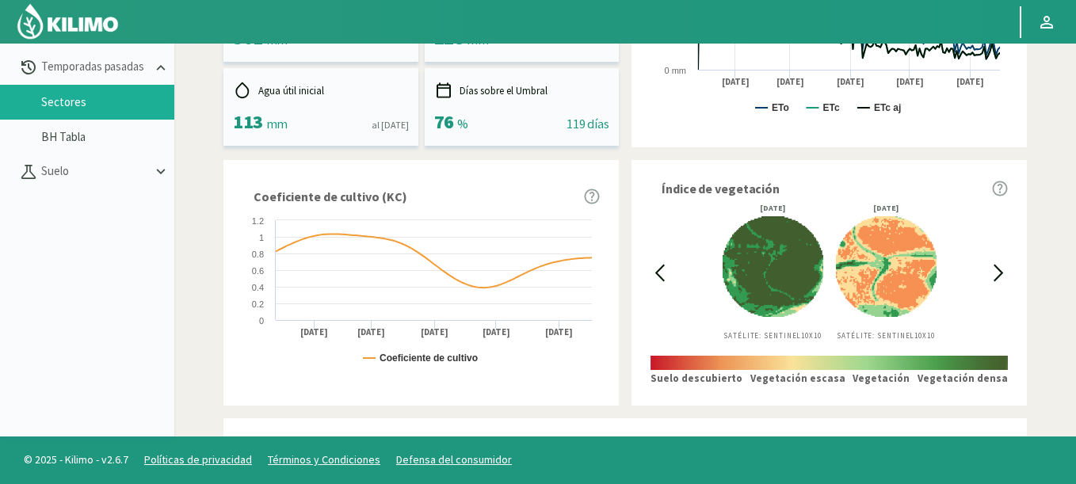
click at [663, 273] on icon at bounding box center [660, 273] width 18 height 18
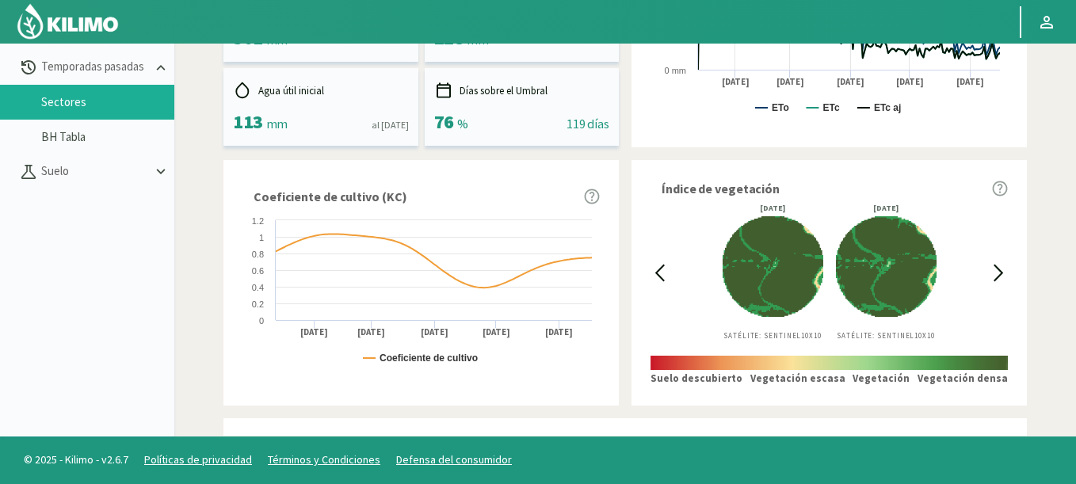
click at [993, 274] on icon at bounding box center [999, 273] width 18 height 18
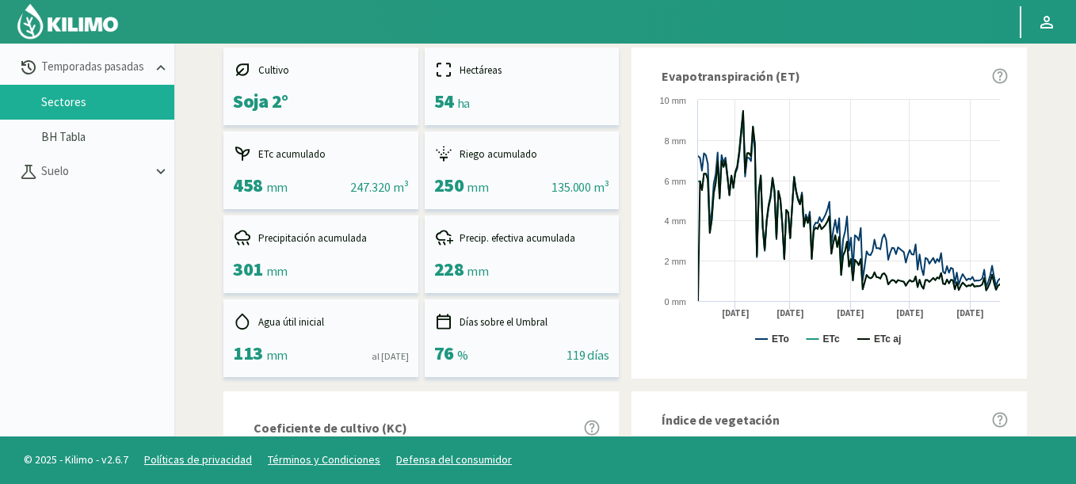
scroll to position [0, 0]
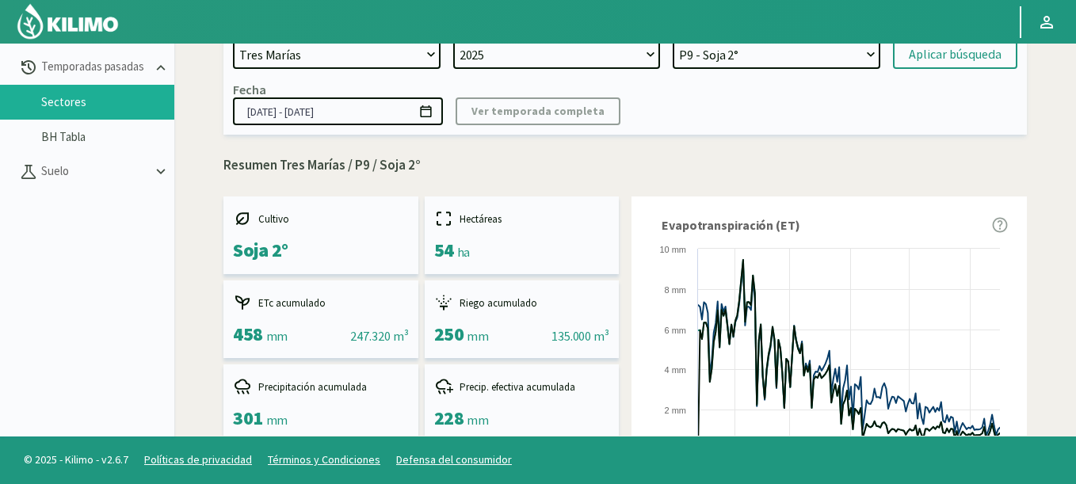
click at [434, 120] on input "[DATE] - [DATE]" at bounding box center [338, 111] width 210 height 28
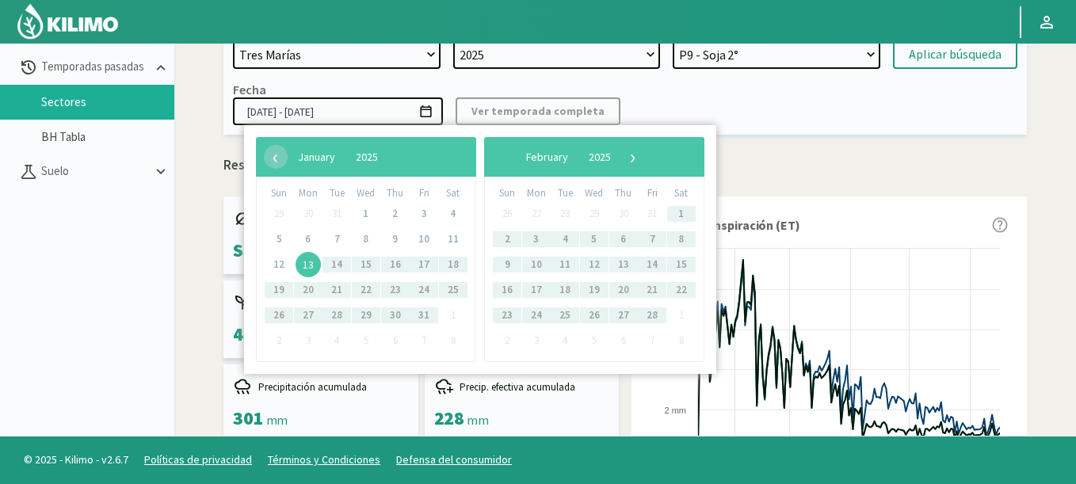
click at [302, 260] on span "13" at bounding box center [308, 264] width 25 height 25
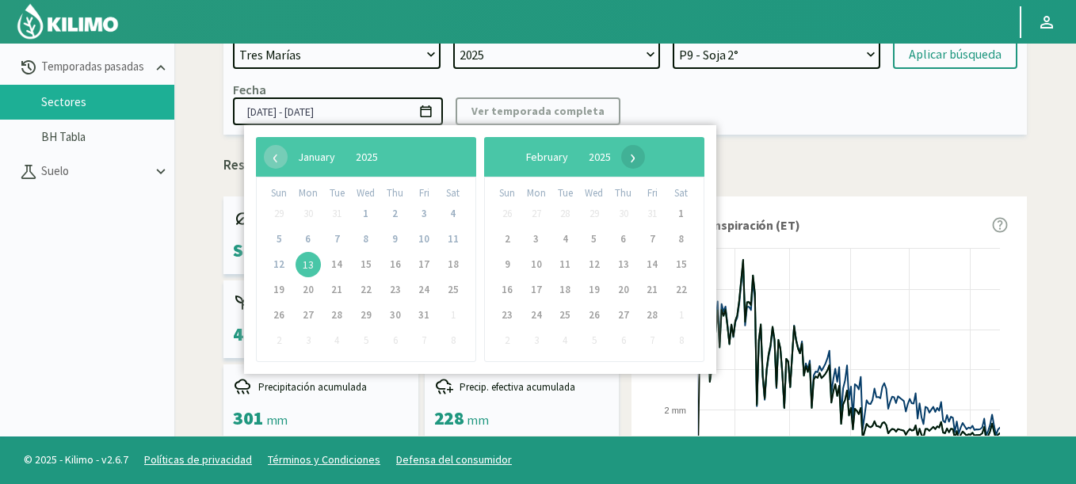
click at [645, 156] on span "›" at bounding box center [633, 157] width 24 height 24
click at [632, 156] on span "›" at bounding box center [620, 157] width 24 height 24
click at [263, 160] on div "‹ ​ April ​ 2025 ​ ›" at bounding box center [366, 157] width 220 height 40
click at [269, 160] on span "‹" at bounding box center [276, 157] width 24 height 24
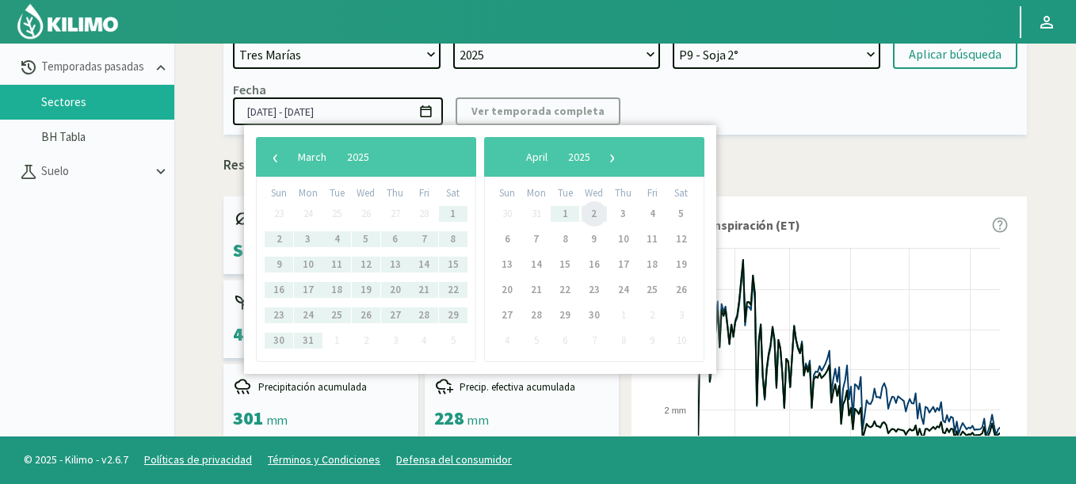
click at [596, 220] on span "2" at bounding box center [594, 213] width 25 height 25
type input "[DATE] - [DATE]"
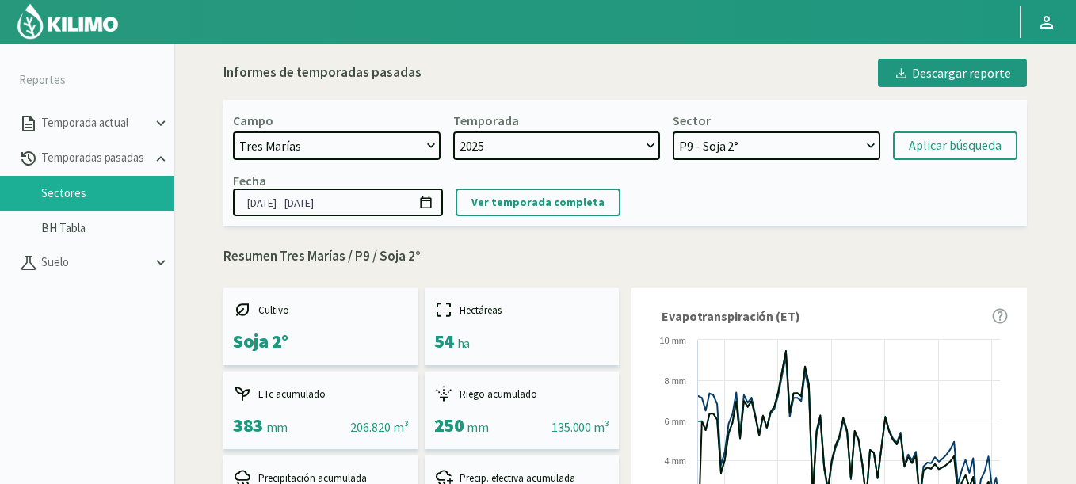
click at [266, 131] on div "Campo [DATE] 8 Fuegos Acograpes - Ag. [PERSON_NAME] - Ag. [GEOGRAPHIC_DATA] Aco…" at bounding box center [337, 137] width 208 height 48
click at [269, 136] on select "[DATE] 8 Fuegos Acograpes - Ag. [PERSON_NAME] - Ag. [GEOGRAPHIC_DATA] Acograpes…" at bounding box center [337, 146] width 208 height 29
select select "343: Object"
click at [233, 132] on select "[DATE] 8 Fuegos Acograpes - Ag. [PERSON_NAME] - Ag. [GEOGRAPHIC_DATA] Acograpes…" at bounding box center [337, 146] width 208 height 29
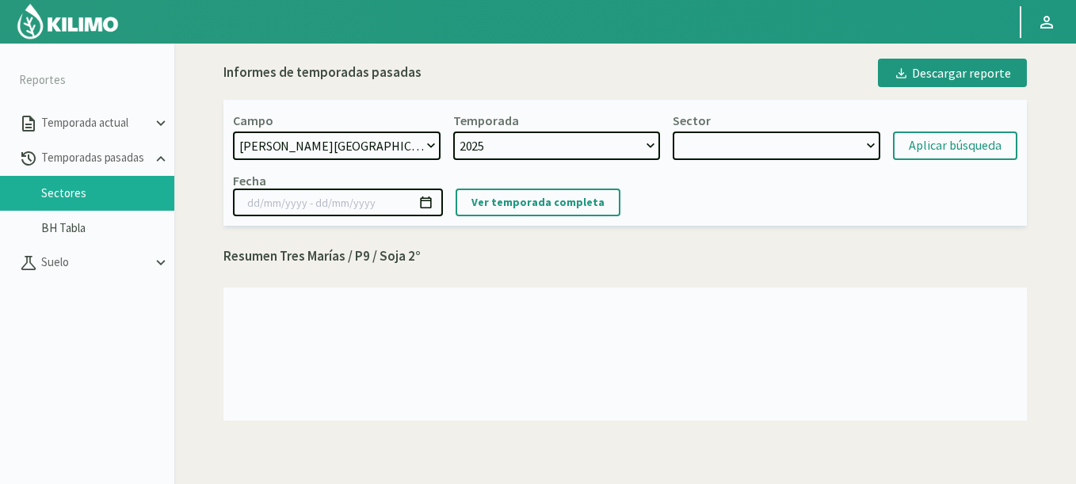
select select "46: Object"
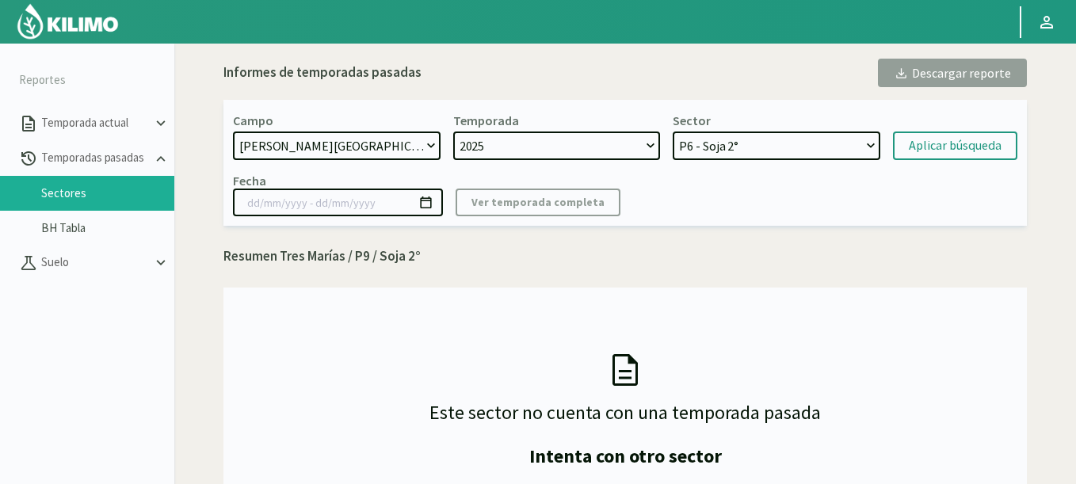
click at [701, 146] on select "P6 - Soja 2°" at bounding box center [777, 146] width 208 height 29
click at [999, 148] on div "Aplicar búsqueda" at bounding box center [955, 145] width 93 height 19
type input "[DATE] - [DATE]"
select select "47: Object"
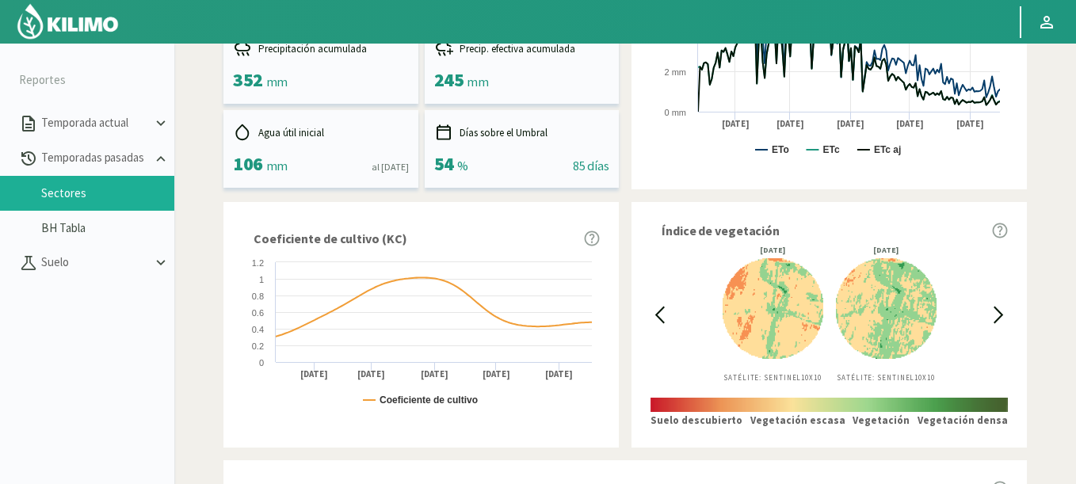
scroll to position [476, 0]
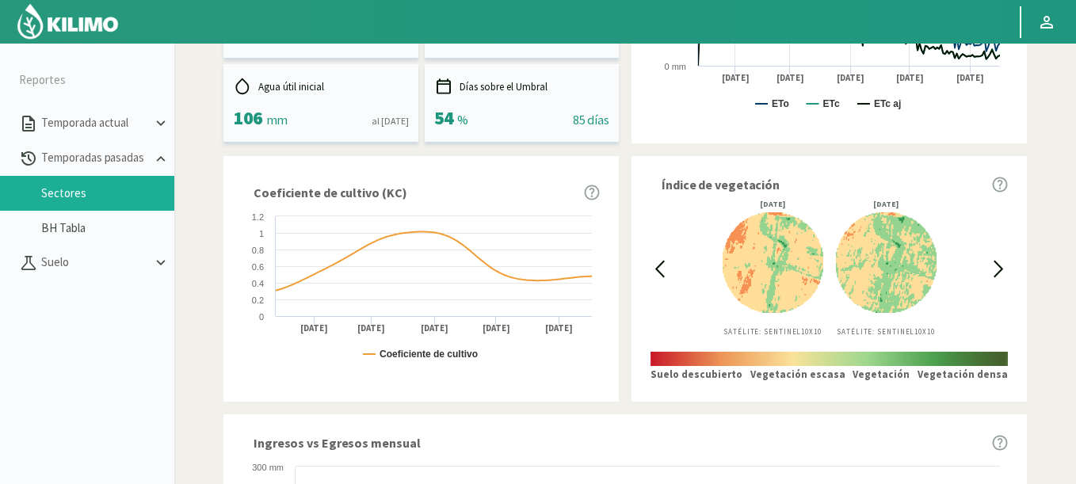
click at [664, 262] on icon at bounding box center [660, 269] width 8 height 15
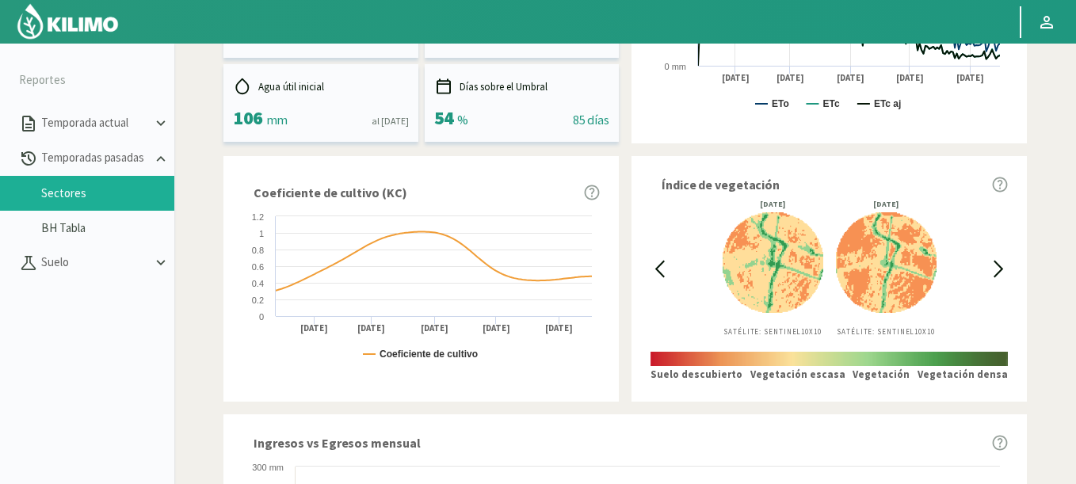
click at [664, 262] on icon at bounding box center [660, 269] width 8 height 15
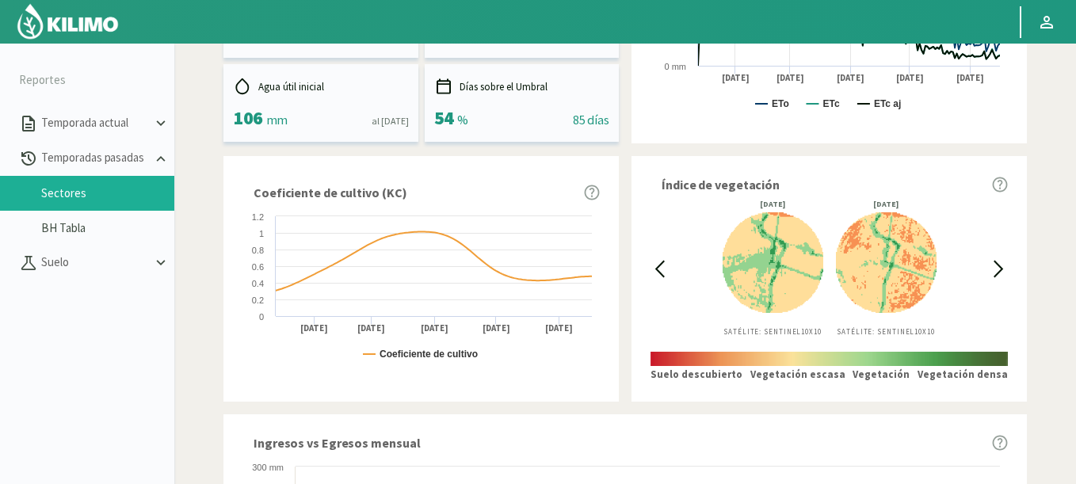
click at [664, 262] on icon at bounding box center [660, 269] width 8 height 15
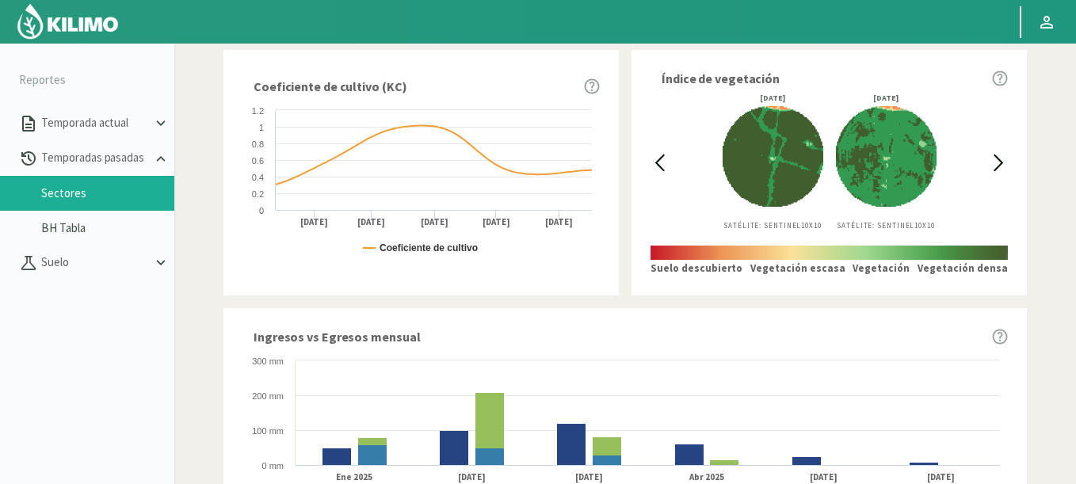
scroll to position [536, 0]
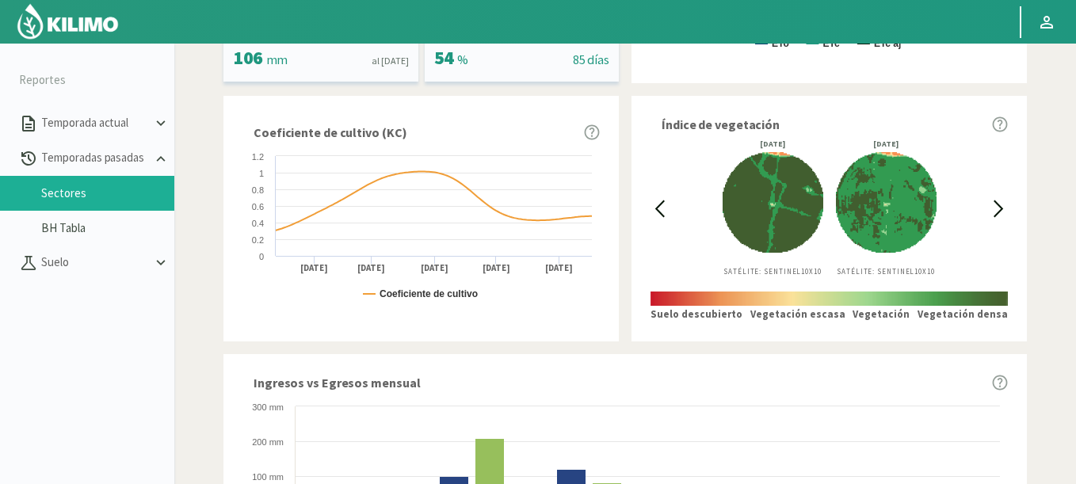
click at [994, 210] on icon at bounding box center [999, 209] width 18 height 18
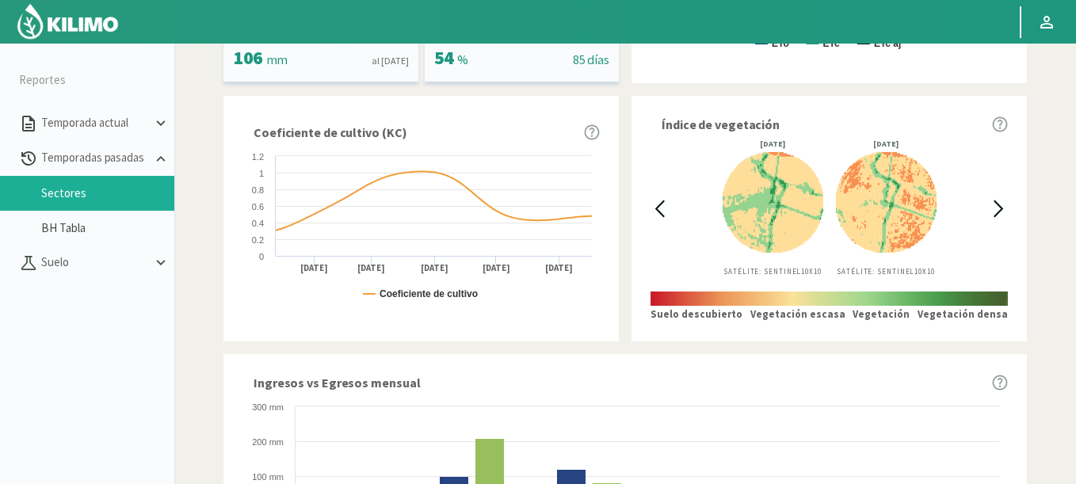
click at [658, 204] on icon at bounding box center [660, 209] width 18 height 18
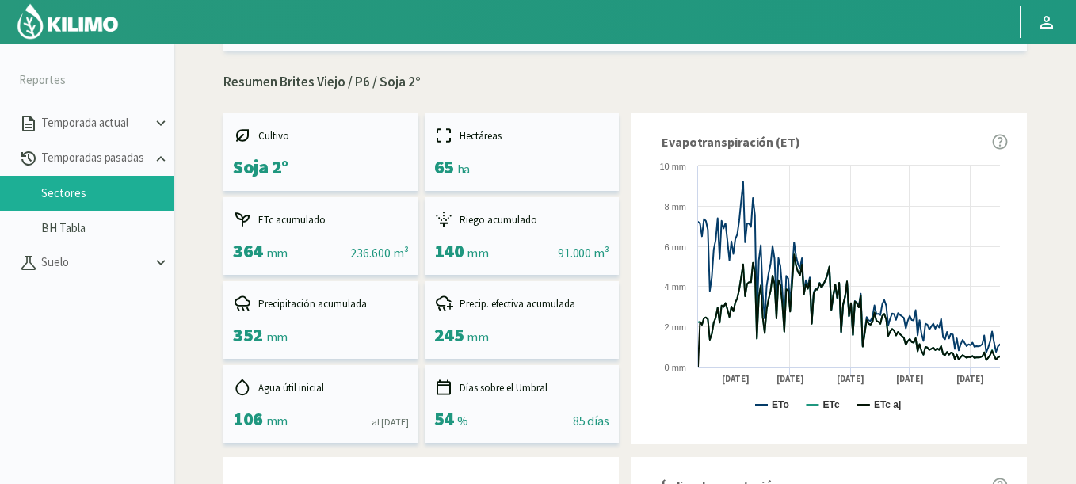
scroll to position [60, 0]
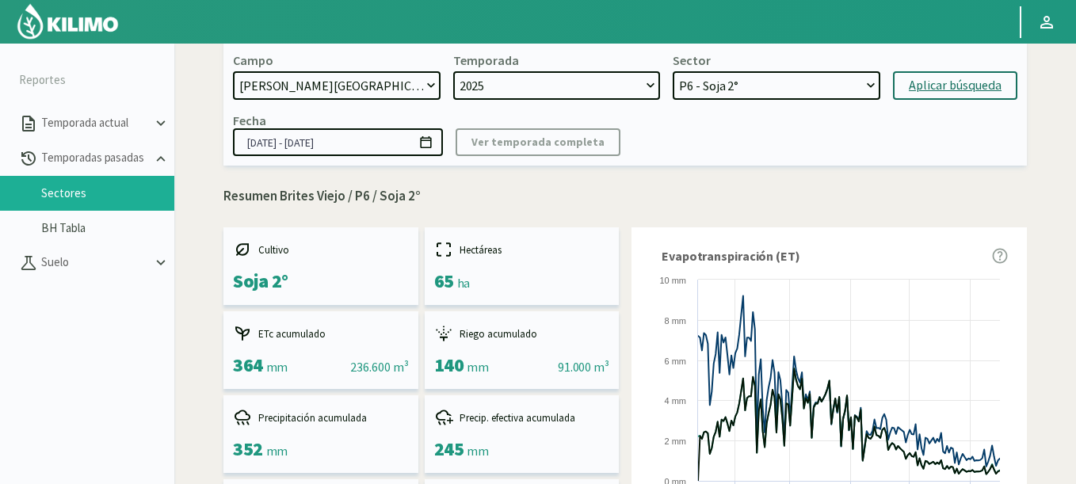
click at [423, 142] on icon at bounding box center [425, 142] width 15 height 15
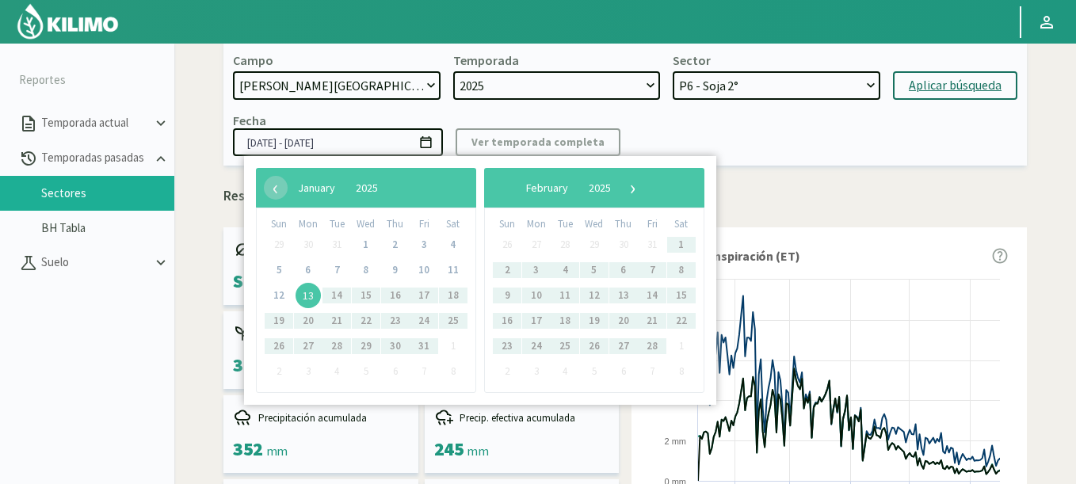
click at [311, 294] on span "13" at bounding box center [308, 295] width 25 height 25
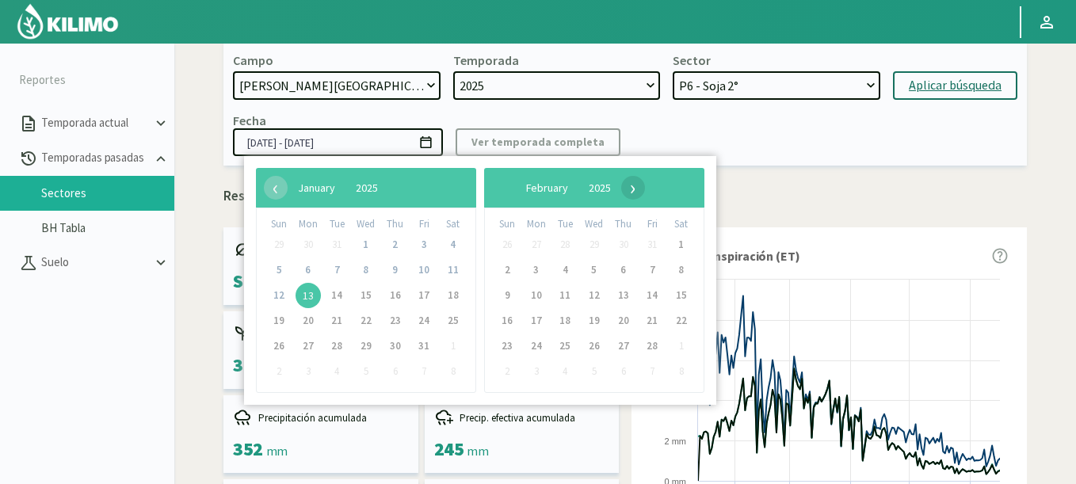
click at [645, 185] on span "›" at bounding box center [633, 188] width 24 height 24
click at [632, 185] on span "›" at bounding box center [620, 188] width 24 height 24
click at [625, 185] on span "›" at bounding box center [613, 188] width 24 height 24
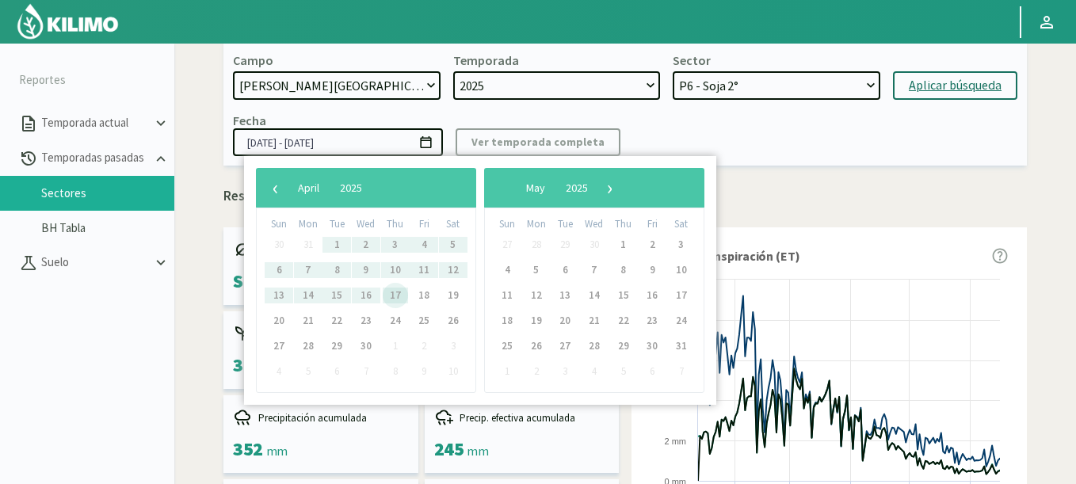
click at [400, 300] on span "17" at bounding box center [395, 295] width 25 height 25
type input "[DATE] - [DATE]"
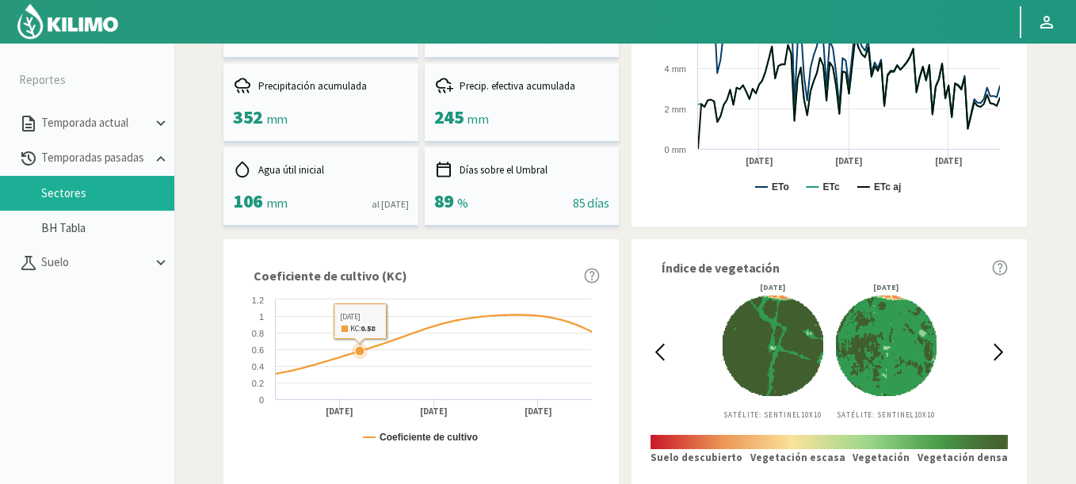
scroll to position [155, 0]
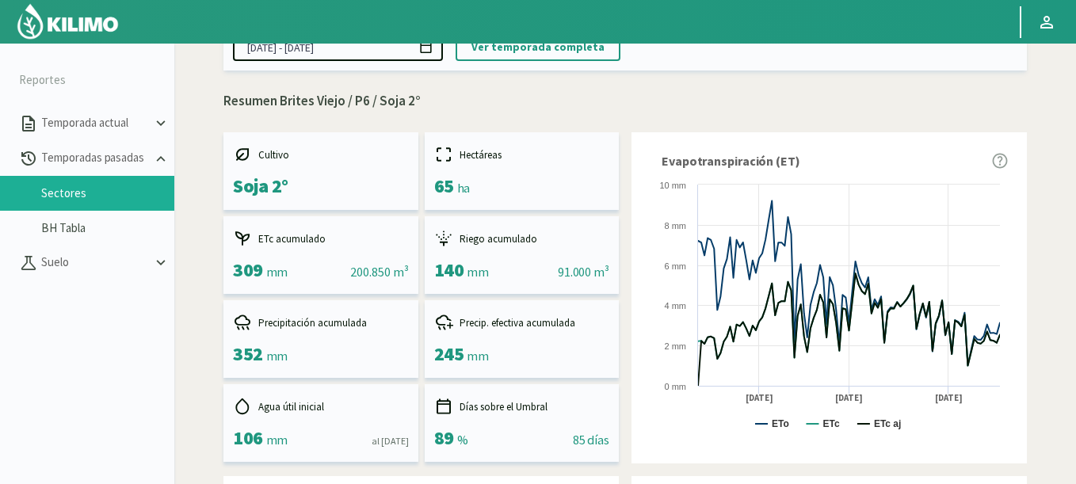
click at [111, 18] on img at bounding box center [68, 21] width 104 height 38
